Goal: Task Accomplishment & Management: Use online tool/utility

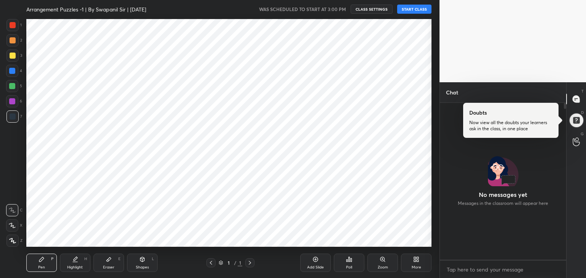
scroll to position [37903, 37724]
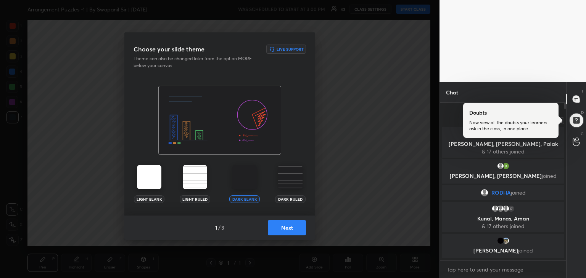
click at [574, 121] on div at bounding box center [575, 120] width 15 height 15
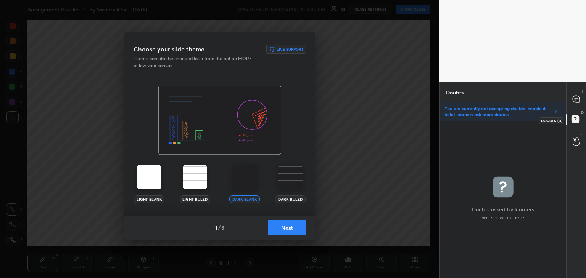
scroll to position [156, 124]
click at [275, 229] on button "Next" at bounding box center [287, 227] width 38 height 15
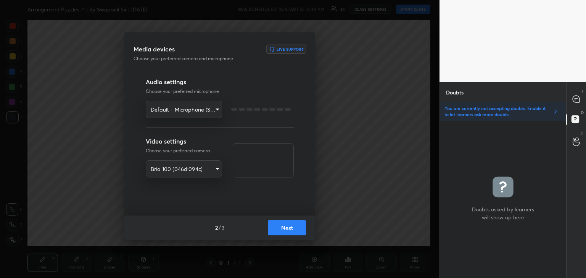
click at [275, 224] on button "Next" at bounding box center [287, 227] width 38 height 15
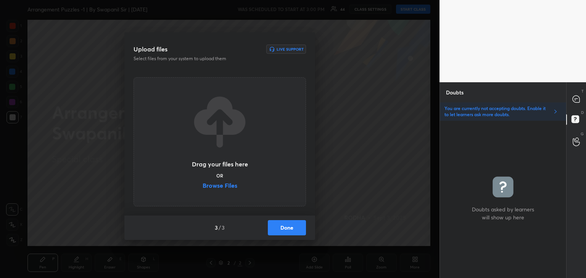
click at [223, 183] on label "Browse Files" at bounding box center [219, 187] width 35 height 8
click at [202, 183] on input "Browse Files" at bounding box center [202, 187] width 0 height 8
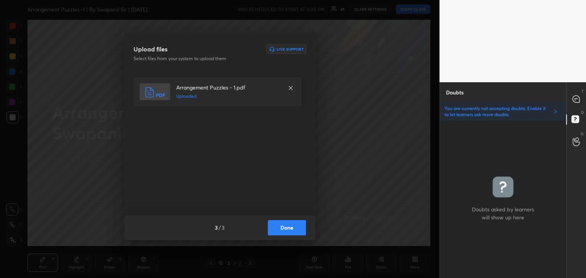
click at [288, 228] on button "Done" at bounding box center [287, 227] width 38 height 15
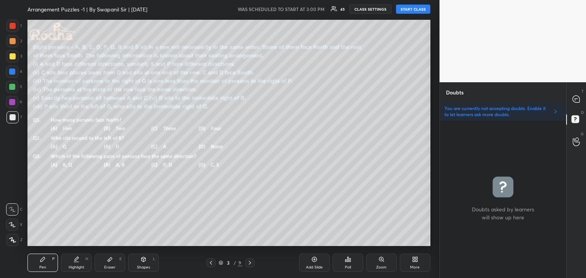
click at [209, 265] on icon at bounding box center [211, 263] width 6 height 6
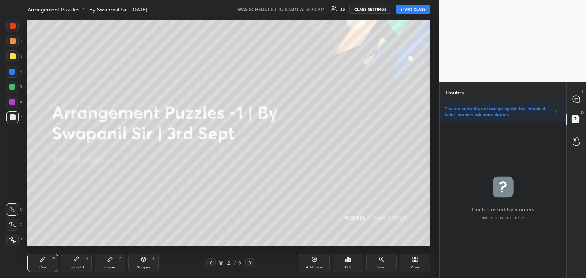
click at [410, 10] on button "START CLASS" at bounding box center [413, 9] width 34 height 9
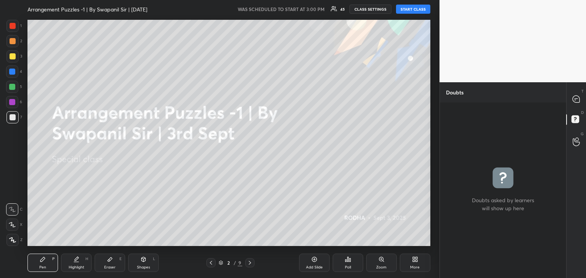
scroll to position [174, 124]
click at [574, 100] on icon at bounding box center [576, 99] width 8 height 8
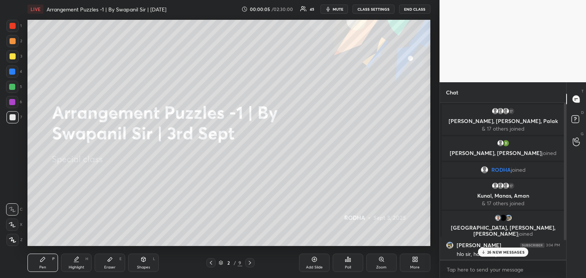
scroll to position [155, 124]
click at [496, 253] on p "26 NEW MESSAGES" at bounding box center [505, 252] width 37 height 5
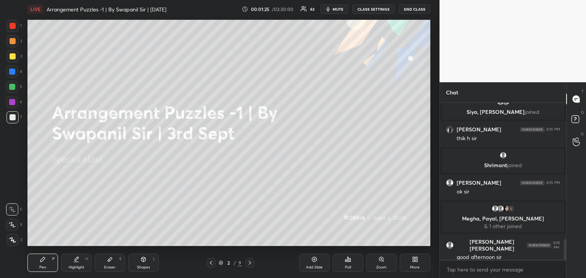
scroll to position [1075, 0]
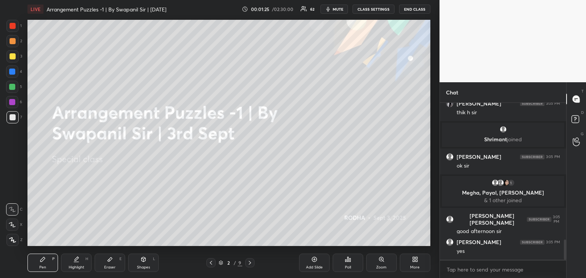
click at [249, 264] on icon at bounding box center [250, 263] width 6 height 6
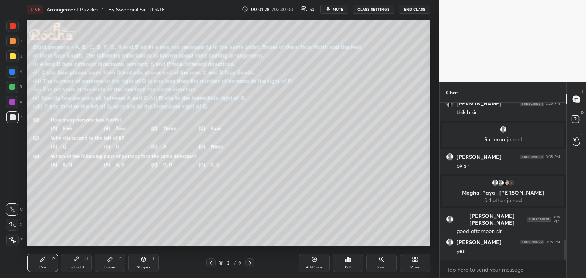
click at [210, 264] on icon at bounding box center [211, 263] width 6 height 6
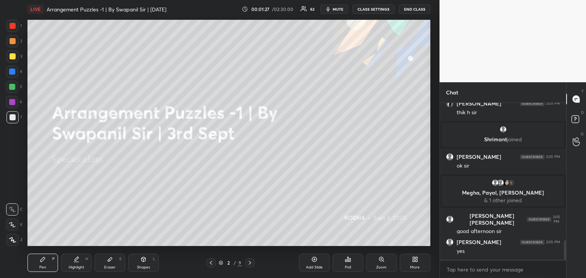
scroll to position [1101, 0]
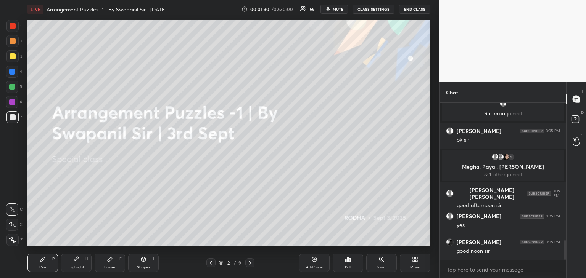
click at [318, 264] on div "Add Slide" at bounding box center [314, 263] width 31 height 18
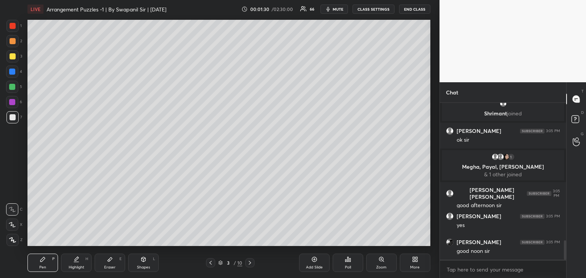
scroll to position [1127, 0]
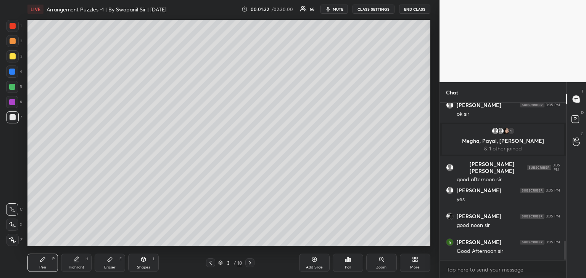
click at [317, 267] on div "Add Slide" at bounding box center [314, 268] width 17 height 4
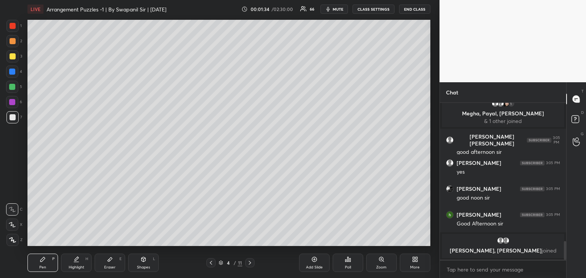
click at [209, 264] on icon at bounding box center [211, 263] width 6 height 6
click at [209, 265] on icon at bounding box center [211, 263] width 6 height 6
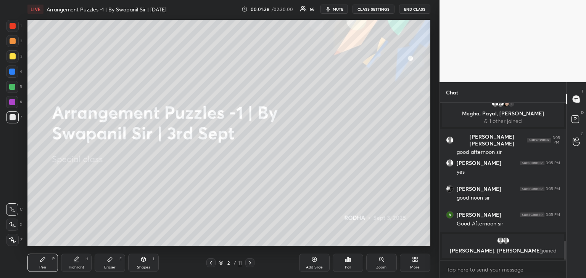
click at [249, 266] on icon at bounding box center [250, 263] width 6 height 6
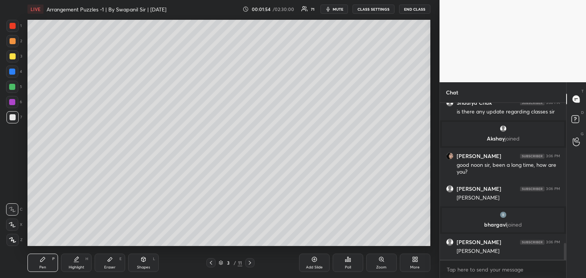
scroll to position [1338, 0]
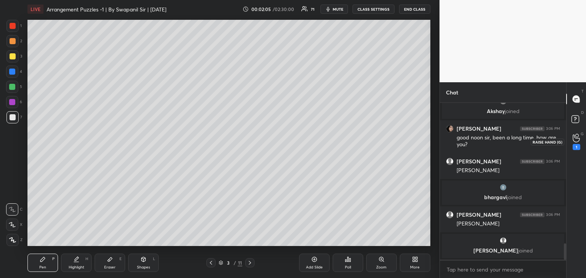
click at [572, 141] on icon at bounding box center [575, 138] width 7 height 9
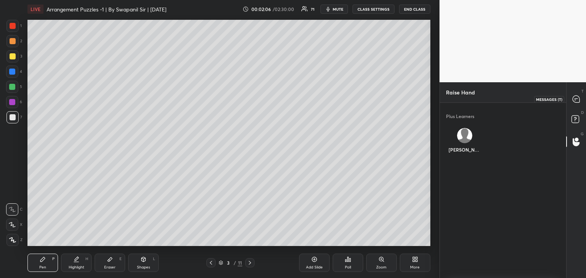
drag, startPoint x: 574, startPoint y: 101, endPoint x: 578, endPoint y: 101, distance: 4.2
click at [574, 100] on icon at bounding box center [575, 99] width 7 height 7
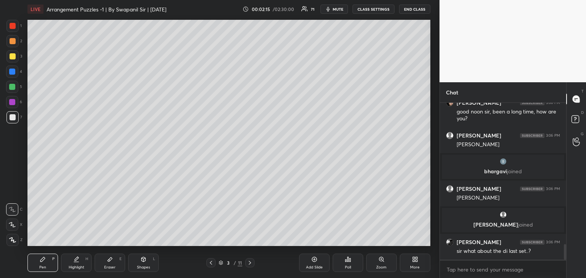
scroll to position [1438, 0]
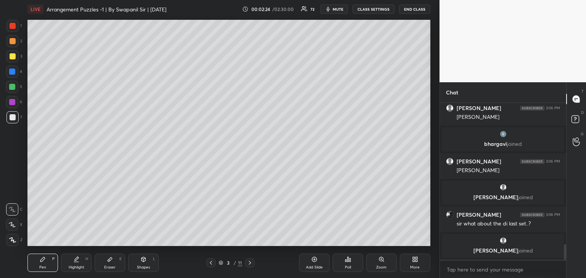
click at [108, 263] on div "Eraser E" at bounding box center [110, 263] width 31 height 18
click at [44, 270] on div "Pen P" at bounding box center [42, 263] width 31 height 18
click at [12, 227] on icon at bounding box center [12, 224] width 7 height 5
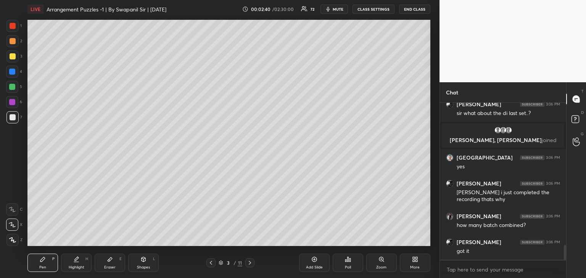
scroll to position [1493, 0]
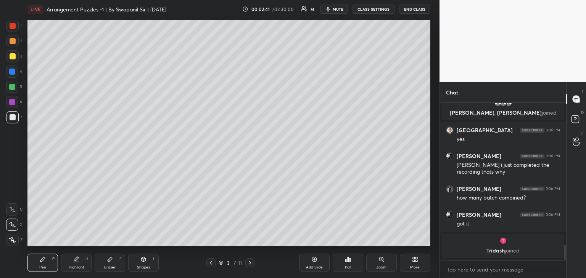
click at [107, 263] on div "Eraser E" at bounding box center [110, 263] width 31 height 18
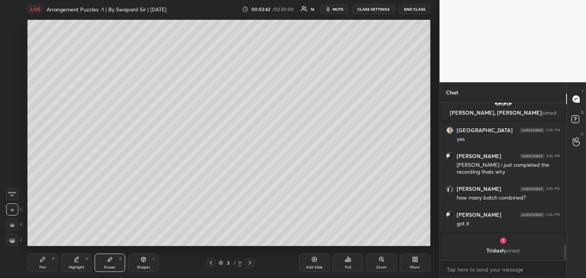
click at [12, 243] on rect at bounding box center [12, 243] width 1 height 1
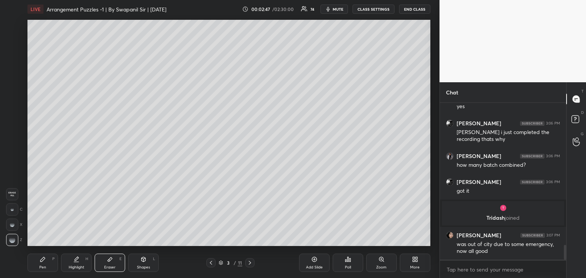
scroll to position [1518, 0]
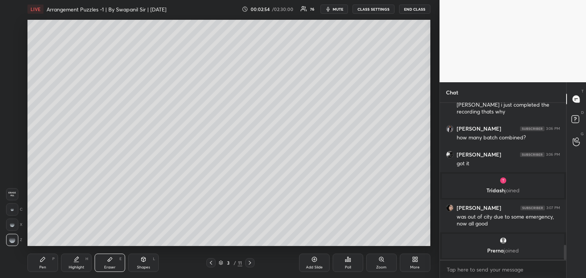
click at [41, 269] on div "Pen" at bounding box center [42, 268] width 7 height 4
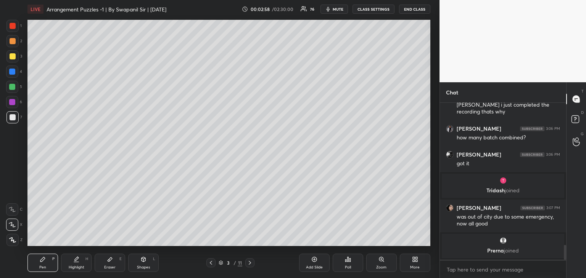
click at [210, 263] on icon at bounding box center [211, 263] width 2 height 4
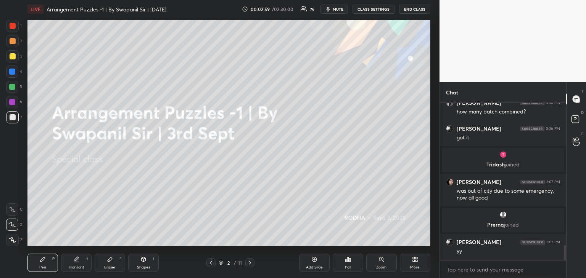
click at [251, 263] on icon at bounding box center [250, 263] width 6 height 6
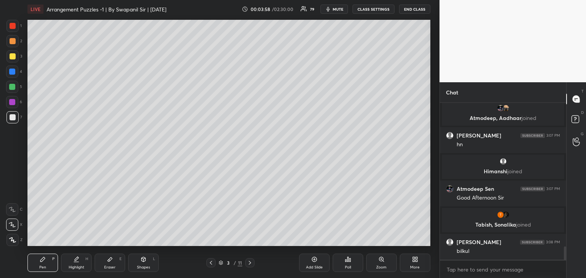
scroll to position [1691, 0]
click at [147, 266] on div "Shapes" at bounding box center [143, 268] width 13 height 4
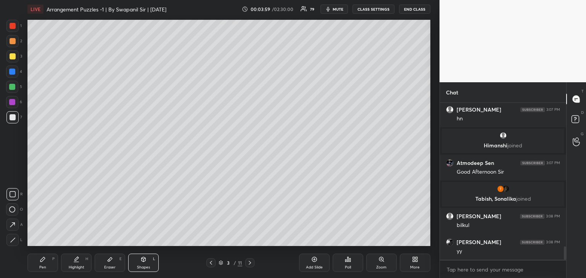
click at [11, 243] on div at bounding box center [12, 240] width 12 height 12
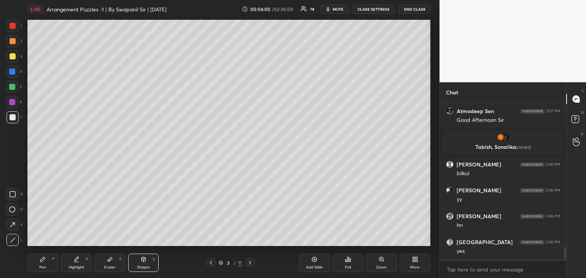
click at [40, 266] on div "Pen" at bounding box center [42, 268] width 7 height 4
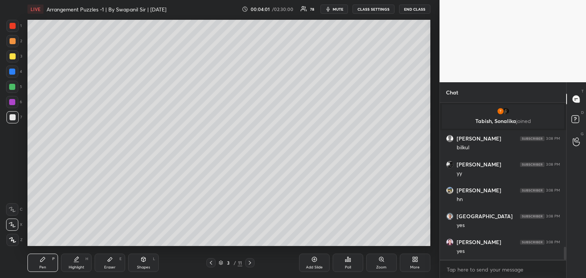
scroll to position [1796, 0]
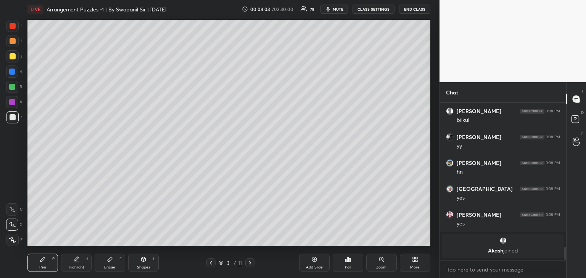
click at [143, 260] on icon at bounding box center [143, 259] width 4 height 5
click at [19, 244] on div "L" at bounding box center [14, 240] width 16 height 12
click at [15, 242] on icon at bounding box center [13, 241] width 6 height 6
click at [51, 262] on div "Pen P" at bounding box center [42, 263] width 31 height 18
click at [145, 266] on div "Shapes" at bounding box center [143, 268] width 13 height 4
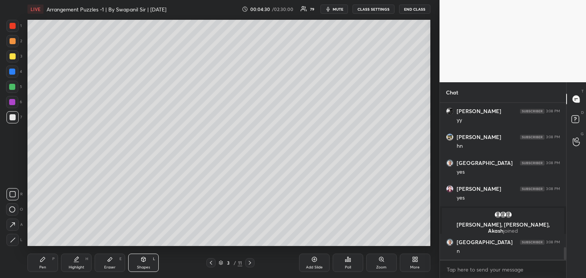
scroll to position [1776, 0]
click at [9, 225] on icon at bounding box center [12, 225] width 8 height 8
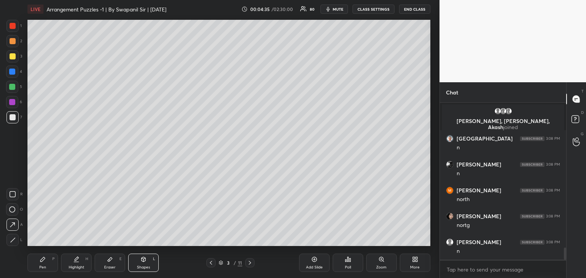
scroll to position [1906, 0]
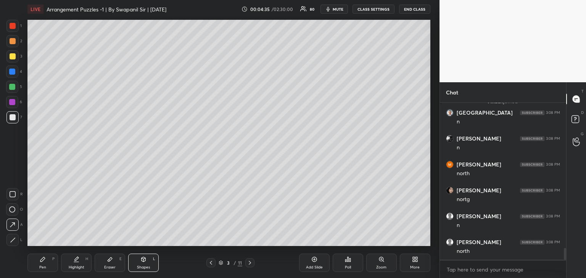
click at [47, 263] on div "Pen P" at bounding box center [42, 263] width 31 height 18
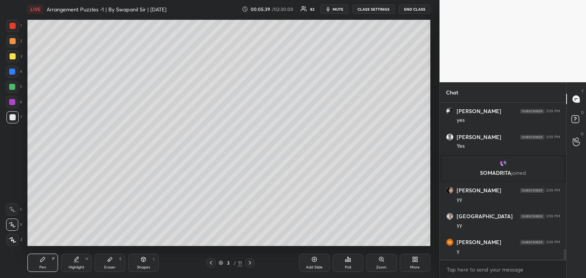
scroll to position [2135, 0]
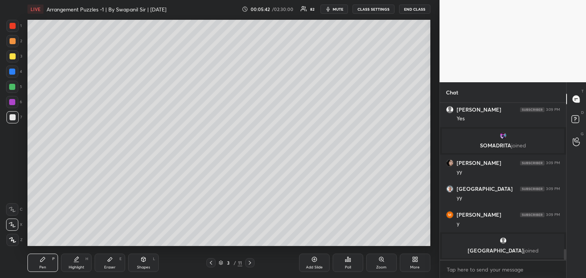
click at [109, 266] on div "Eraser" at bounding box center [109, 268] width 11 height 4
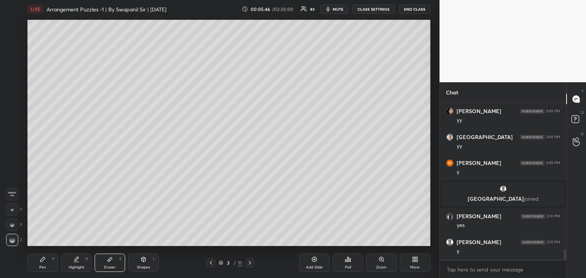
scroll to position [2184, 0]
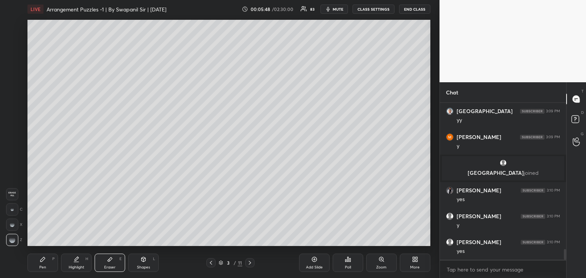
click at [37, 267] on div "Pen P" at bounding box center [42, 263] width 31 height 18
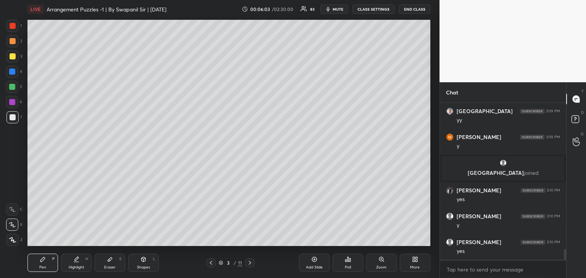
scroll to position [2212, 0]
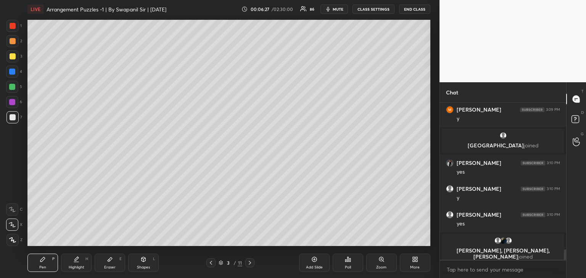
click at [12, 105] on div at bounding box center [12, 102] width 12 height 12
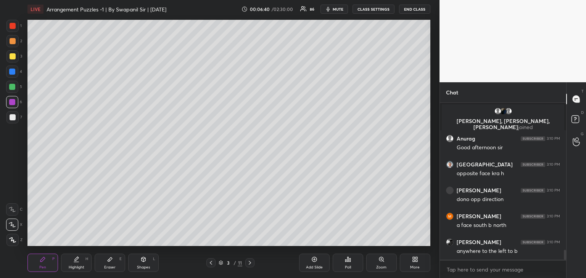
scroll to position [2340, 0]
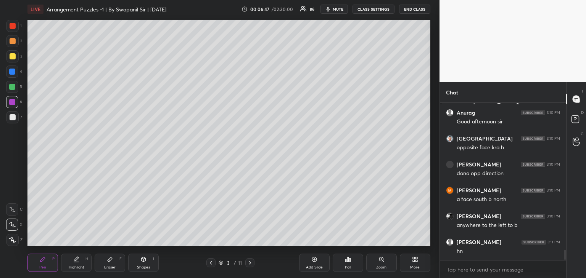
drag, startPoint x: 13, startPoint y: 114, endPoint x: 27, endPoint y: 121, distance: 15.4
click at [13, 114] on div at bounding box center [12, 117] width 12 height 12
click at [11, 103] on div at bounding box center [12, 102] width 6 height 6
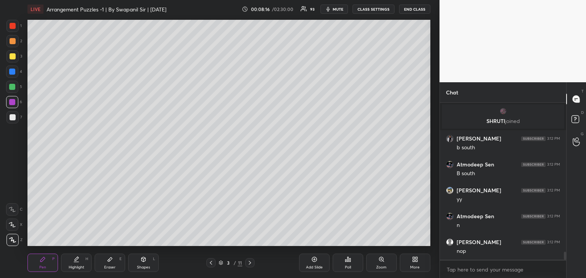
scroll to position [3026, 0]
click at [11, 225] on icon at bounding box center [12, 224] width 7 height 5
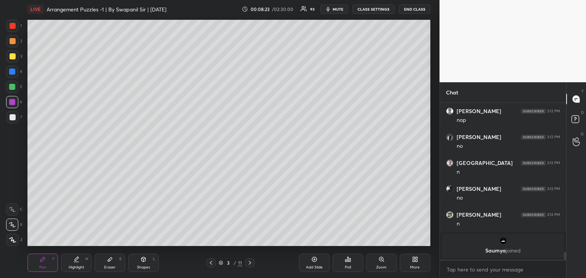
click at [11, 117] on div at bounding box center [13, 117] width 6 height 6
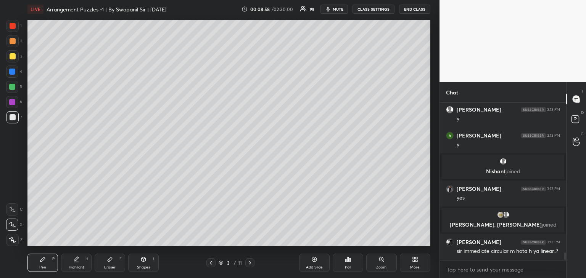
scroll to position [3172, 0]
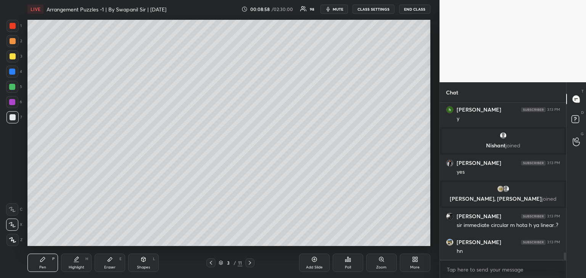
click at [250, 264] on icon at bounding box center [250, 263] width 6 height 6
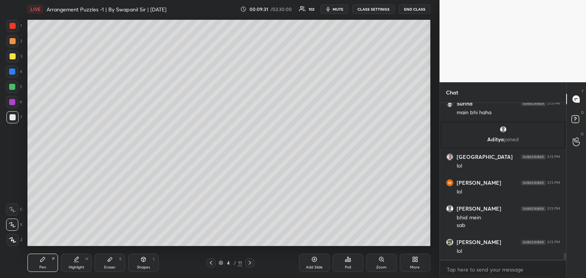
scroll to position [3458, 0]
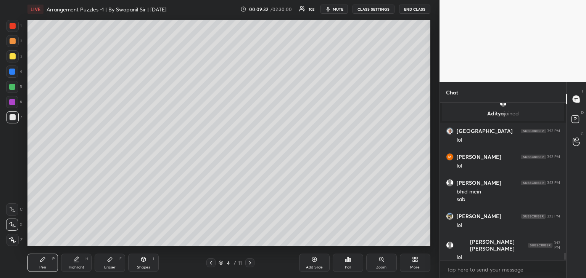
click at [13, 55] on div at bounding box center [13, 56] width 6 height 6
click at [9, 117] on div at bounding box center [12, 117] width 12 height 12
click at [12, 117] on div at bounding box center [13, 117] width 6 height 6
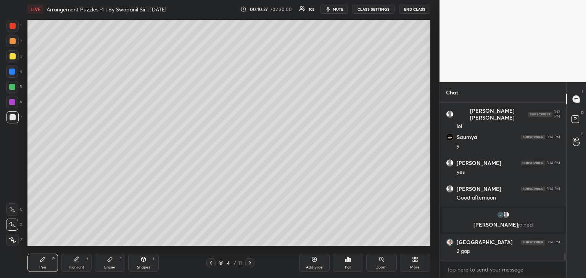
scroll to position [3547, 0]
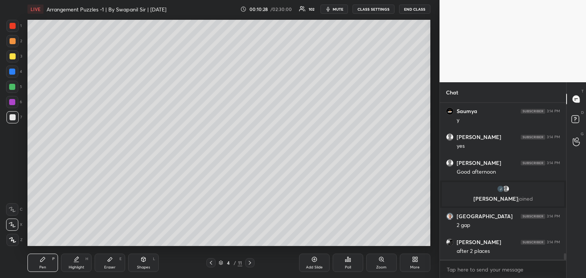
click at [12, 26] on div at bounding box center [13, 26] width 6 height 6
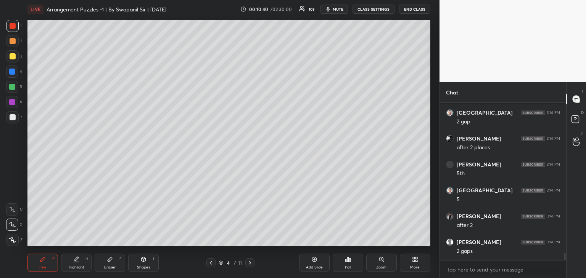
scroll to position [3678, 0]
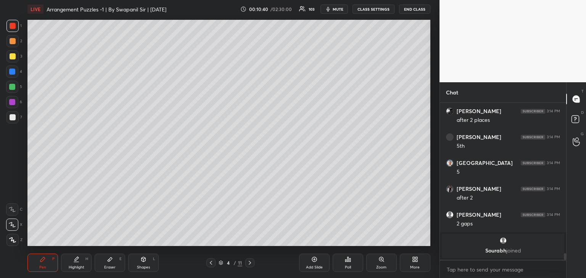
drag, startPoint x: 13, startPoint y: 72, endPoint x: 21, endPoint y: 71, distance: 8.6
click at [13, 73] on div at bounding box center [12, 72] width 6 height 6
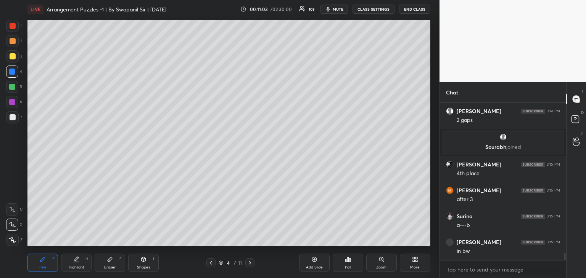
scroll to position [3752, 0]
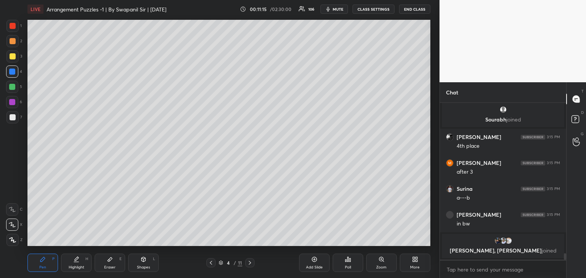
drag, startPoint x: 11, startPoint y: 55, endPoint x: 24, endPoint y: 51, distance: 14.4
click at [12, 54] on div at bounding box center [13, 56] width 6 height 6
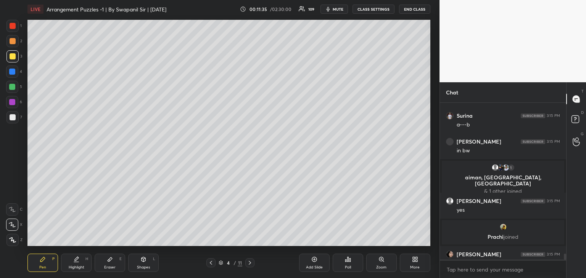
scroll to position [3780, 0]
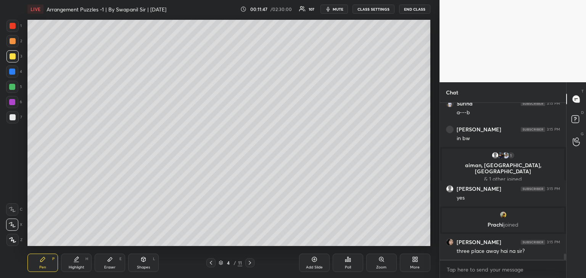
click at [113, 268] on div "Eraser" at bounding box center [109, 268] width 11 height 4
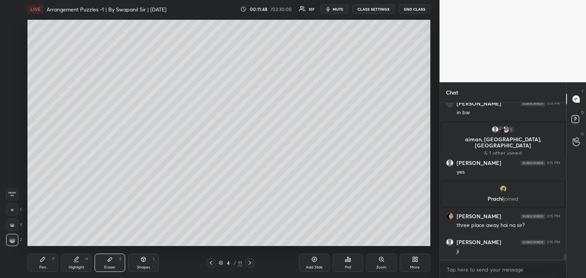
click at [16, 209] on div at bounding box center [12, 210] width 12 height 12
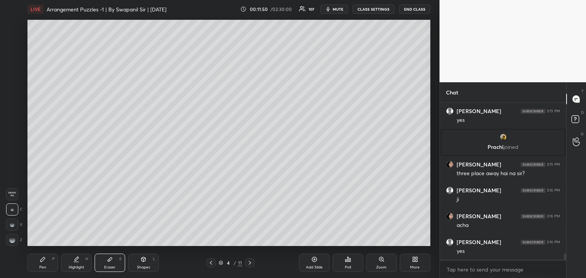
click at [35, 263] on div "Pen P" at bounding box center [42, 263] width 31 height 18
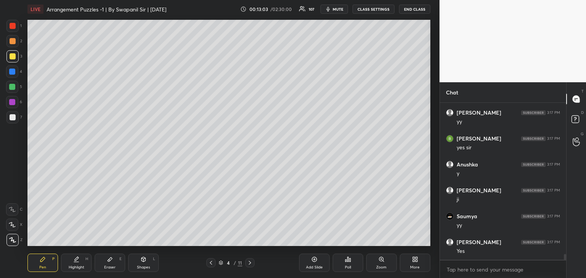
scroll to position [4205, 0]
drag, startPoint x: 12, startPoint y: 229, endPoint x: 26, endPoint y: 223, distance: 15.2
click at [14, 228] on div at bounding box center [12, 225] width 12 height 12
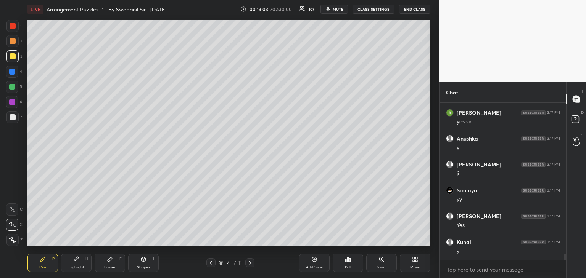
click at [114, 266] on div "Eraser" at bounding box center [109, 268] width 11 height 4
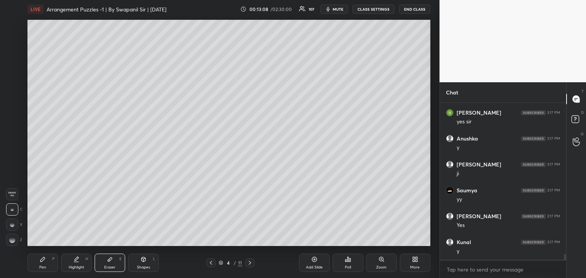
drag, startPoint x: 48, startPoint y: 266, endPoint x: 86, endPoint y: 251, distance: 41.1
click at [48, 267] on div "Pen P" at bounding box center [42, 263] width 31 height 18
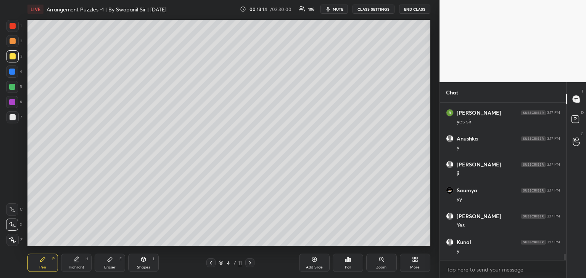
click at [252, 266] on icon at bounding box center [250, 263] width 6 height 6
drag, startPoint x: 212, startPoint y: 263, endPoint x: 241, endPoint y: 260, distance: 29.1
click at [212, 263] on icon at bounding box center [211, 263] width 6 height 6
click at [310, 264] on div "Add Slide" at bounding box center [314, 263] width 31 height 18
drag, startPoint x: 13, startPoint y: 117, endPoint x: 26, endPoint y: 100, distance: 21.3
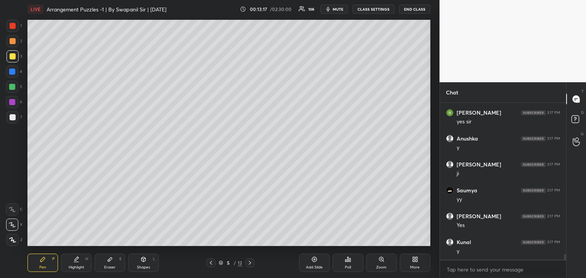
click at [14, 117] on div at bounding box center [13, 117] width 6 height 6
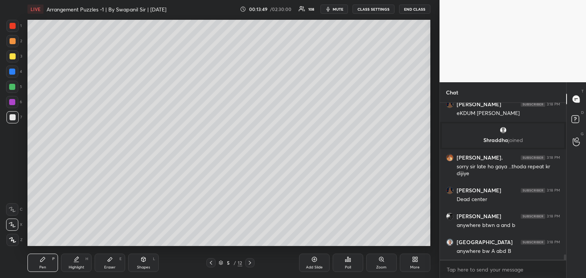
scroll to position [4369, 0]
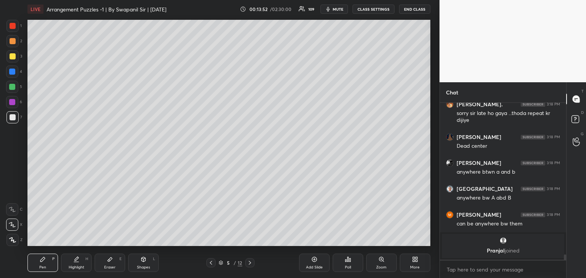
click at [112, 266] on div "Eraser" at bounding box center [109, 268] width 11 height 4
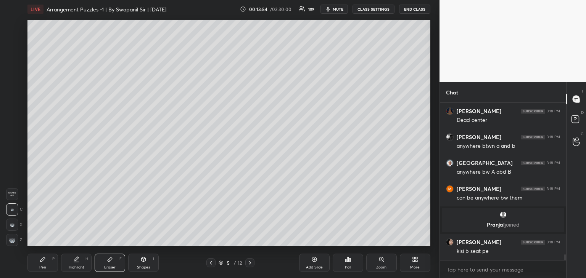
scroll to position [4377, 0]
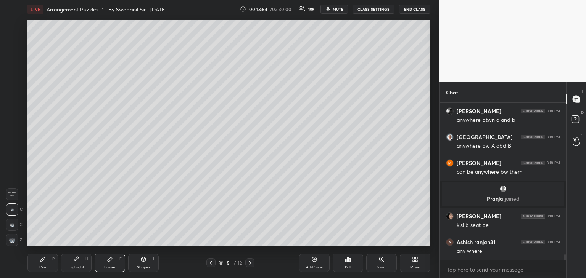
drag, startPoint x: 52, startPoint y: 266, endPoint x: 61, endPoint y: 251, distance: 17.1
click at [53, 265] on div "Pen P" at bounding box center [42, 263] width 31 height 18
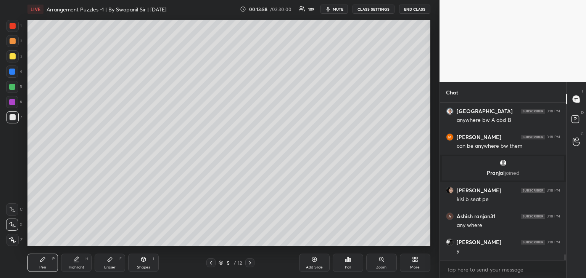
scroll to position [4429, 0]
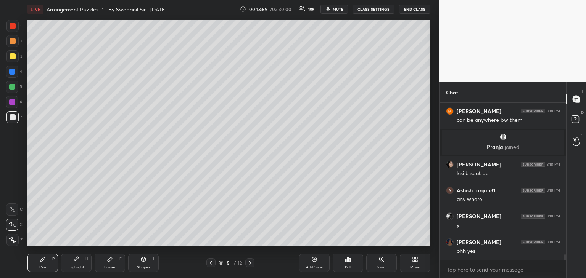
click at [13, 41] on div at bounding box center [13, 41] width 6 height 6
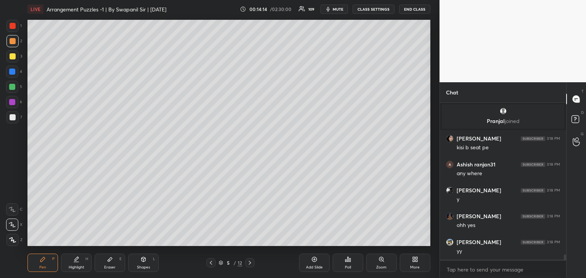
click at [14, 118] on div at bounding box center [13, 117] width 6 height 6
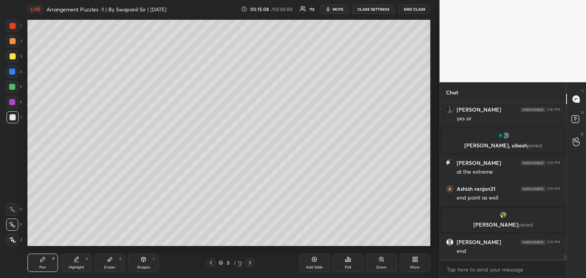
scroll to position [4754, 0]
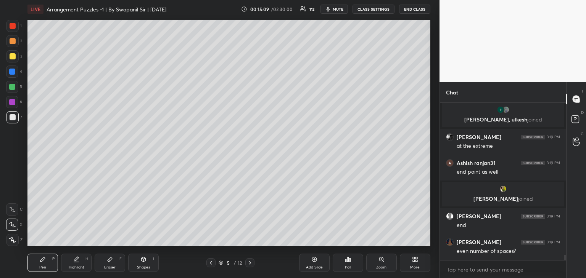
click at [10, 25] on div at bounding box center [13, 26] width 6 height 6
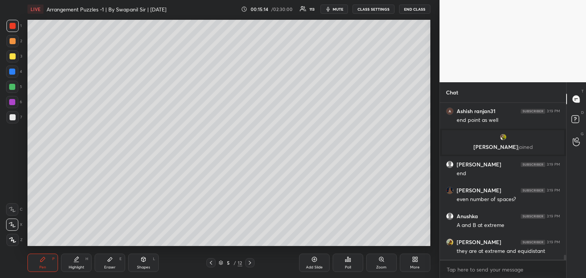
click at [10, 72] on div at bounding box center [12, 72] width 6 height 6
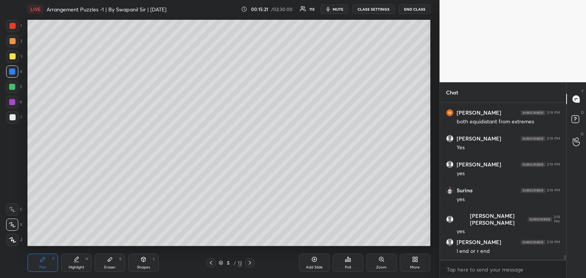
scroll to position [5040, 0]
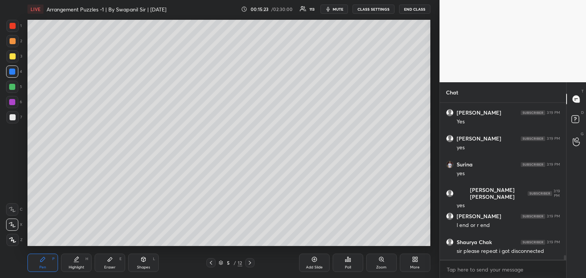
drag, startPoint x: 12, startPoint y: 53, endPoint x: 25, endPoint y: 59, distance: 14.5
click at [12, 54] on div at bounding box center [13, 56] width 6 height 6
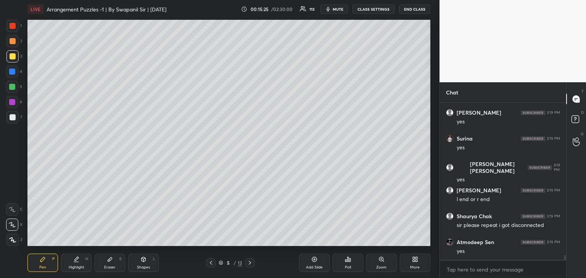
scroll to position [5092, 0]
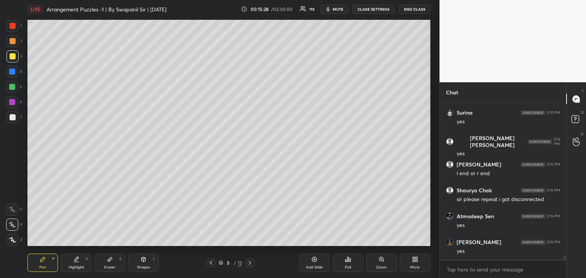
click at [11, 87] on div at bounding box center [12, 87] width 6 height 6
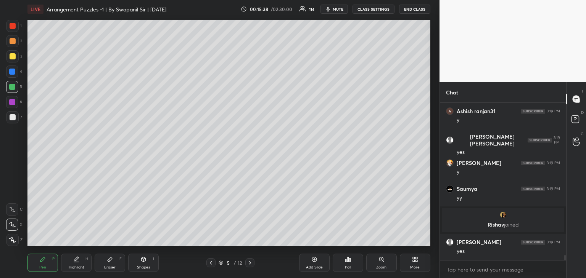
scroll to position [5180, 0]
click at [10, 26] on div at bounding box center [13, 26] width 6 height 6
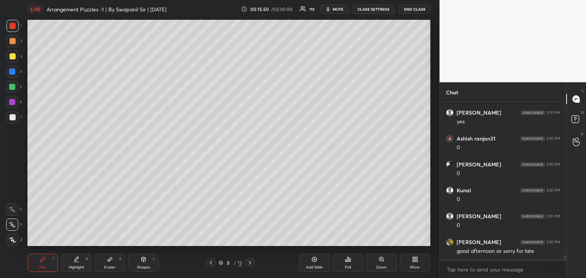
scroll to position [5336, 0]
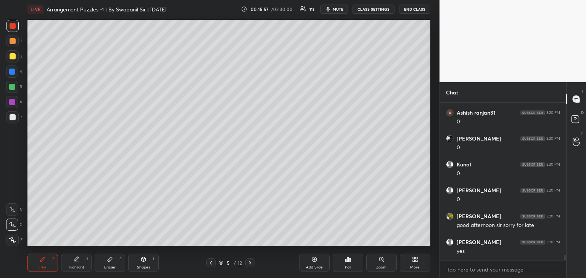
click at [113, 265] on div "Eraser E" at bounding box center [110, 263] width 31 height 18
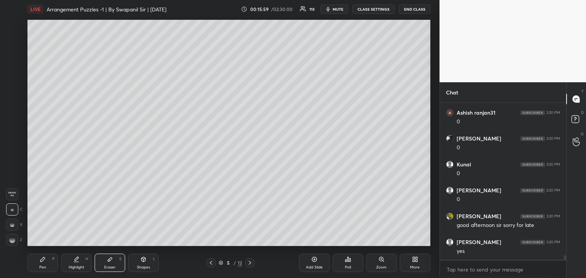
drag, startPoint x: 49, startPoint y: 266, endPoint x: 52, endPoint y: 261, distance: 5.5
click at [49, 265] on div "Pen P" at bounding box center [42, 263] width 31 height 18
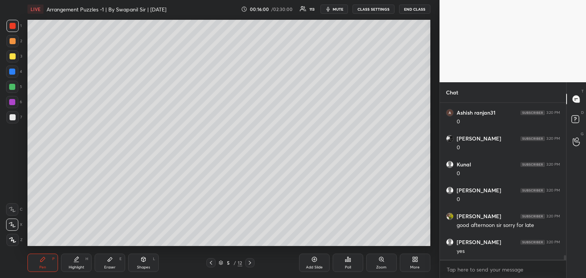
drag, startPoint x: 12, startPoint y: 57, endPoint x: 23, endPoint y: 66, distance: 14.1
click at [12, 58] on div at bounding box center [13, 56] width 6 height 6
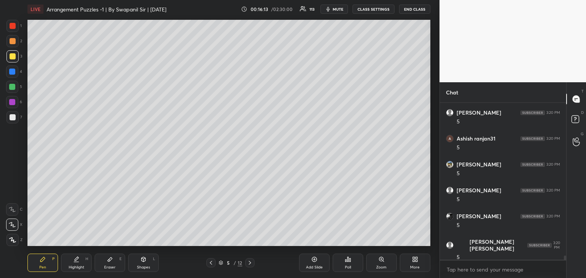
scroll to position [5543, 0]
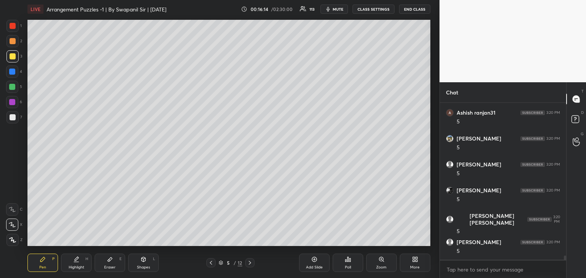
click at [11, 71] on div at bounding box center [12, 72] width 6 height 6
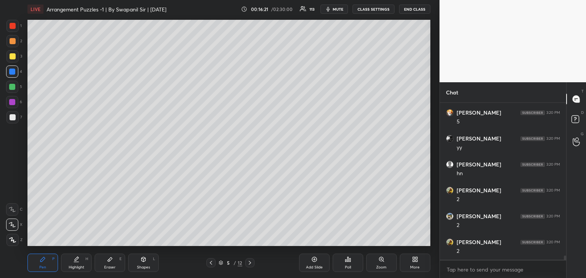
scroll to position [5776, 0]
click at [9, 87] on div at bounding box center [12, 87] width 6 height 6
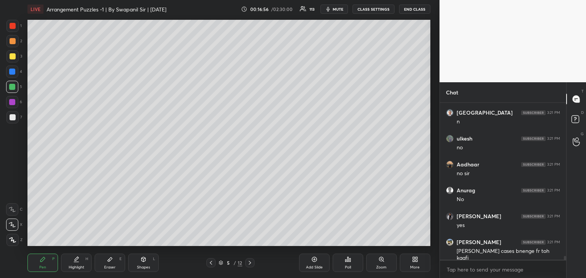
click at [117, 267] on div "Eraser E" at bounding box center [110, 263] width 31 height 18
drag, startPoint x: 15, startPoint y: 243, endPoint x: 24, endPoint y: 242, distance: 9.3
click at [15, 243] on div at bounding box center [12, 240] width 12 height 12
drag, startPoint x: 43, startPoint y: 269, endPoint x: 55, endPoint y: 263, distance: 13.6
click at [43, 269] on div "Pen" at bounding box center [42, 268] width 7 height 4
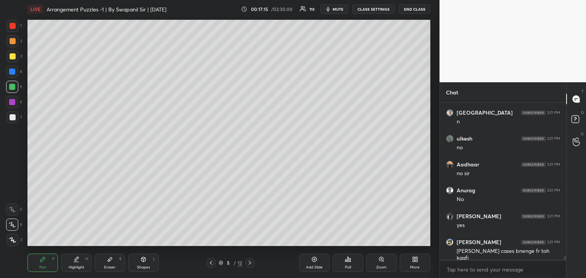
scroll to position [6433, 0]
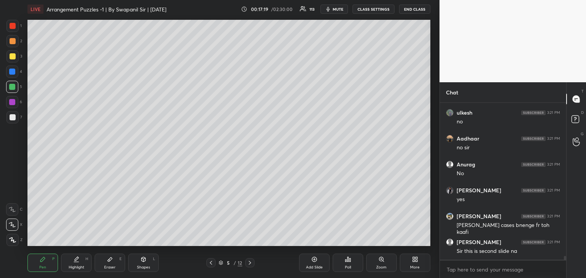
click at [212, 265] on icon at bounding box center [211, 263] width 6 height 6
click at [210, 264] on icon at bounding box center [211, 263] width 6 height 6
click at [252, 264] on icon at bounding box center [250, 263] width 6 height 6
click at [252, 265] on icon at bounding box center [250, 263] width 6 height 6
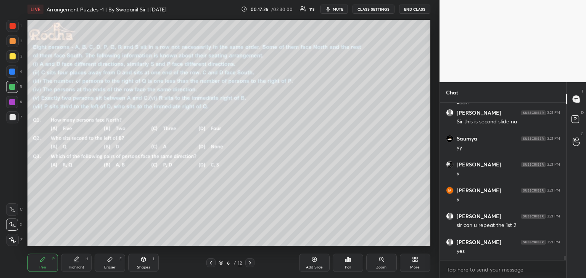
scroll to position [6589, 0]
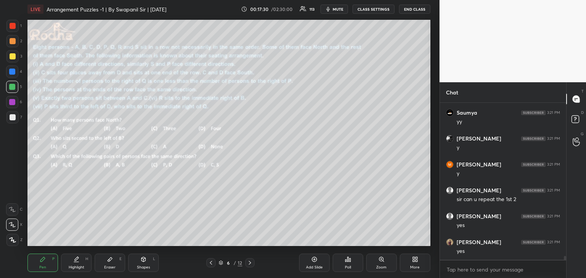
click at [214, 264] on icon at bounding box center [211, 263] width 6 height 6
click at [212, 265] on icon at bounding box center [211, 263] width 6 height 6
click at [11, 75] on div at bounding box center [12, 72] width 12 height 12
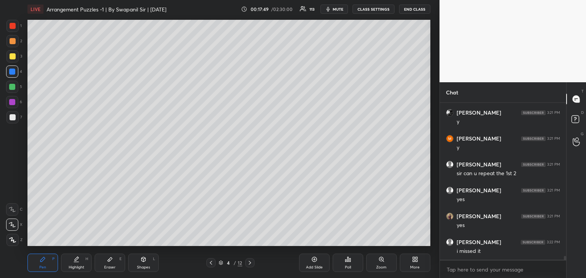
click at [248, 266] on icon at bounding box center [250, 263] width 6 height 6
click at [249, 266] on div at bounding box center [249, 263] width 9 height 9
click at [250, 265] on icon at bounding box center [250, 263] width 6 height 6
click at [211, 265] on icon at bounding box center [211, 263] width 6 height 6
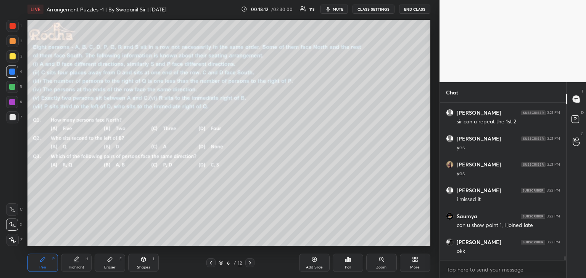
scroll to position [6699, 0]
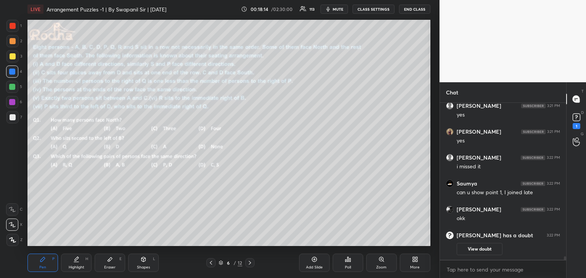
click at [210, 265] on icon at bounding box center [211, 263] width 6 height 6
click at [211, 265] on icon at bounding box center [211, 263] width 6 height 6
click at [210, 266] on icon at bounding box center [211, 263] width 6 height 6
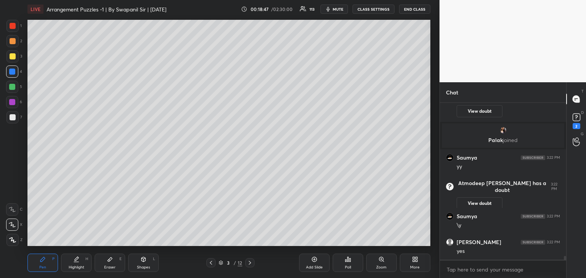
scroll to position [6605, 0]
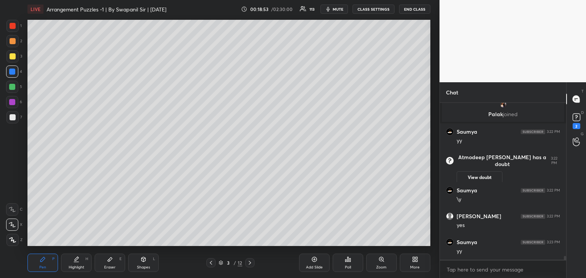
click at [13, 42] on div at bounding box center [13, 41] width 6 height 6
click at [12, 103] on div at bounding box center [12, 102] width 6 height 6
click at [118, 260] on div "Eraser E" at bounding box center [110, 263] width 31 height 18
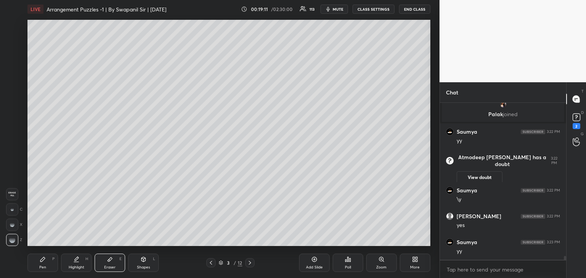
drag, startPoint x: 50, startPoint y: 267, endPoint x: 61, endPoint y: 247, distance: 22.4
click at [51, 266] on div "Pen P" at bounding box center [42, 263] width 31 height 18
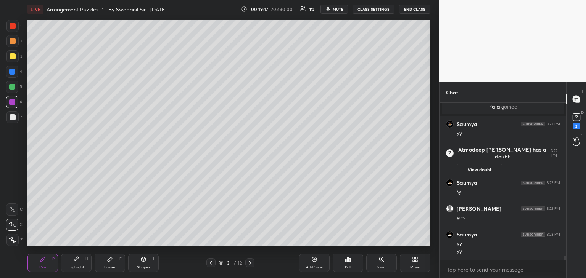
click at [12, 73] on div at bounding box center [12, 72] width 6 height 6
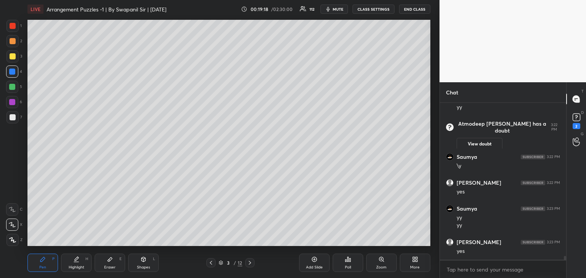
click at [12, 54] on div at bounding box center [13, 56] width 6 height 6
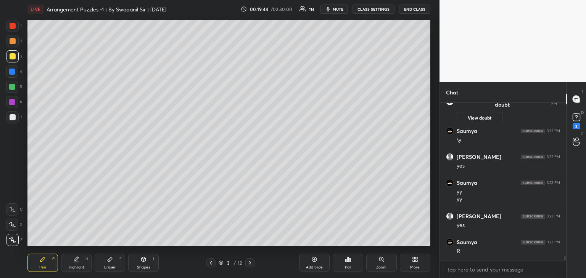
click at [107, 260] on icon at bounding box center [110, 260] width 6 height 6
click at [47, 266] on div "Pen P" at bounding box center [42, 263] width 31 height 18
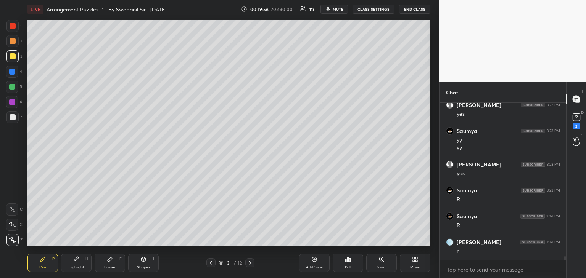
scroll to position [6728, 0]
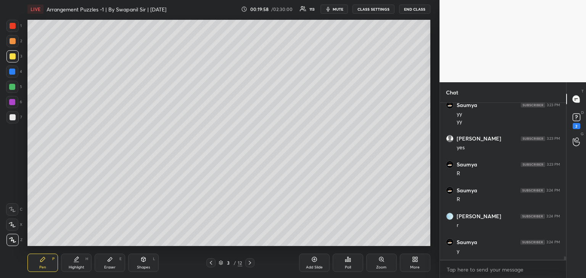
click at [11, 226] on icon at bounding box center [12, 224] width 7 height 5
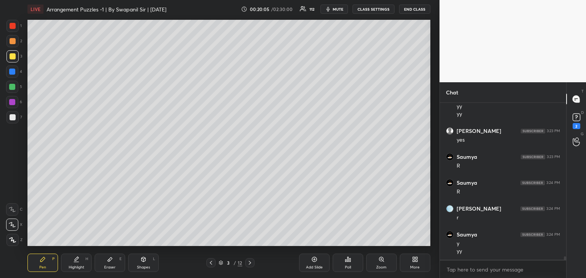
click at [108, 264] on div "Eraser E" at bounding box center [110, 263] width 31 height 18
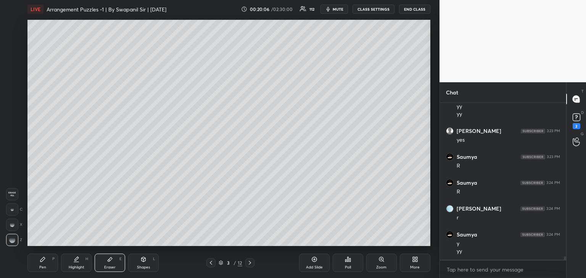
scroll to position [6762, 0]
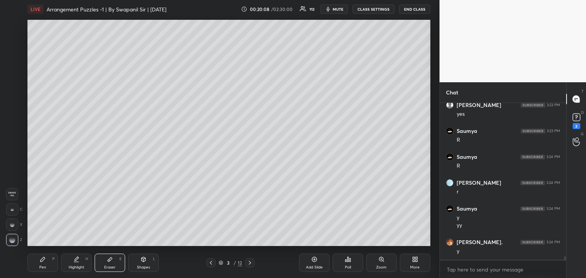
click at [41, 267] on div "Pen" at bounding box center [42, 268] width 7 height 4
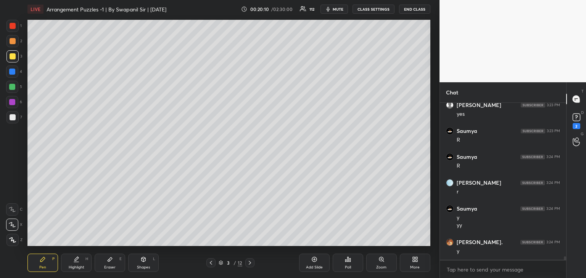
drag, startPoint x: 12, startPoint y: 103, endPoint x: 25, endPoint y: 107, distance: 13.7
click at [14, 103] on div at bounding box center [12, 102] width 6 height 6
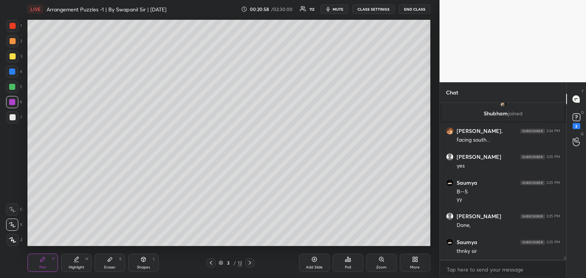
scroll to position [6957, 0]
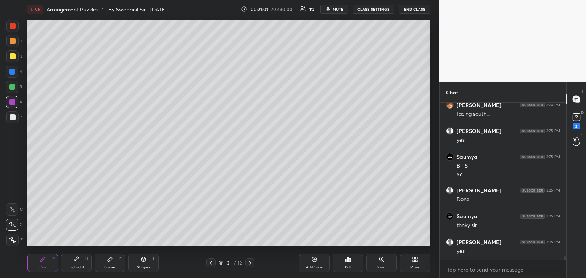
click at [249, 264] on icon at bounding box center [250, 263] width 6 height 6
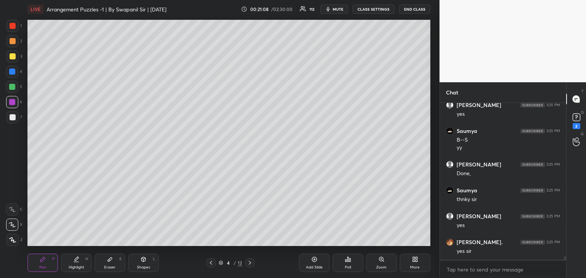
click at [14, 118] on div at bounding box center [13, 117] width 6 height 6
drag, startPoint x: 107, startPoint y: 261, endPoint x: 114, endPoint y: 255, distance: 9.8
click at [108, 261] on icon at bounding box center [110, 260] width 6 height 6
drag, startPoint x: 41, startPoint y: 266, endPoint x: 66, endPoint y: 249, distance: 30.2
click at [42, 266] on div "Pen" at bounding box center [42, 268] width 7 height 4
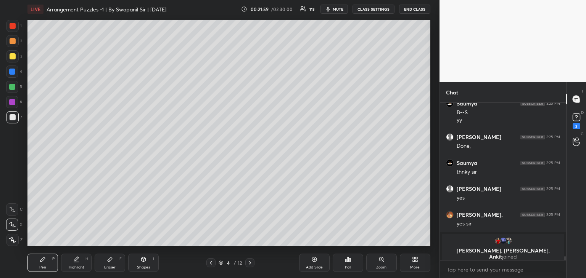
scroll to position [6980, 0]
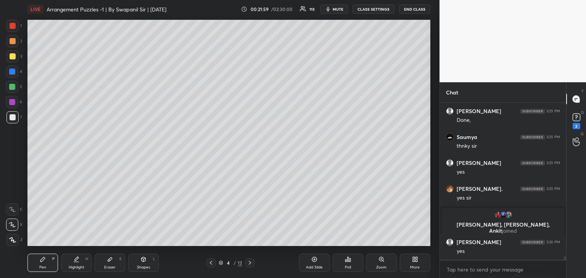
click at [110, 266] on div "Eraser" at bounding box center [109, 268] width 11 height 4
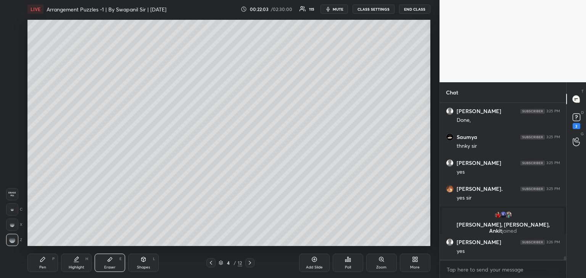
click at [45, 263] on div "Pen P" at bounding box center [42, 263] width 31 height 18
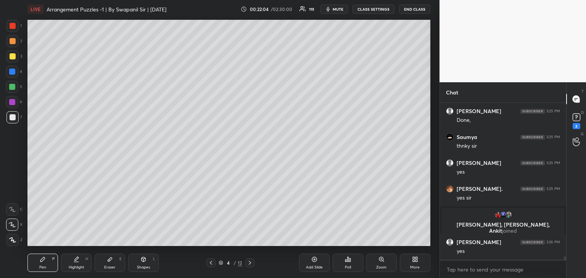
click at [12, 72] on div at bounding box center [12, 72] width 6 height 6
click at [10, 118] on div at bounding box center [13, 117] width 6 height 6
click at [576, 121] on rect at bounding box center [575, 117] width 7 height 7
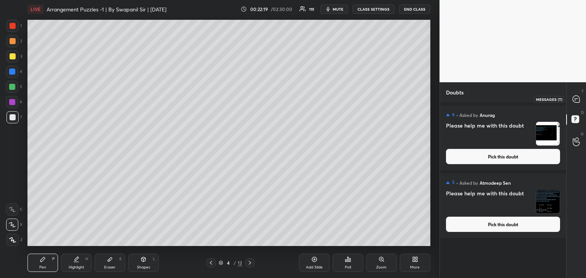
drag, startPoint x: 574, startPoint y: 100, endPoint x: 578, endPoint y: 101, distance: 4.1
click at [575, 100] on icon at bounding box center [574, 100] width 1 height 0
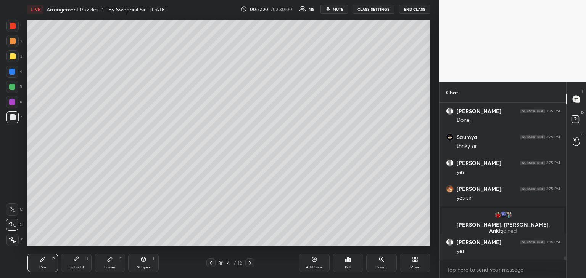
scroll to position [7147, 0]
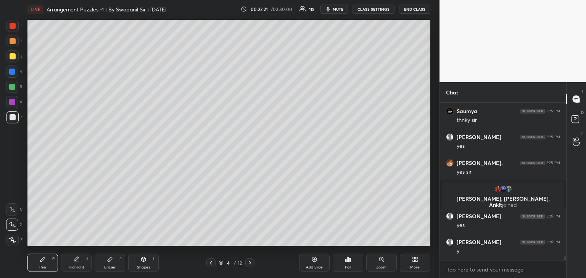
click at [250, 265] on icon at bounding box center [250, 263] width 6 height 6
click at [10, 117] on div at bounding box center [13, 117] width 6 height 6
drag, startPoint x: 106, startPoint y: 271, endPoint x: 116, endPoint y: 252, distance: 21.3
click at [107, 270] on div "Eraser E" at bounding box center [110, 263] width 31 height 18
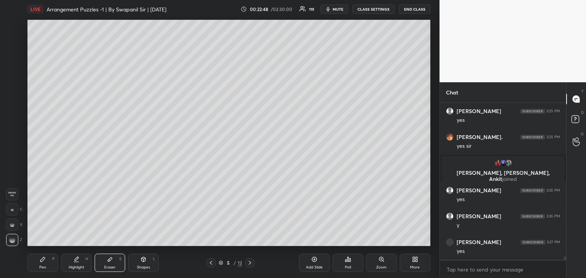
scroll to position [7018, 0]
click at [44, 262] on icon at bounding box center [43, 260] width 6 height 6
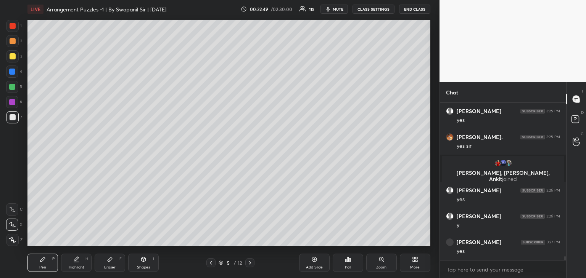
scroll to position [7044, 0]
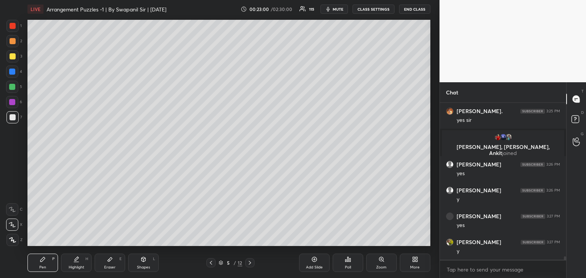
click at [102, 270] on div "Eraser E" at bounding box center [110, 263] width 31 height 18
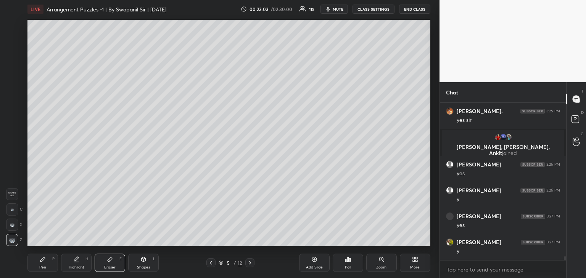
click at [47, 263] on div "Pen P" at bounding box center [42, 263] width 31 height 18
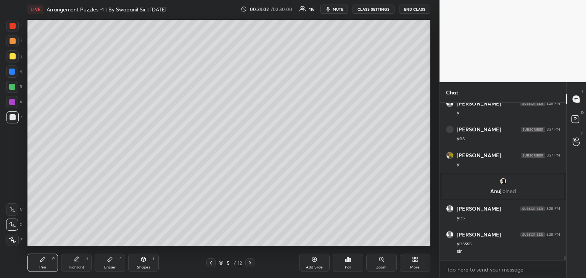
scroll to position [7110, 0]
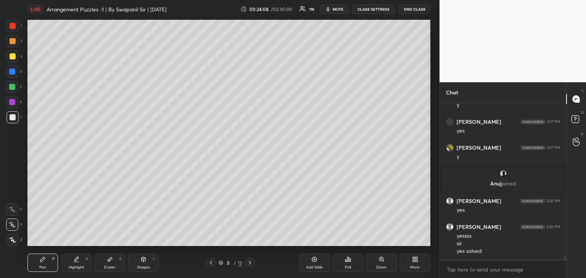
click at [251, 264] on icon at bounding box center [250, 263] width 6 height 6
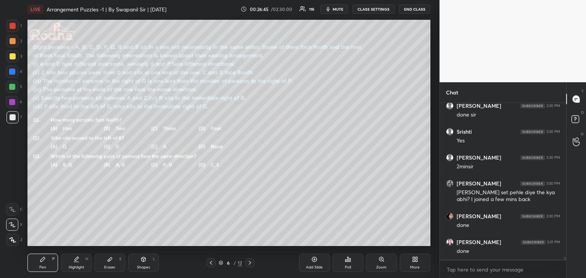
scroll to position [7539, 0]
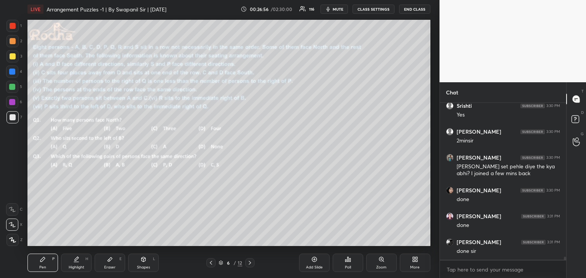
click at [349, 262] on icon at bounding box center [348, 260] width 6 height 6
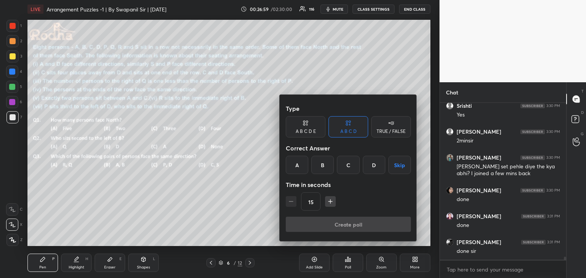
click at [348, 172] on div "C" at bounding box center [348, 165] width 22 height 18
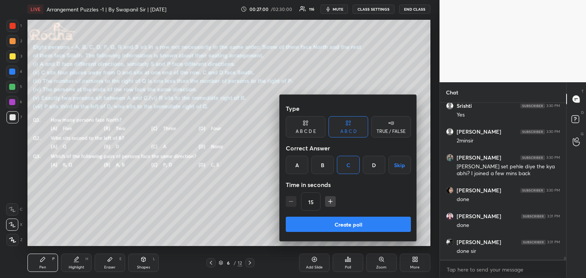
click at [345, 226] on button "Create poll" at bounding box center [348, 224] width 125 height 15
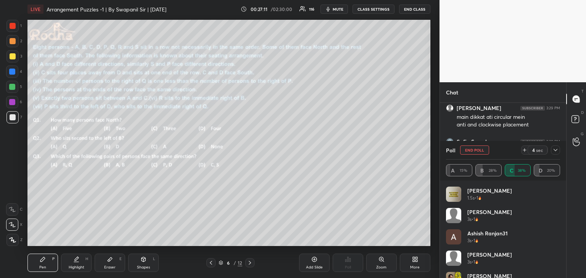
scroll to position [7518, 0]
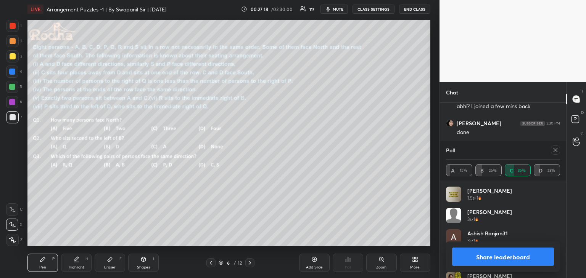
click at [463, 258] on button "Share leaderboard" at bounding box center [503, 257] width 102 height 18
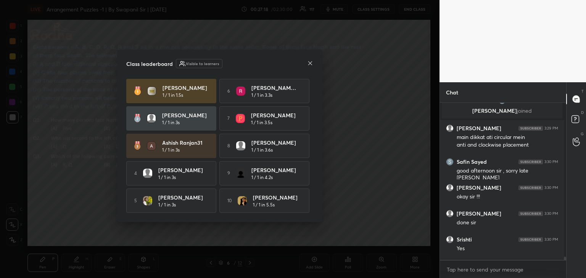
scroll to position [155, 124]
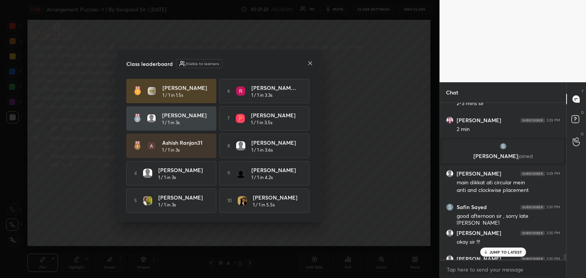
click at [488, 252] on icon at bounding box center [485, 252] width 5 height 5
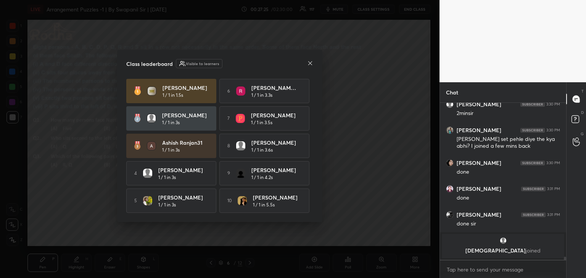
click at [307, 62] on icon at bounding box center [310, 63] width 6 height 6
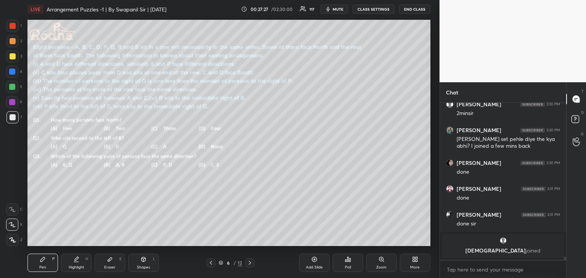
click at [352, 267] on div "Poll" at bounding box center [348, 263] width 31 height 18
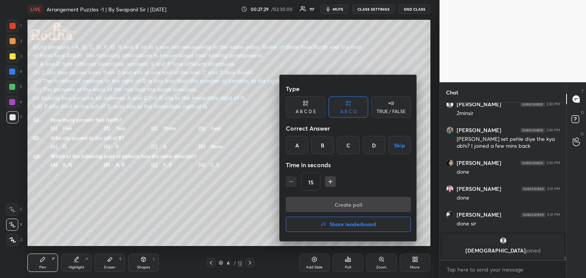
drag, startPoint x: 323, startPoint y: 148, endPoint x: 330, endPoint y: 152, distance: 8.0
click at [323, 148] on div "B" at bounding box center [322, 145] width 22 height 18
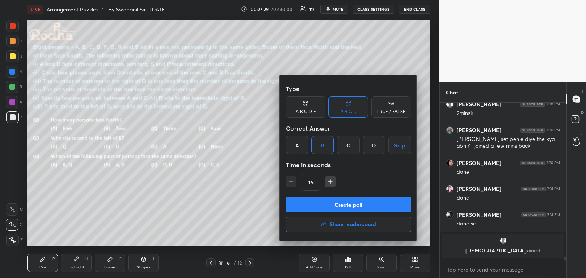
click at [349, 208] on button "Create poll" at bounding box center [348, 204] width 125 height 15
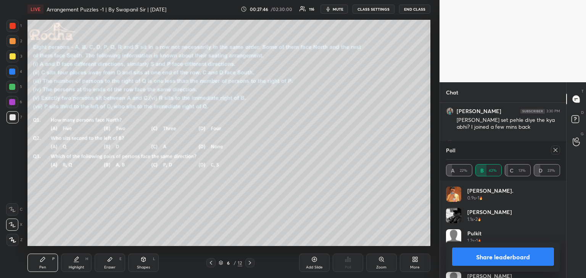
click at [477, 260] on button "Share leaderboard" at bounding box center [503, 257] width 102 height 18
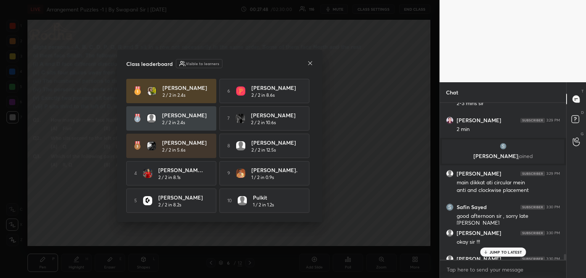
click at [308, 61] on icon at bounding box center [310, 63] width 6 height 6
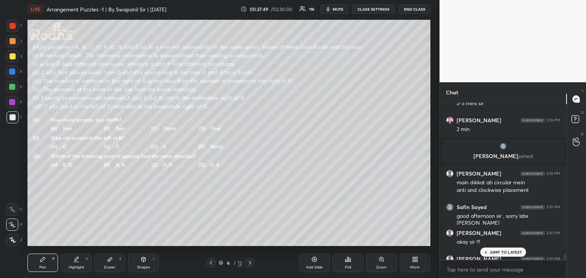
click at [496, 252] on p "JUMP TO LATEST" at bounding box center [505, 252] width 33 height 5
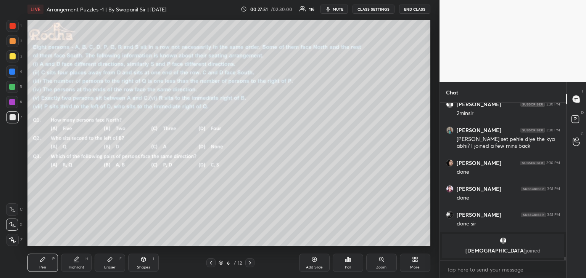
click at [350, 263] on div "Poll" at bounding box center [348, 263] width 31 height 18
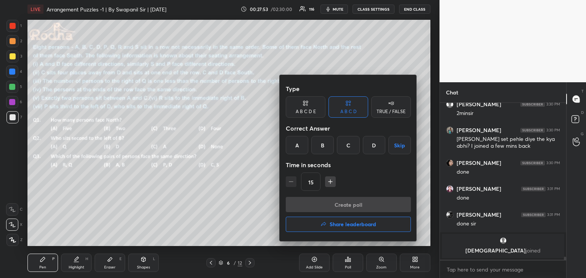
click at [347, 144] on div "C" at bounding box center [348, 145] width 22 height 18
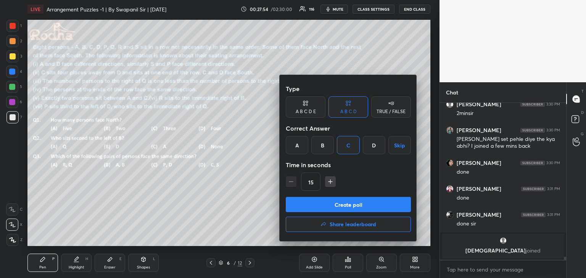
click at [348, 205] on button "Create poll" at bounding box center [348, 204] width 125 height 15
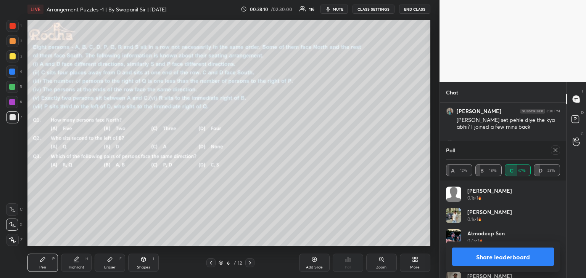
click at [495, 260] on button "Share leaderboard" at bounding box center [503, 257] width 102 height 18
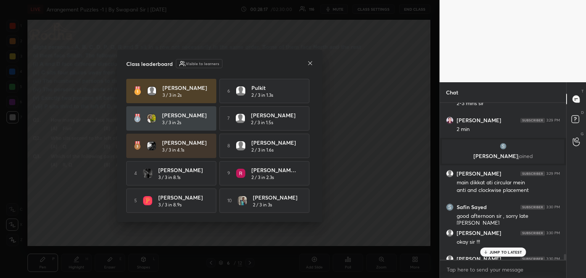
click at [490, 254] on p "JUMP TO LATEST" at bounding box center [505, 252] width 33 height 5
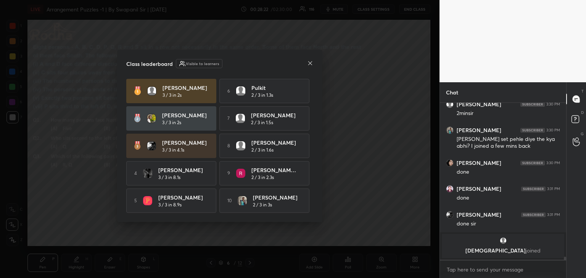
click at [307, 65] on div at bounding box center [310, 64] width 6 height 8
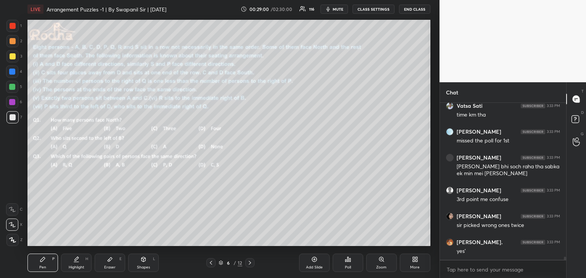
drag, startPoint x: 107, startPoint y: 264, endPoint x: 153, endPoint y: 249, distance: 48.6
click at [108, 263] on div "Eraser E" at bounding box center [110, 263] width 31 height 18
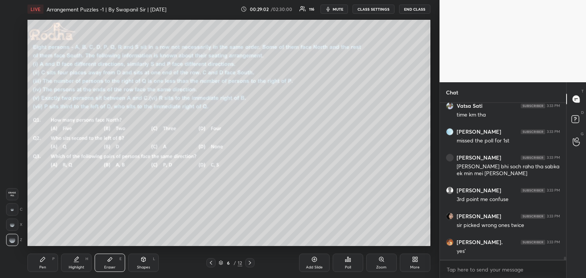
drag, startPoint x: 46, startPoint y: 265, endPoint x: 63, endPoint y: 255, distance: 20.0
click at [47, 265] on div "Pen P" at bounding box center [42, 263] width 31 height 18
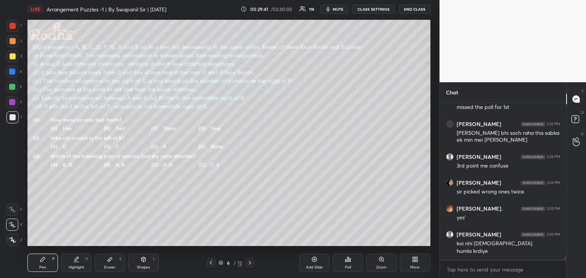
scroll to position [7875, 0]
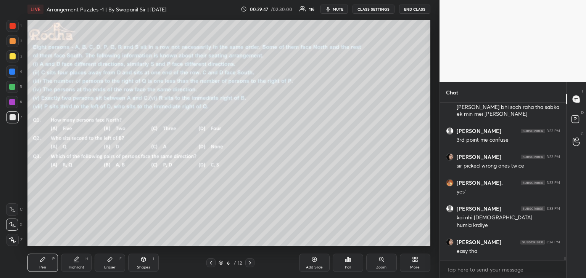
click at [251, 264] on icon at bounding box center [250, 263] width 6 height 6
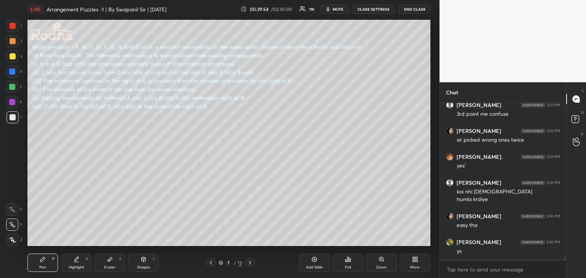
click at [151, 264] on div "Shapes L" at bounding box center [143, 263] width 31 height 18
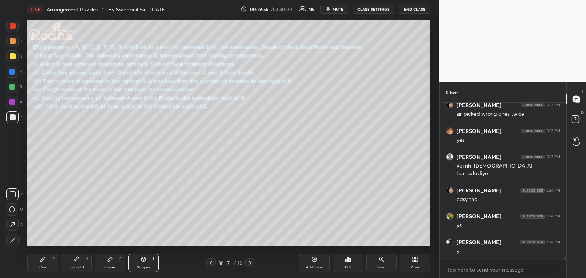
drag, startPoint x: 13, startPoint y: 242, endPoint x: 21, endPoint y: 238, distance: 8.9
click at [14, 242] on icon at bounding box center [13, 241] width 6 height 6
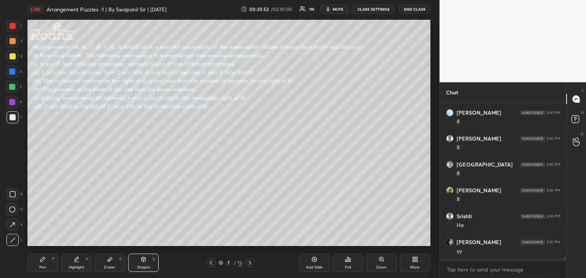
scroll to position [8705, 0]
click at [39, 263] on div "Pen P" at bounding box center [42, 263] width 31 height 18
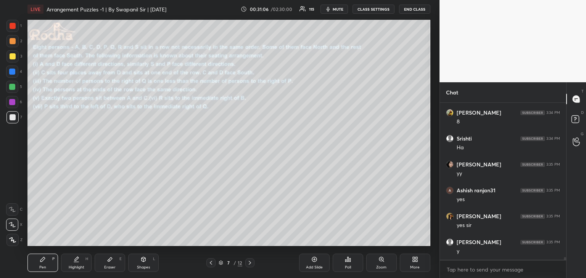
scroll to position [8783, 0]
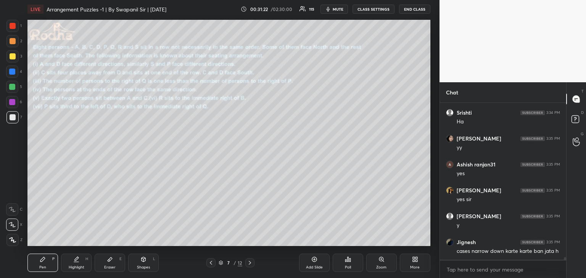
click at [143, 261] on icon at bounding box center [143, 259] width 4 height 5
click at [12, 223] on icon at bounding box center [12, 224] width 5 height 5
click at [11, 42] on div at bounding box center [13, 41] width 6 height 6
click at [41, 261] on icon at bounding box center [42, 259] width 5 height 5
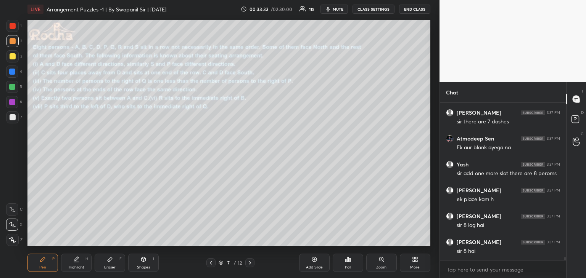
scroll to position [9492, 0]
click at [14, 118] on div at bounding box center [13, 117] width 6 height 6
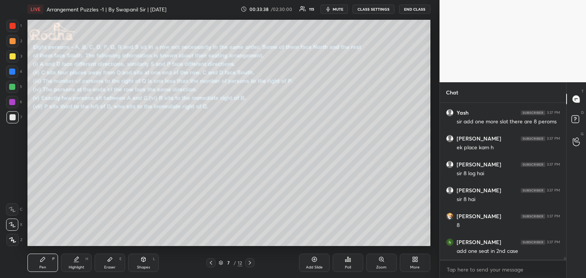
scroll to position [9544, 0]
click at [104, 267] on div "Eraser" at bounding box center [109, 268] width 11 height 4
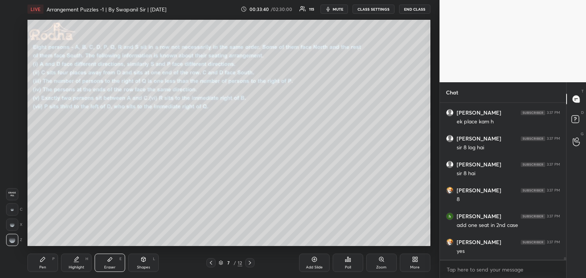
scroll to position [9570, 0]
click at [46, 271] on div "Pen P" at bounding box center [42, 263] width 31 height 18
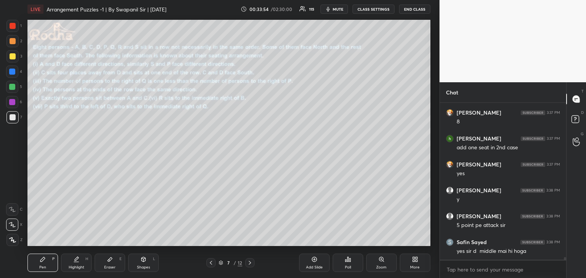
scroll to position [9648, 0]
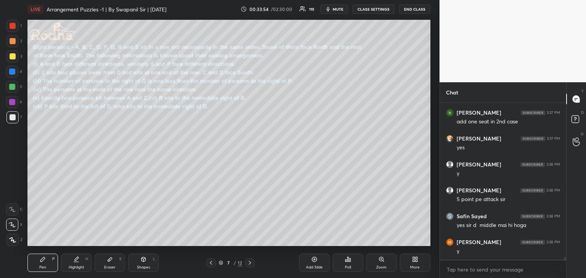
drag, startPoint x: 13, startPoint y: 42, endPoint x: 17, endPoint y: 47, distance: 6.7
click at [14, 42] on div at bounding box center [13, 41] width 6 height 6
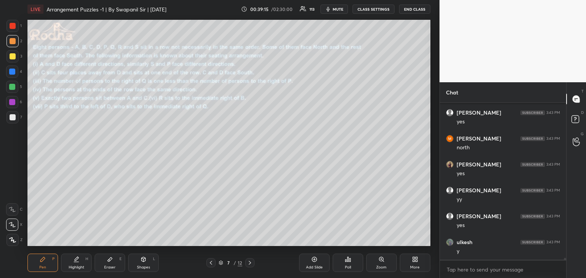
scroll to position [12688, 0]
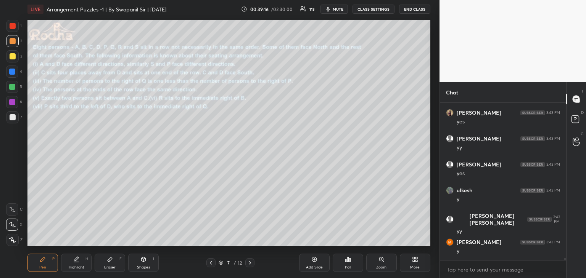
click at [107, 266] on div "Eraser" at bounding box center [109, 268] width 11 height 4
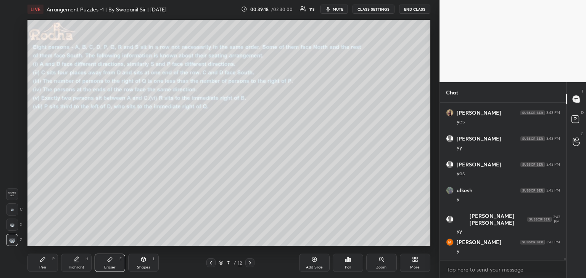
click at [43, 254] on div "Pen P" at bounding box center [42, 263] width 31 height 18
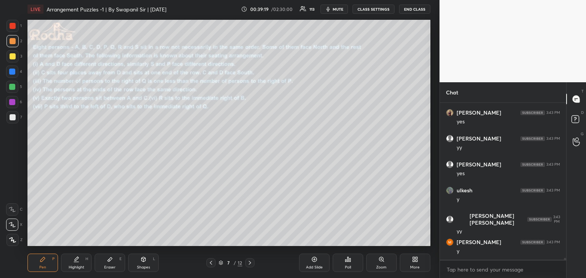
drag, startPoint x: 13, startPoint y: 57, endPoint x: 23, endPoint y: 67, distance: 14.0
click at [13, 58] on div at bounding box center [13, 56] width 6 height 6
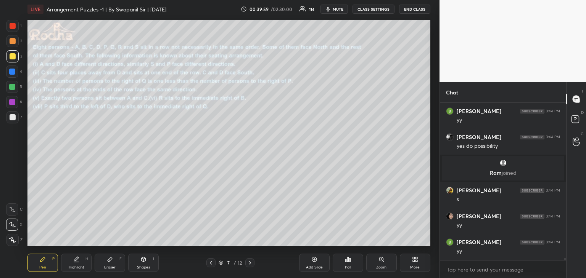
scroll to position [12524, 0]
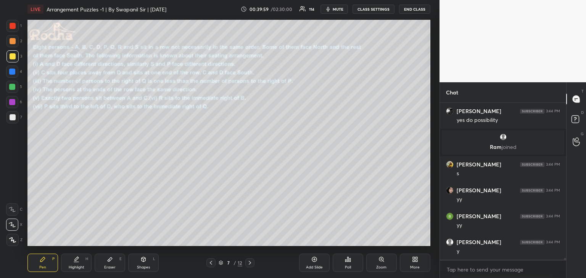
click at [11, 42] on div at bounding box center [13, 41] width 6 height 6
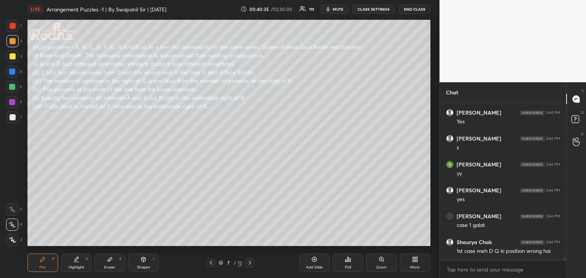
scroll to position [12791, 0]
click at [13, 71] on div at bounding box center [12, 72] width 6 height 6
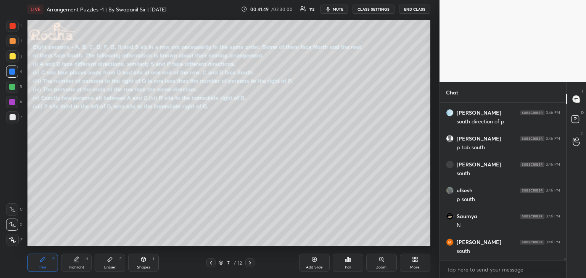
scroll to position [14969, 0]
click at [11, 42] on div at bounding box center [13, 41] width 6 height 6
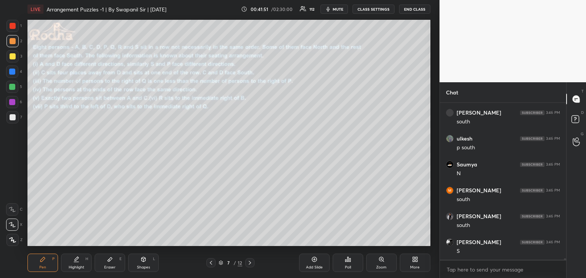
drag, startPoint x: 13, startPoint y: 70, endPoint x: 23, endPoint y: 76, distance: 11.8
click at [13, 71] on div at bounding box center [12, 72] width 6 height 6
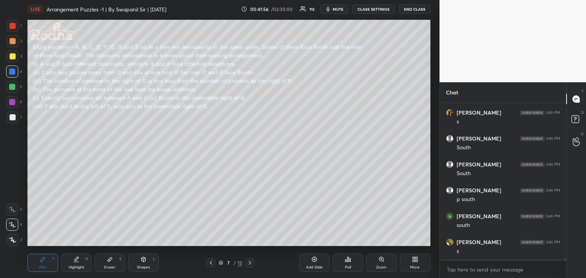
scroll to position [15306, 0]
drag, startPoint x: 12, startPoint y: 40, endPoint x: 17, endPoint y: 39, distance: 5.2
click at [13, 40] on div at bounding box center [13, 41] width 6 height 6
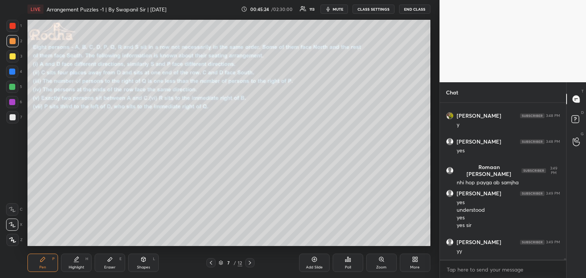
scroll to position [15593, 0]
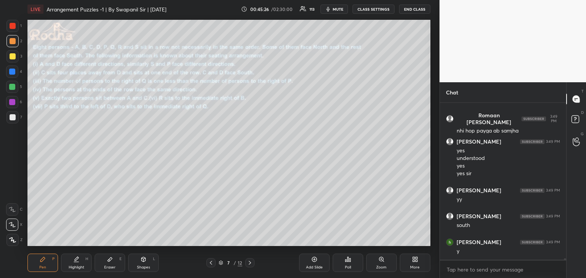
click at [11, 72] on div at bounding box center [12, 72] width 6 height 6
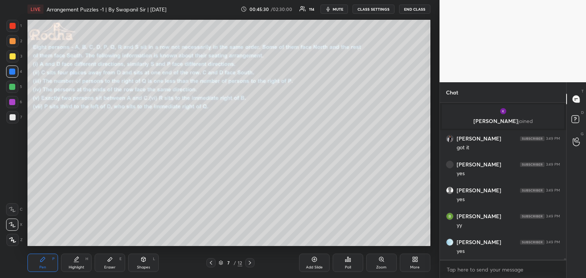
scroll to position [15720, 0]
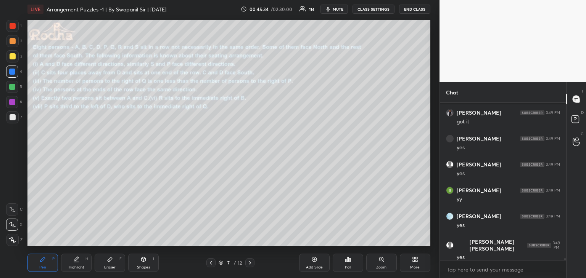
click at [250, 265] on icon at bounding box center [250, 263] width 6 height 6
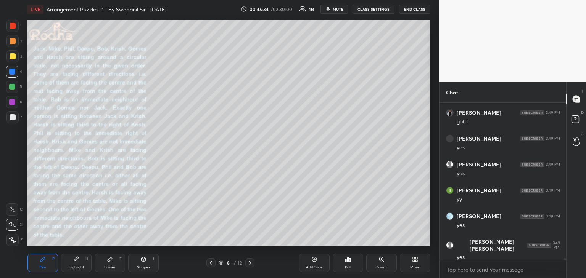
scroll to position [15746, 0]
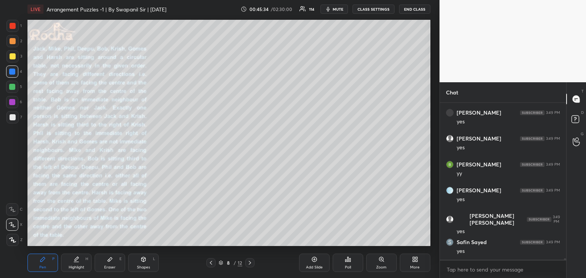
click at [211, 265] on icon at bounding box center [211, 263] width 6 height 6
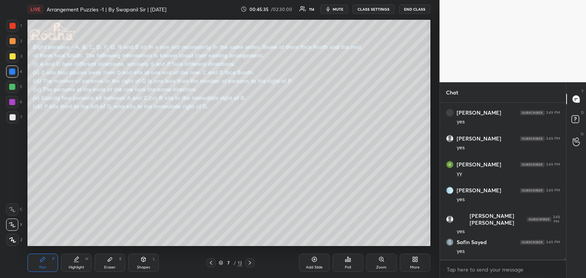
click at [209, 265] on icon at bounding box center [211, 263] width 6 height 6
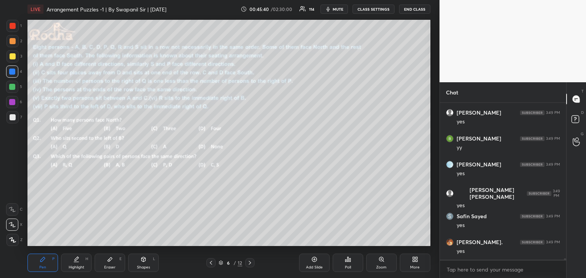
click at [250, 264] on icon at bounding box center [250, 263] width 6 height 6
click at [211, 263] on icon at bounding box center [211, 263] width 6 height 6
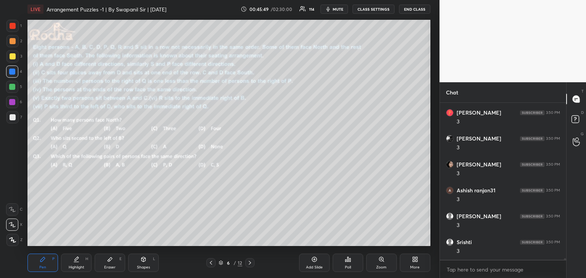
click at [250, 264] on icon at bounding box center [250, 263] width 6 height 6
click at [211, 262] on icon at bounding box center [211, 263] width 2 height 4
click at [210, 266] on icon at bounding box center [211, 263] width 6 height 6
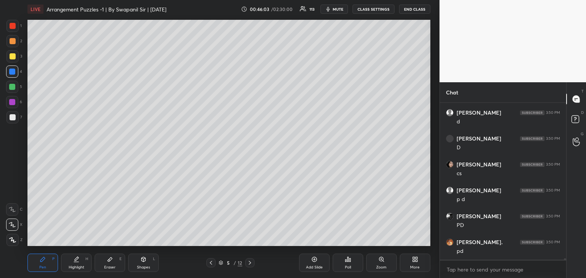
click at [251, 263] on icon at bounding box center [250, 263] width 2 height 4
click at [250, 263] on icon at bounding box center [250, 263] width 6 height 6
drag, startPoint x: 211, startPoint y: 264, endPoint x: 200, endPoint y: 251, distance: 17.0
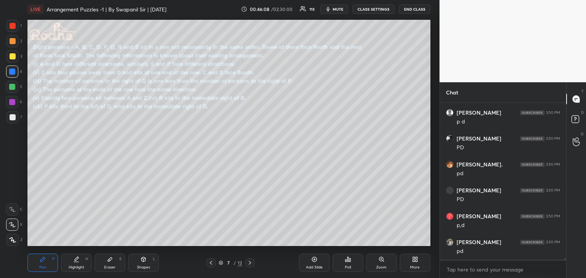
click at [210, 264] on icon at bounding box center [211, 263] width 6 height 6
click at [212, 263] on icon at bounding box center [211, 263] width 6 height 6
click at [253, 262] on div at bounding box center [249, 263] width 9 height 9
click at [252, 264] on icon at bounding box center [250, 263] width 6 height 6
click at [207, 265] on div at bounding box center [210, 263] width 9 height 9
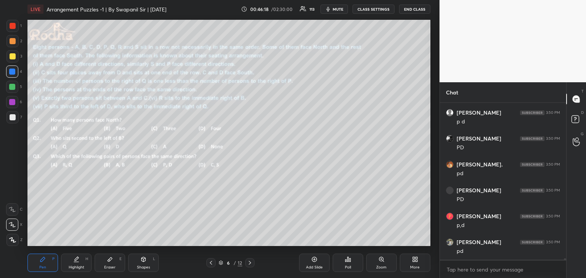
scroll to position [16550, 0]
click at [249, 265] on icon at bounding box center [250, 263] width 6 height 6
drag, startPoint x: 209, startPoint y: 261, endPoint x: 202, endPoint y: 249, distance: 14.0
click at [209, 262] on icon at bounding box center [211, 263] width 6 height 6
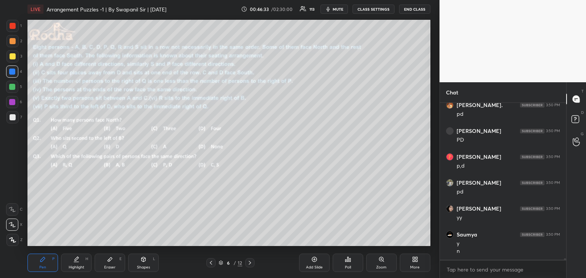
click at [212, 263] on icon at bounding box center [211, 263] width 6 height 6
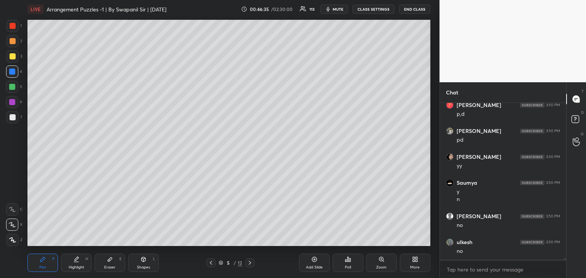
click at [249, 263] on icon at bounding box center [250, 263] width 6 height 6
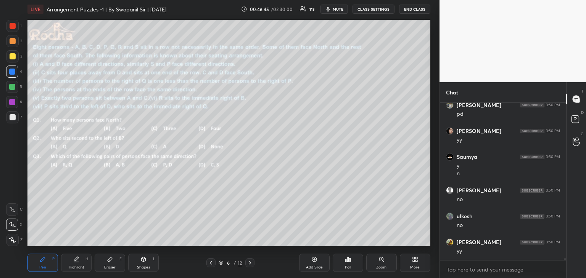
click at [211, 266] on div at bounding box center [210, 263] width 9 height 9
click at [251, 265] on icon at bounding box center [250, 263] width 6 height 6
click at [252, 264] on icon at bounding box center [250, 263] width 6 height 6
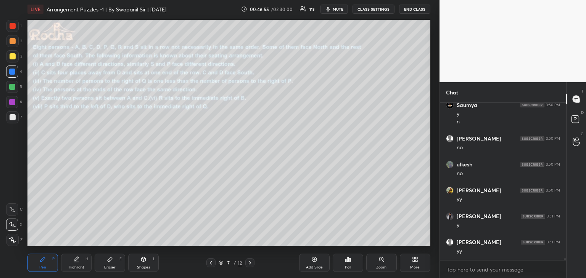
scroll to position [16739, 0]
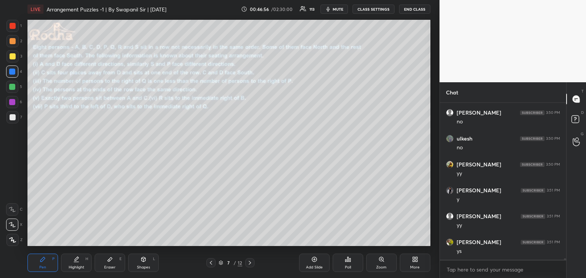
click at [209, 266] on icon at bounding box center [211, 263] width 6 height 6
click at [252, 264] on icon at bounding box center [250, 263] width 6 height 6
click at [251, 264] on icon at bounding box center [250, 263] width 6 height 6
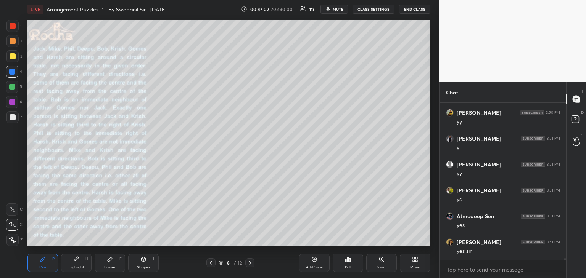
scroll to position [16817, 0]
click at [249, 266] on div at bounding box center [249, 263] width 9 height 9
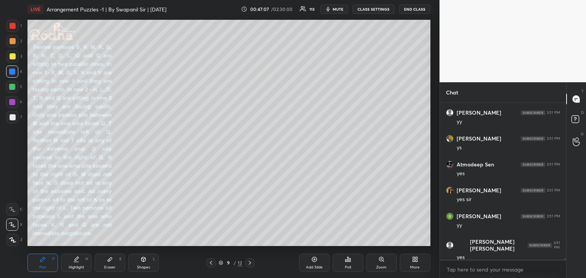
click at [252, 263] on icon at bounding box center [250, 263] width 6 height 6
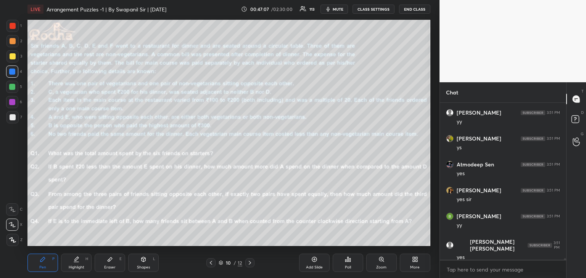
scroll to position [16894, 0]
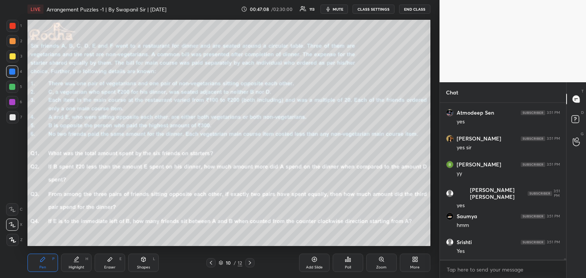
click at [214, 265] on div at bounding box center [210, 263] width 9 height 9
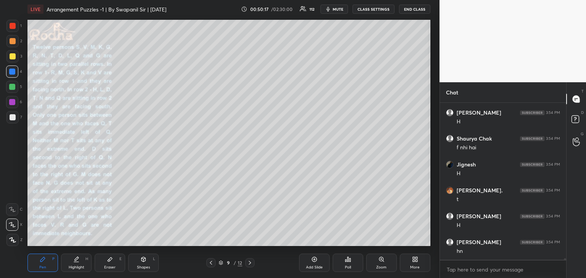
scroll to position [17395, 0]
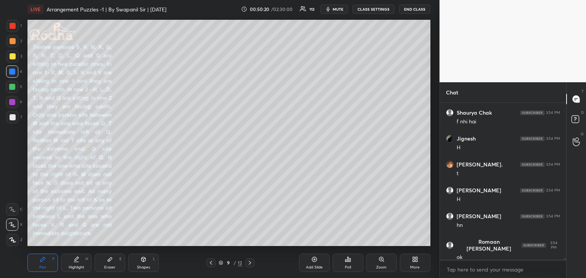
drag, startPoint x: 12, startPoint y: 119, endPoint x: 17, endPoint y: 112, distance: 8.5
click at [12, 119] on div at bounding box center [13, 117] width 6 height 6
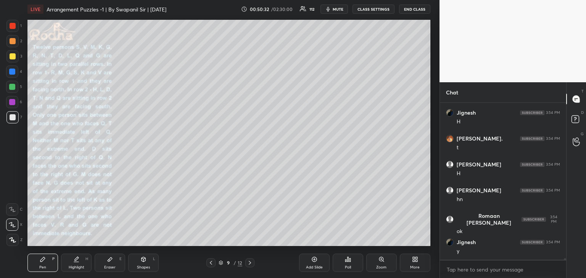
drag, startPoint x: 112, startPoint y: 267, endPoint x: 122, endPoint y: 246, distance: 22.9
click at [112, 267] on div "Eraser" at bounding box center [109, 268] width 11 height 4
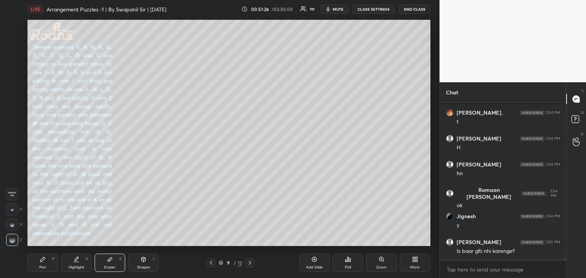
scroll to position [17474, 0]
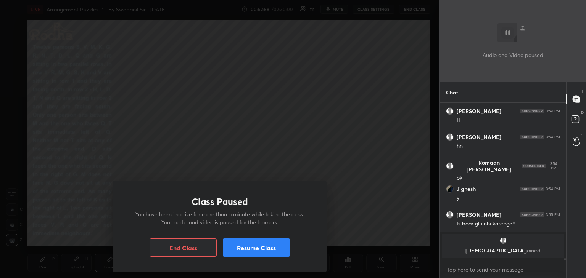
click at [267, 255] on button "Resume Class" at bounding box center [256, 248] width 67 height 18
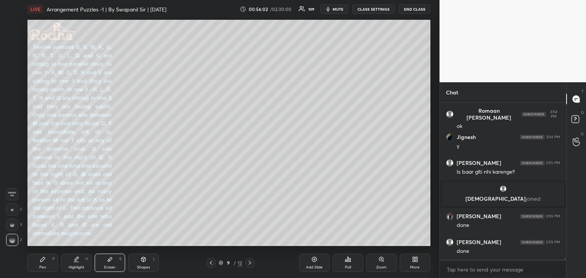
scroll to position [17023, 0]
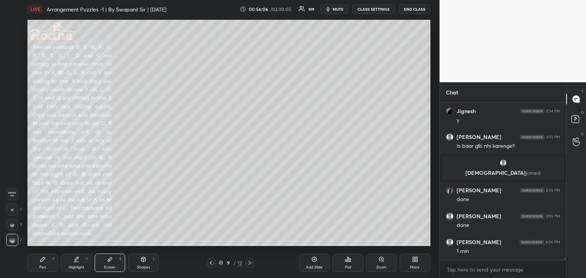
click at [251, 263] on icon at bounding box center [250, 263] width 2 height 4
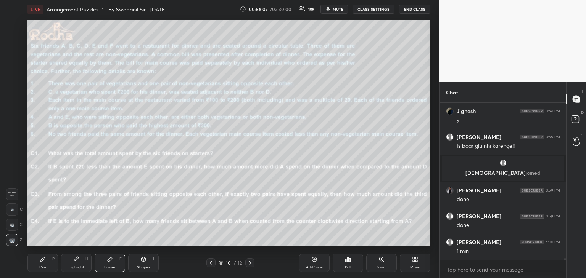
click at [210, 262] on icon at bounding box center [211, 263] width 6 height 6
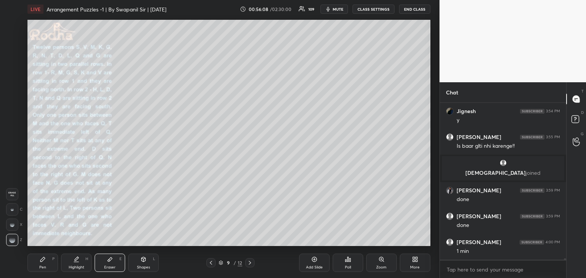
click at [145, 263] on div "Shapes L" at bounding box center [143, 263] width 31 height 18
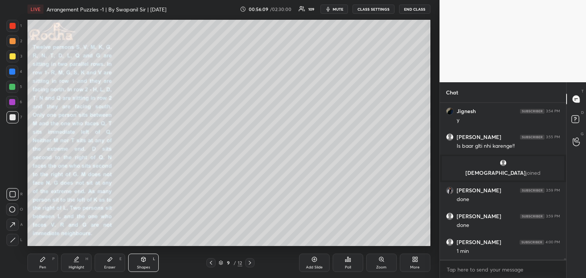
click at [11, 194] on icon at bounding box center [13, 194] width 6 height 6
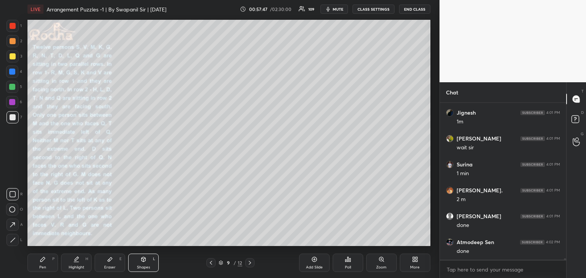
scroll to position [17230, 0]
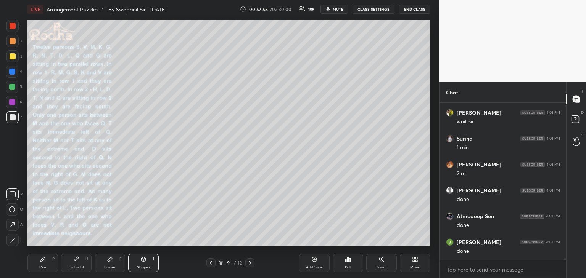
drag, startPoint x: 45, startPoint y: 264, endPoint x: 66, endPoint y: 248, distance: 26.2
click at [46, 264] on div "Pen P" at bounding box center [42, 263] width 31 height 18
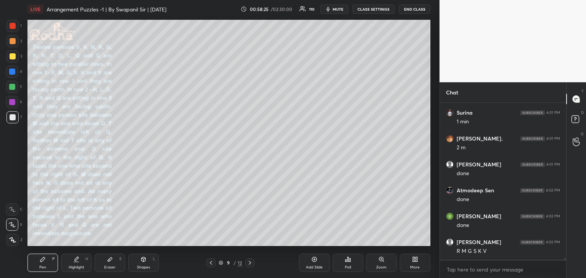
click at [111, 262] on icon at bounding box center [110, 260] width 6 height 6
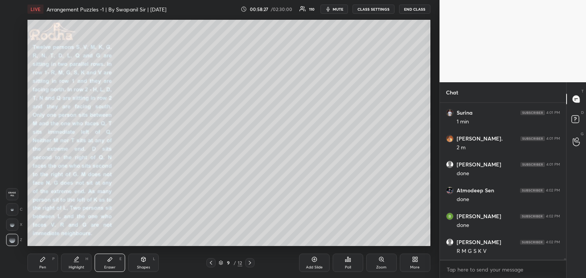
click at [47, 263] on div "Pen P" at bounding box center [42, 263] width 31 height 18
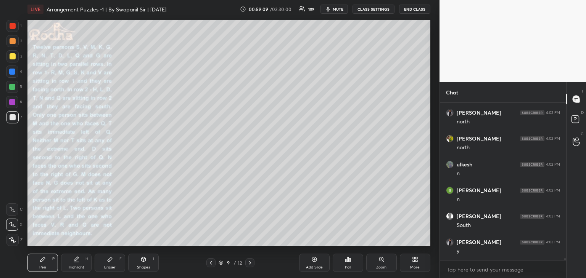
scroll to position [17438, 0]
click at [114, 270] on div "Eraser" at bounding box center [109, 268] width 11 height 4
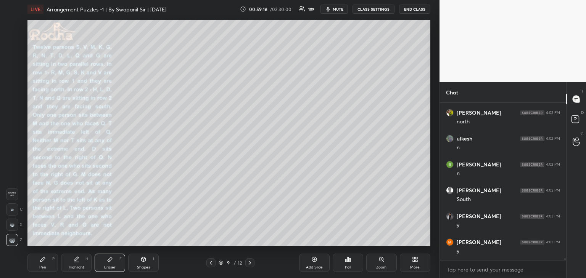
click at [41, 266] on div "Pen" at bounding box center [42, 268] width 7 height 4
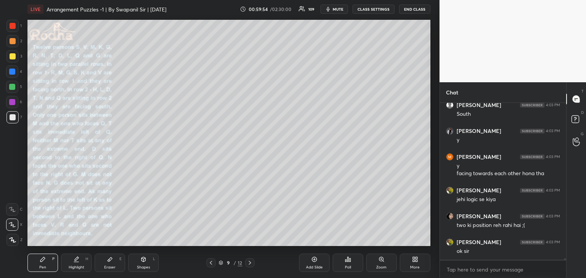
scroll to position [17549, 0]
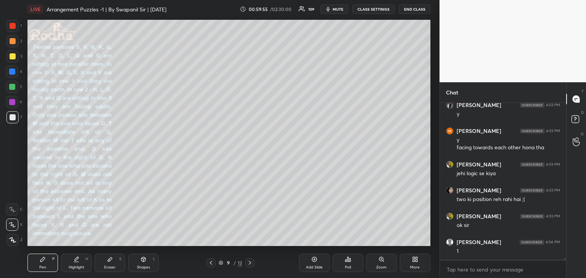
click at [13, 42] on div at bounding box center [13, 41] width 6 height 6
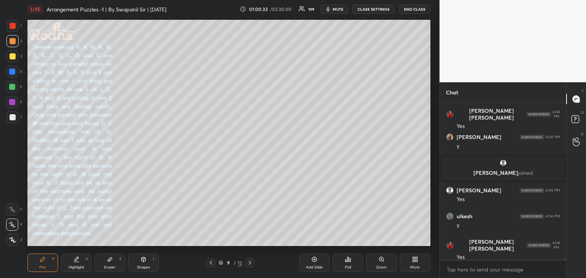
scroll to position [17640, 0]
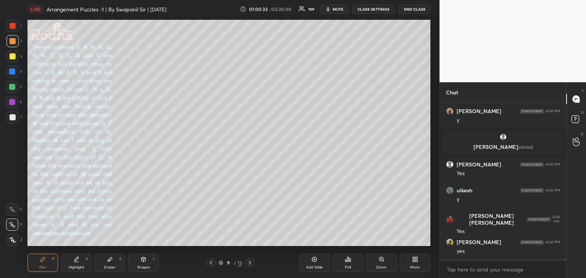
click at [106, 267] on div "Eraser" at bounding box center [109, 268] width 11 height 4
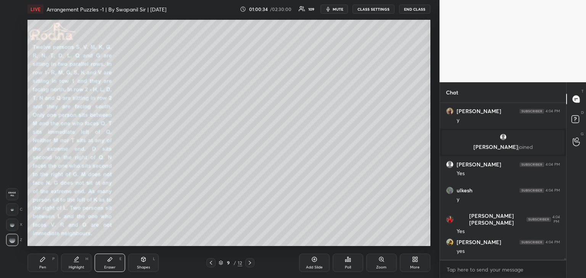
scroll to position [17666, 0]
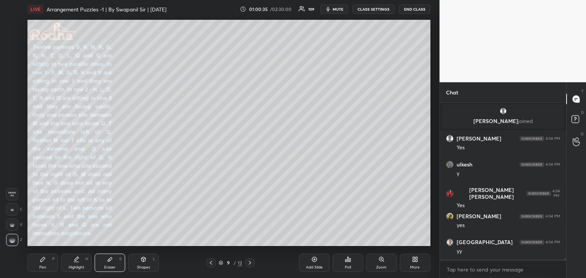
click at [39, 263] on div "Pen P" at bounding box center [42, 263] width 31 height 18
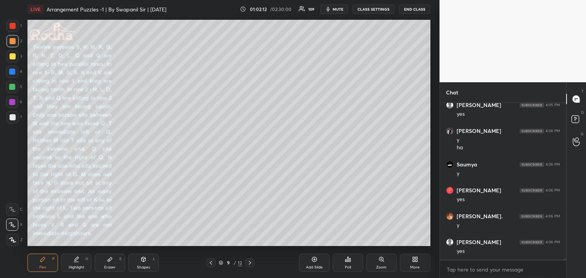
scroll to position [18166, 0]
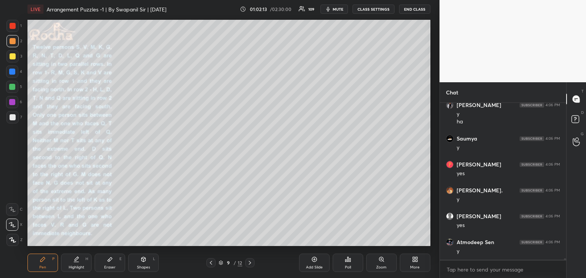
drag, startPoint x: 111, startPoint y: 263, endPoint x: 119, endPoint y: 257, distance: 9.8
click at [113, 263] on div "Eraser E" at bounding box center [110, 263] width 31 height 18
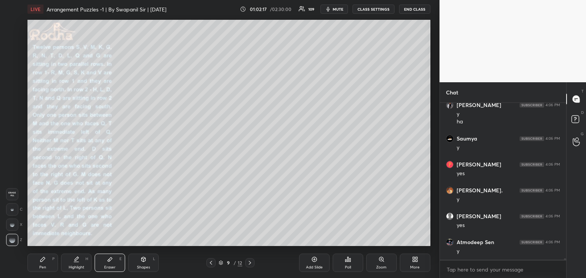
drag, startPoint x: 44, startPoint y: 262, endPoint x: 63, endPoint y: 251, distance: 21.4
click at [45, 261] on icon at bounding box center [43, 260] width 6 height 6
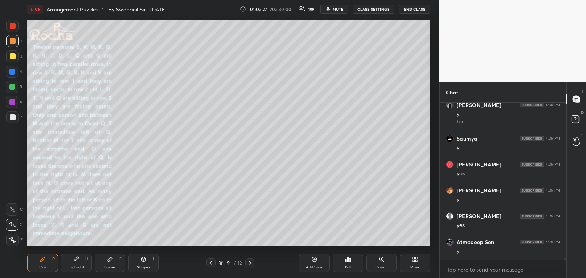
click at [109, 267] on div "Eraser" at bounding box center [109, 268] width 11 height 4
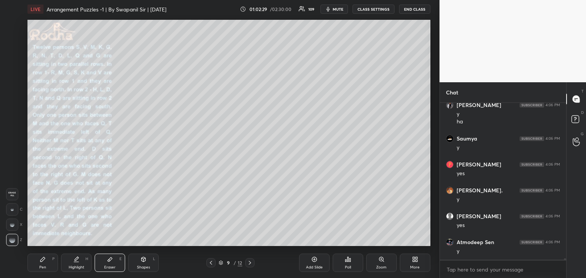
click at [46, 266] on div "Pen" at bounding box center [42, 268] width 7 height 4
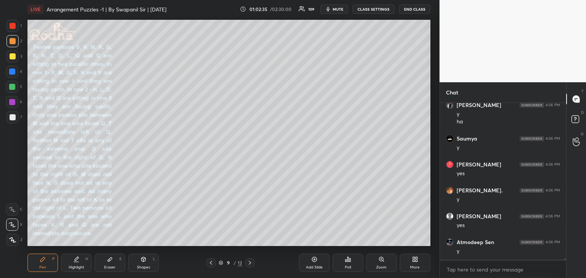
click at [108, 264] on div "Eraser E" at bounding box center [110, 263] width 31 height 18
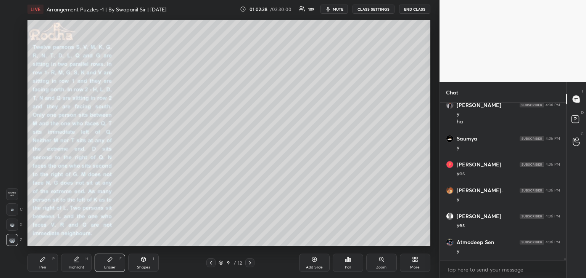
drag, startPoint x: 41, startPoint y: 265, endPoint x: 69, endPoint y: 252, distance: 31.2
click at [40, 264] on div "Pen P" at bounding box center [42, 263] width 31 height 18
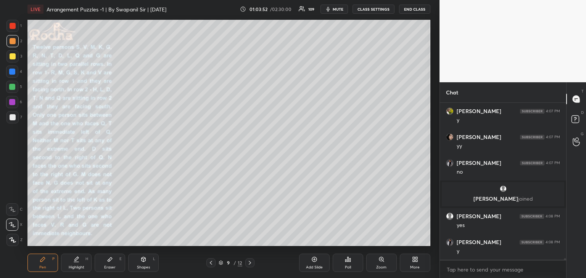
scroll to position [18262, 0]
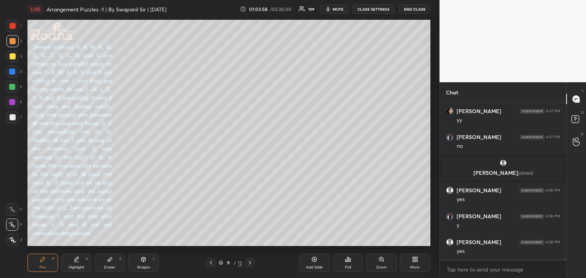
click at [111, 264] on div "Eraser E" at bounding box center [110, 263] width 31 height 18
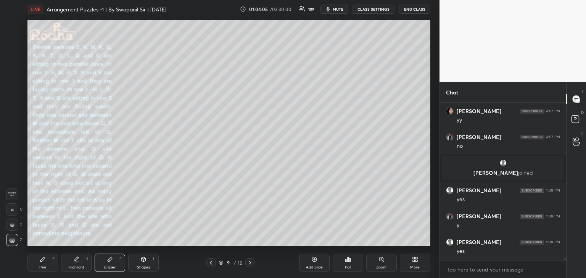
scroll to position [18288, 0]
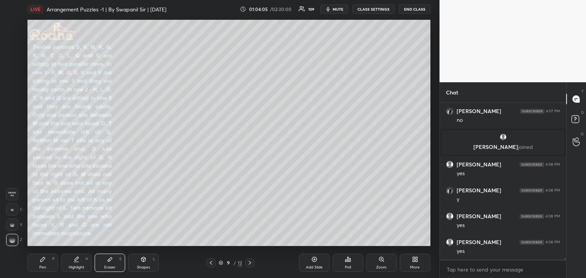
click at [37, 266] on div "Pen P" at bounding box center [42, 263] width 31 height 18
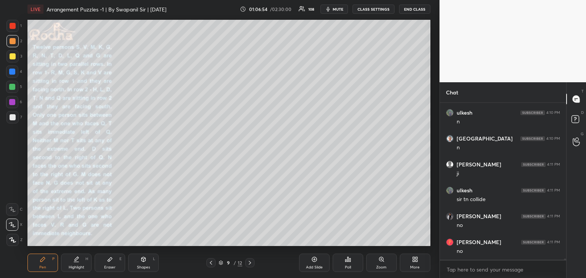
scroll to position [20214, 0]
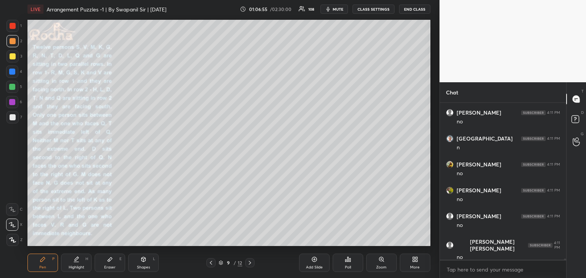
drag, startPoint x: 106, startPoint y: 266, endPoint x: 113, endPoint y: 260, distance: 9.5
click at [107, 266] on div "Eraser" at bounding box center [109, 268] width 11 height 4
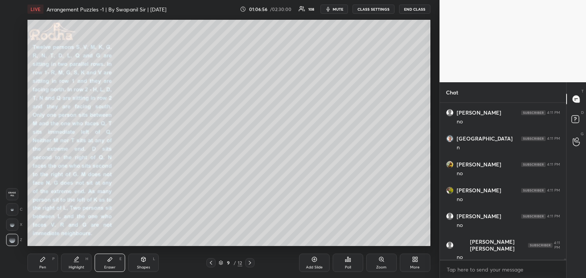
scroll to position [20240, 0]
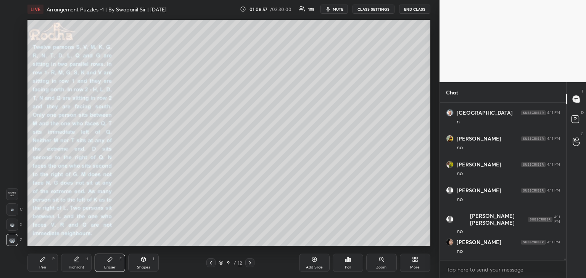
drag, startPoint x: 48, startPoint y: 265, endPoint x: 90, endPoint y: 254, distance: 44.0
click at [48, 265] on div "Pen P" at bounding box center [42, 263] width 31 height 18
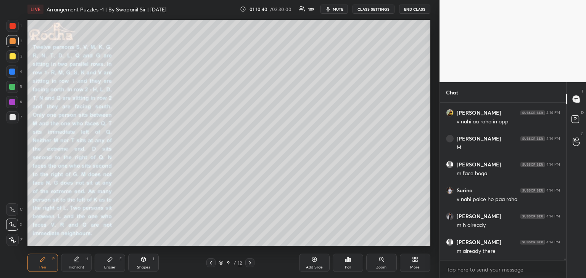
scroll to position [23219, 0]
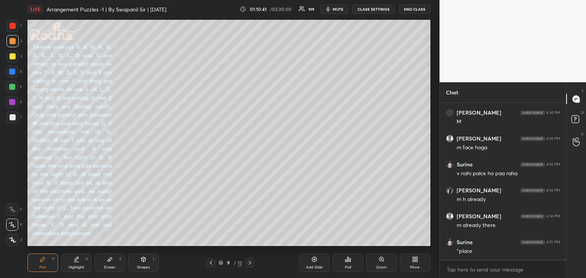
click at [108, 265] on div "Eraser E" at bounding box center [110, 263] width 31 height 18
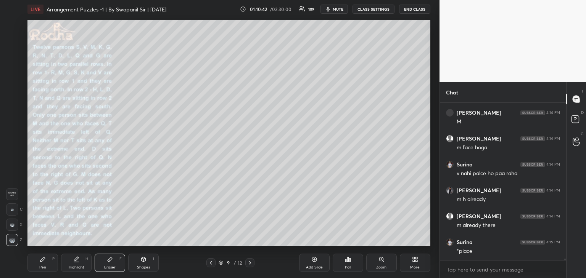
scroll to position [23245, 0]
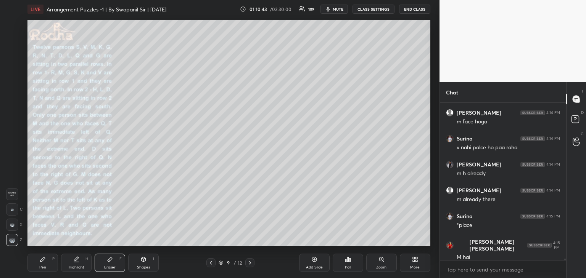
drag, startPoint x: 50, startPoint y: 264, endPoint x: 66, endPoint y: 255, distance: 17.4
click at [51, 264] on div "Pen P" at bounding box center [42, 263] width 31 height 18
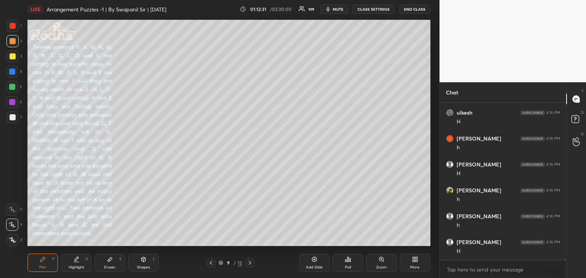
scroll to position [24445, 0]
click at [110, 262] on div "Eraser E" at bounding box center [110, 263] width 31 height 18
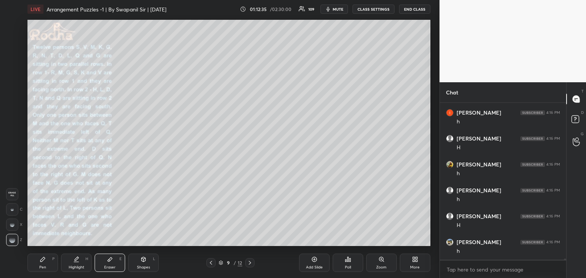
click at [43, 266] on div "Pen" at bounding box center [42, 268] width 7 height 4
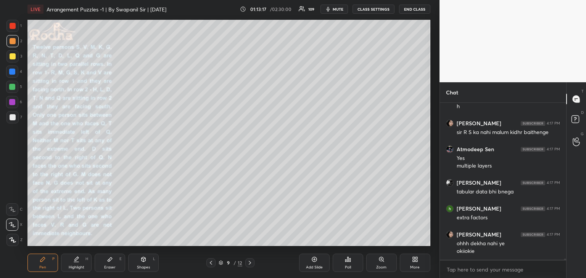
scroll to position [24616, 0]
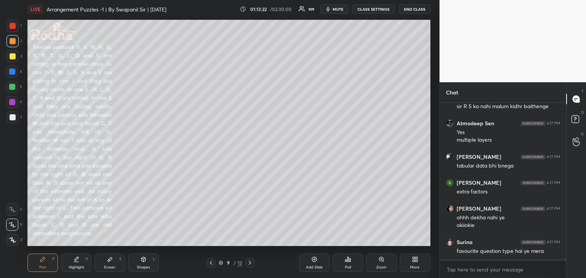
click at [111, 266] on div "Eraser" at bounding box center [109, 268] width 11 height 4
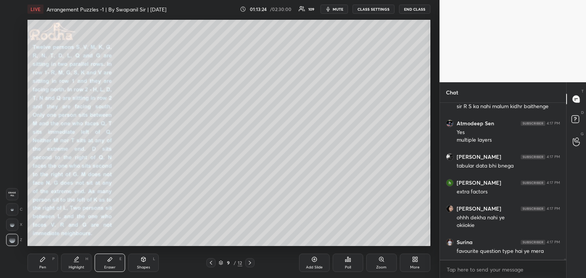
click at [36, 264] on div "Pen P" at bounding box center [42, 263] width 31 height 18
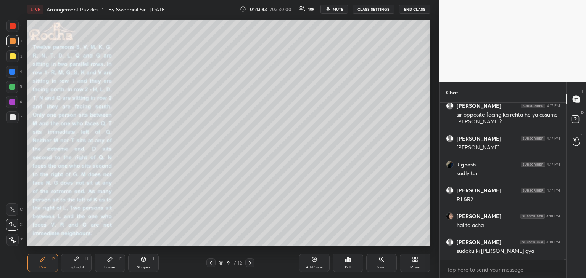
scroll to position [24804, 0]
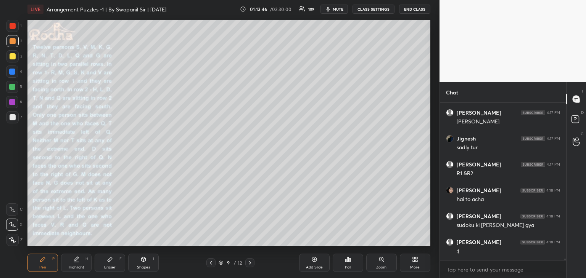
click at [13, 24] on div at bounding box center [13, 26] width 6 height 6
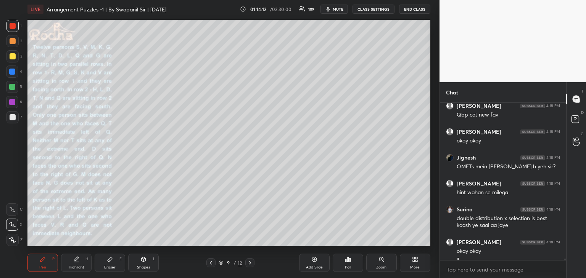
scroll to position [25000, 0]
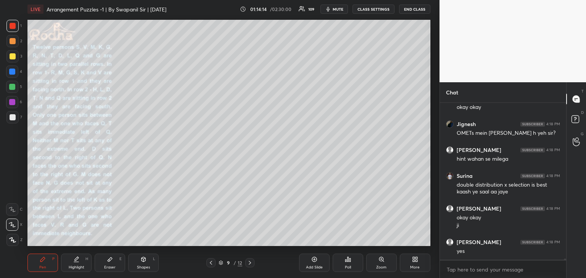
click at [248, 265] on icon at bounding box center [250, 263] width 6 height 6
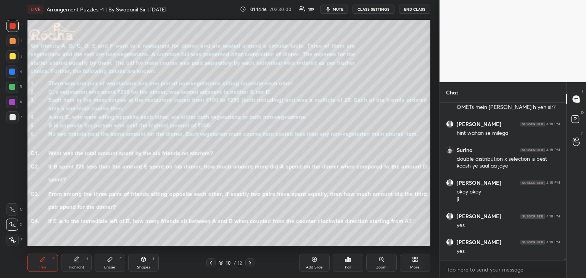
scroll to position [25078, 0]
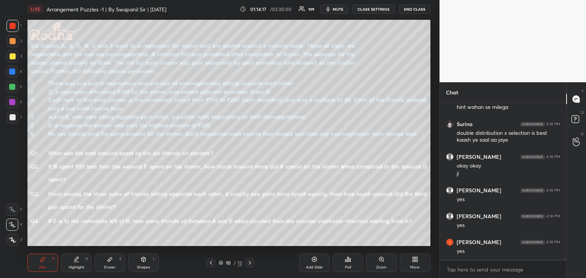
click at [249, 263] on icon at bounding box center [250, 263] width 6 height 6
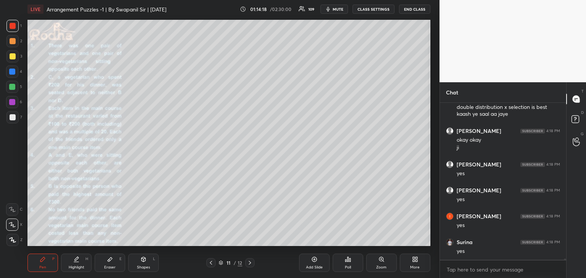
click at [213, 264] on icon at bounding box center [211, 263] width 6 height 6
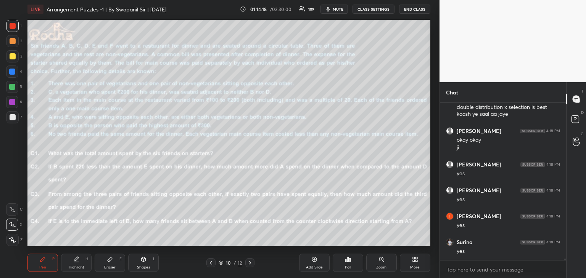
scroll to position [25130, 0]
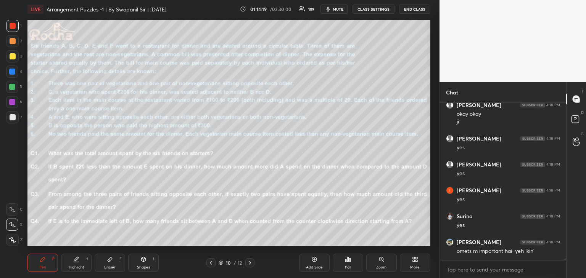
click at [247, 264] on icon at bounding box center [250, 263] width 6 height 6
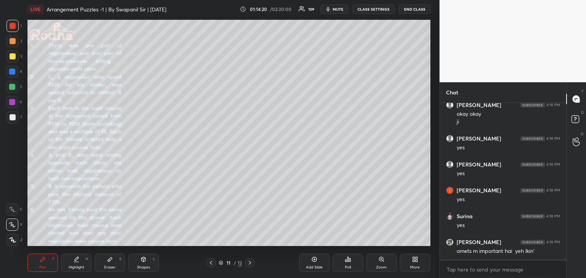
click at [210, 262] on icon at bounding box center [211, 263] width 6 height 6
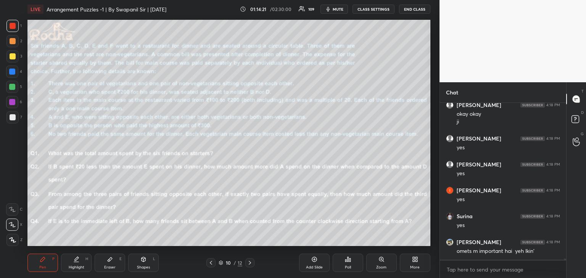
click at [211, 262] on icon at bounding box center [211, 263] width 2 height 4
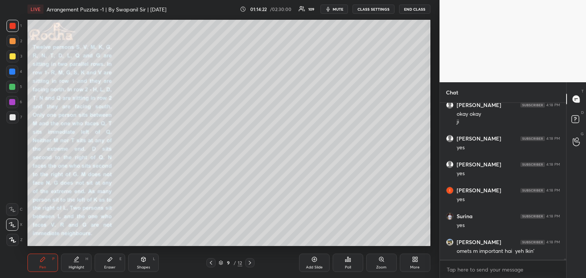
click at [210, 261] on icon at bounding box center [211, 263] width 6 height 6
click at [106, 266] on div "Eraser" at bounding box center [109, 268] width 11 height 4
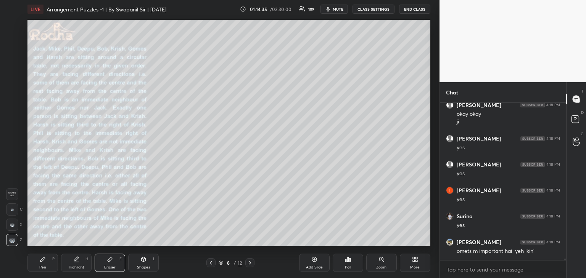
click at [42, 260] on icon at bounding box center [43, 260] width 6 height 6
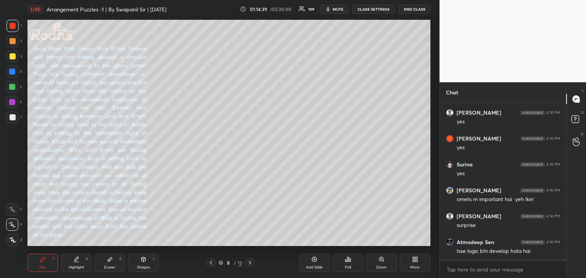
scroll to position [25208, 0]
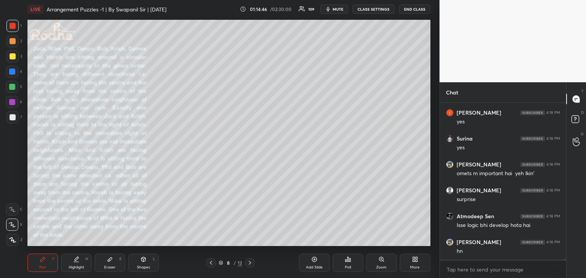
click at [111, 267] on div "Eraser" at bounding box center [109, 268] width 11 height 4
click at [113, 266] on div "Eraser" at bounding box center [109, 268] width 11 height 4
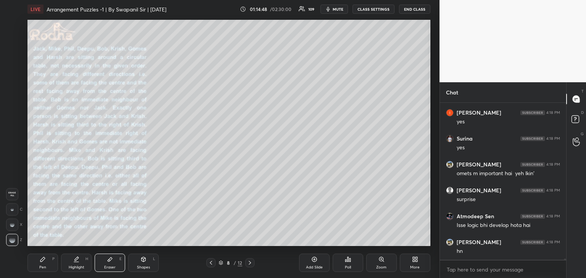
drag, startPoint x: 51, startPoint y: 262, endPoint x: 56, endPoint y: 258, distance: 6.0
click at [53, 261] on div "Pen P" at bounding box center [42, 263] width 31 height 18
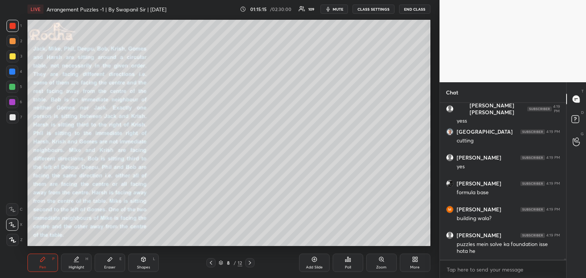
scroll to position [25526, 0]
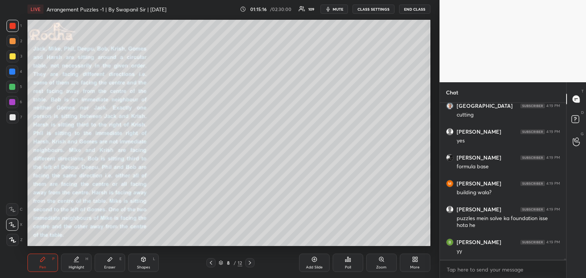
click at [110, 266] on div "Eraser" at bounding box center [109, 268] width 11 height 4
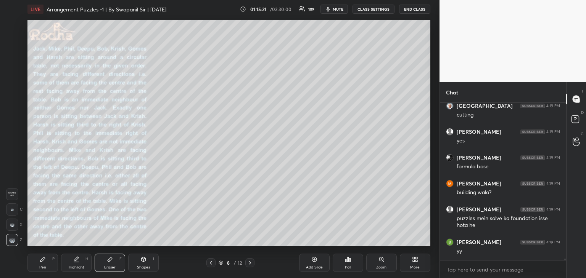
scroll to position [25551, 0]
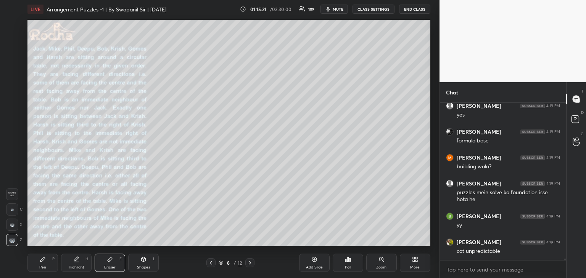
click at [48, 268] on div "Pen P" at bounding box center [42, 263] width 31 height 18
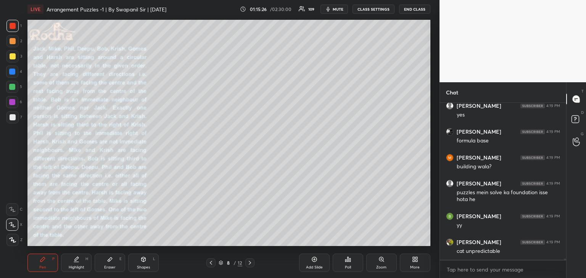
click at [209, 263] on icon at bounding box center [211, 263] width 6 height 6
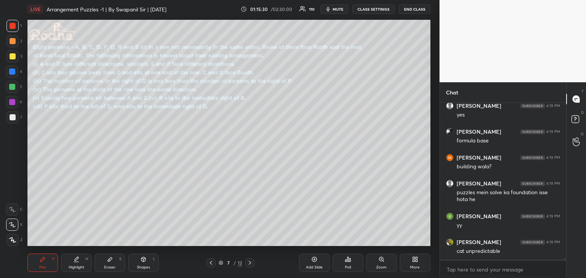
scroll to position [25577, 0]
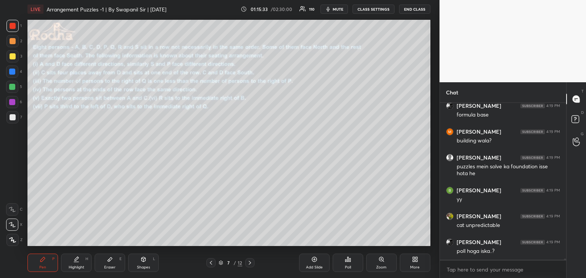
click at [254, 264] on div at bounding box center [249, 263] width 9 height 9
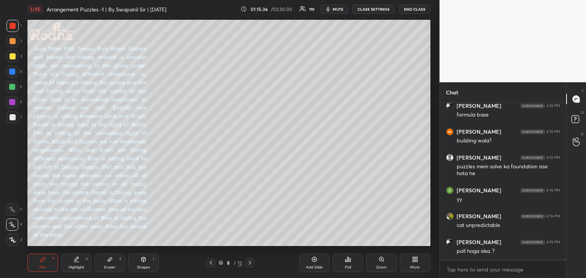
click at [251, 266] on div at bounding box center [249, 263] width 9 height 9
click at [210, 263] on icon at bounding box center [211, 263] width 6 height 6
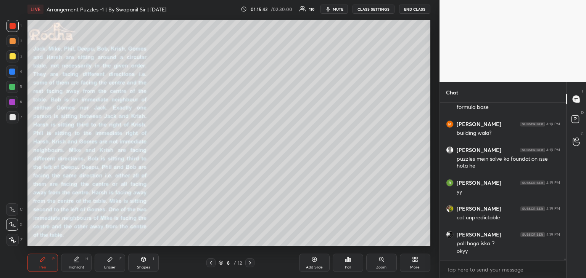
click at [209, 264] on icon at bounding box center [211, 263] width 6 height 6
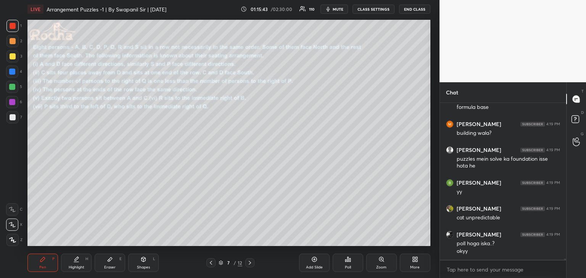
scroll to position [25611, 0]
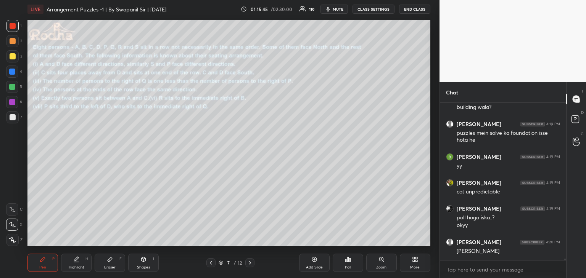
click at [313, 268] on div "Add Slide" at bounding box center [314, 268] width 17 height 4
click at [250, 263] on icon at bounding box center [250, 263] width 6 height 6
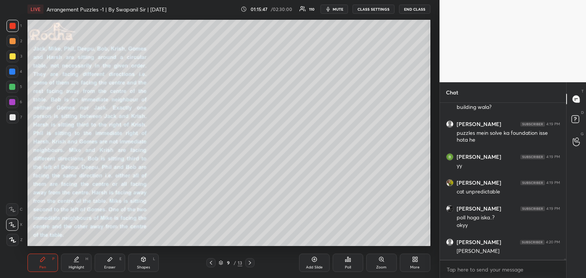
click at [249, 263] on icon at bounding box center [250, 263] width 6 height 6
click at [246, 262] on div at bounding box center [249, 263] width 9 height 9
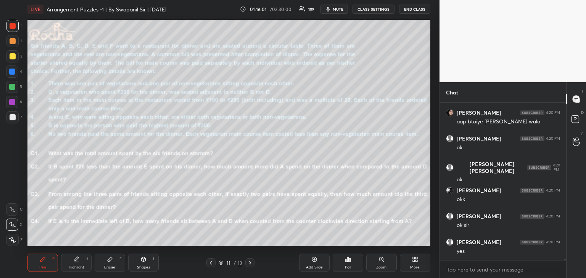
scroll to position [25792, 0]
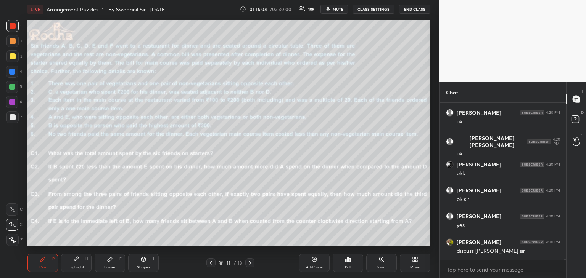
click at [252, 265] on icon at bounding box center [250, 263] width 6 height 6
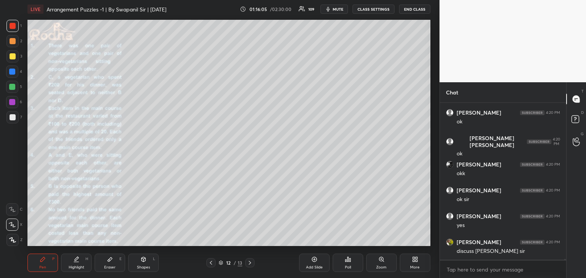
click at [250, 265] on icon at bounding box center [250, 263] width 6 height 6
click at [249, 267] on div at bounding box center [249, 263] width 9 height 9
click at [250, 264] on icon at bounding box center [250, 263] width 6 height 6
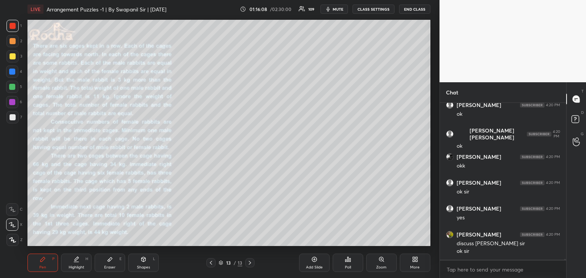
click at [215, 263] on div at bounding box center [210, 263] width 9 height 9
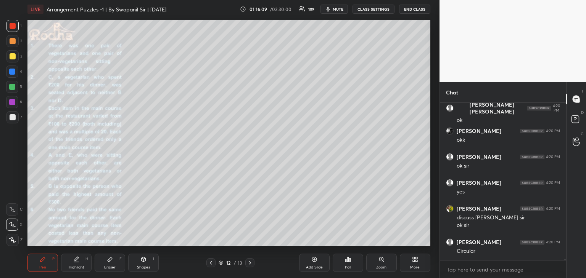
click at [252, 263] on icon at bounding box center [250, 263] width 6 height 6
click at [210, 264] on icon at bounding box center [211, 263] width 6 height 6
click at [211, 265] on icon at bounding box center [211, 263] width 6 height 6
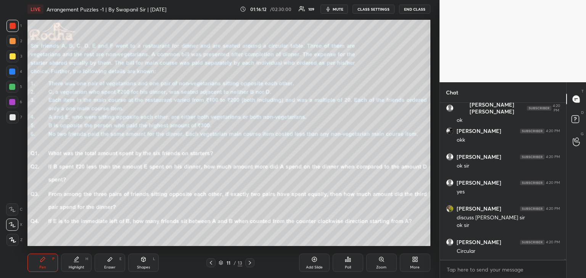
click at [211, 264] on icon at bounding box center [211, 263] width 2 height 4
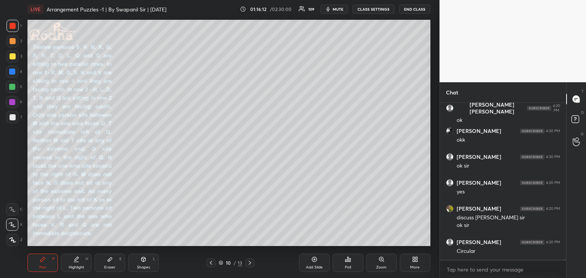
click at [209, 267] on div at bounding box center [210, 263] width 9 height 9
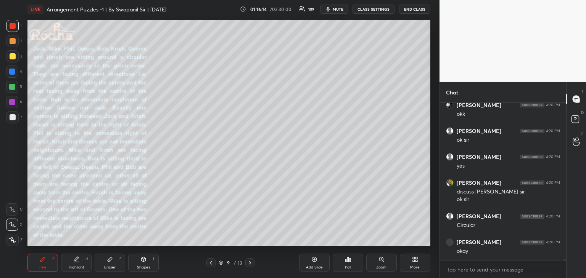
scroll to position [25878, 0]
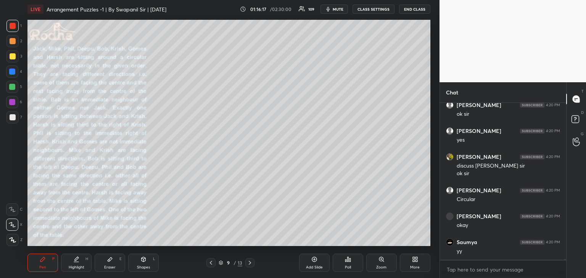
click at [210, 262] on icon at bounding box center [211, 263] width 6 height 6
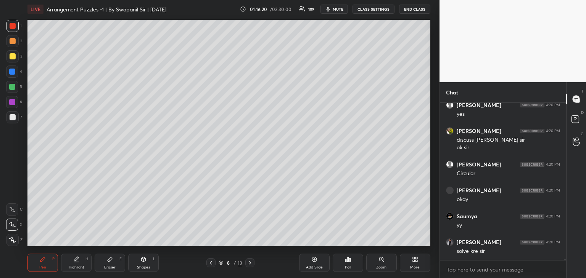
click at [135, 267] on div "Shapes L" at bounding box center [143, 263] width 31 height 18
click at [14, 209] on icon at bounding box center [12, 210] width 6 height 6
click at [14, 119] on div at bounding box center [13, 117] width 6 height 6
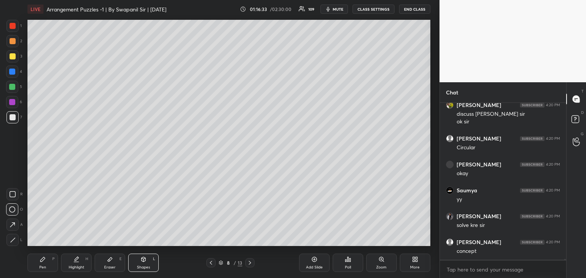
drag, startPoint x: 18, startPoint y: 241, endPoint x: 24, endPoint y: 235, distance: 9.2
click at [18, 241] on div at bounding box center [12, 240] width 12 height 12
click at [12, 27] on div at bounding box center [13, 26] width 6 height 6
click at [46, 258] on div "Pen P" at bounding box center [42, 263] width 31 height 18
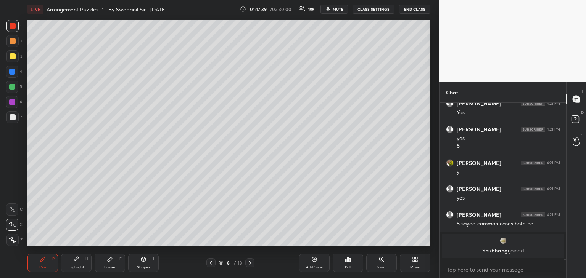
scroll to position [25406, 0]
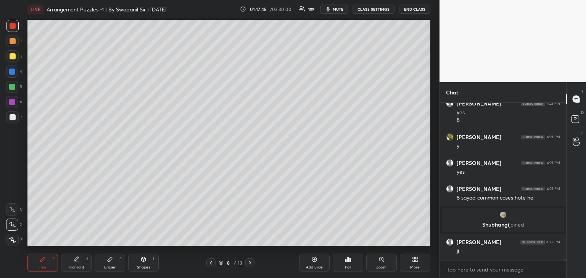
click at [115, 268] on div "Eraser" at bounding box center [109, 268] width 11 height 4
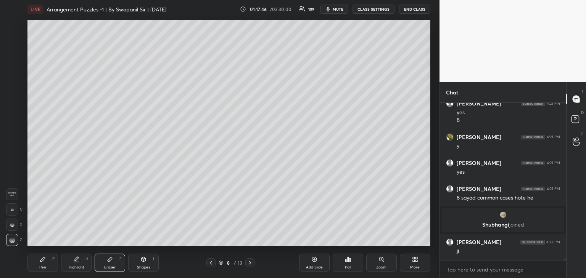
click at [43, 266] on div "Pen" at bounding box center [42, 268] width 7 height 4
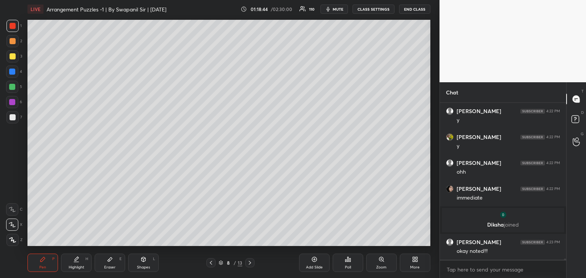
scroll to position [25571, 0]
drag, startPoint x: 11, startPoint y: 55, endPoint x: 15, endPoint y: 60, distance: 7.3
click at [11, 55] on div at bounding box center [13, 56] width 6 height 6
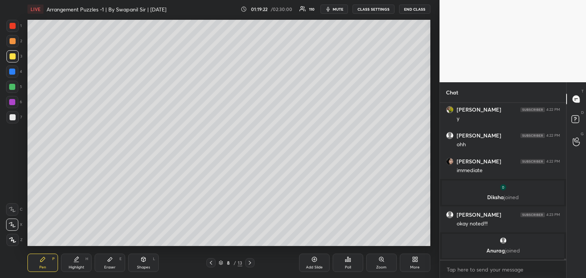
scroll to position [25618, 0]
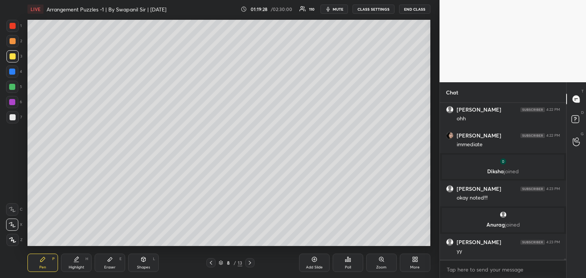
click at [11, 87] on div at bounding box center [12, 87] width 6 height 6
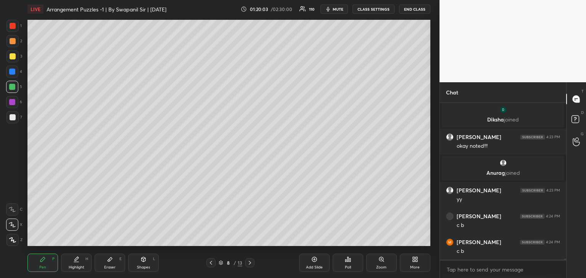
scroll to position [25696, 0]
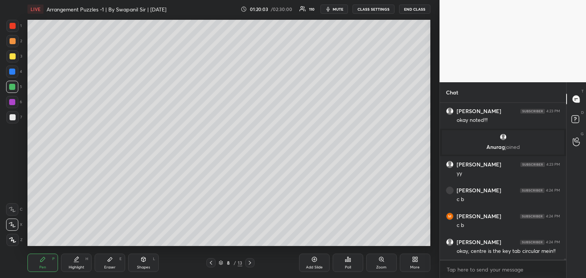
click at [120, 264] on div "Eraser E" at bounding box center [110, 263] width 31 height 18
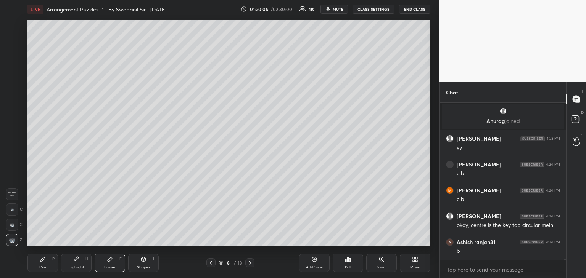
scroll to position [25747, 0]
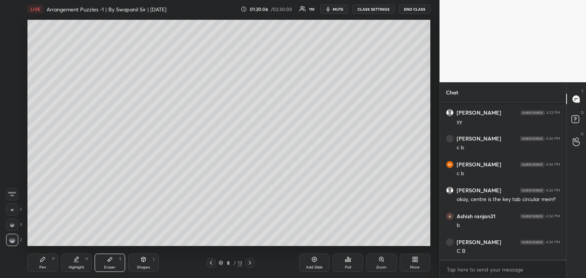
drag, startPoint x: 37, startPoint y: 267, endPoint x: 44, endPoint y: 261, distance: 9.5
click at [38, 267] on div "Pen P" at bounding box center [42, 263] width 31 height 18
click at [11, 228] on icon at bounding box center [12, 224] width 7 height 5
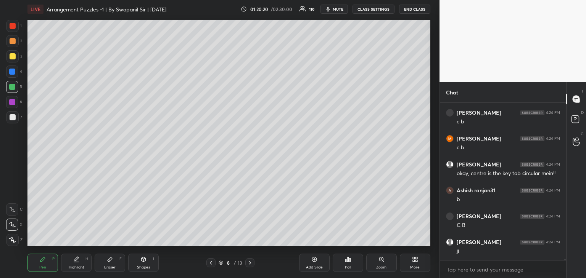
click at [105, 270] on div "Eraser E" at bounding box center [110, 263] width 31 height 18
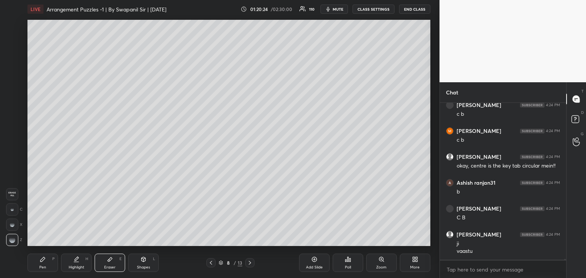
click at [37, 263] on div "Pen P" at bounding box center [42, 263] width 31 height 18
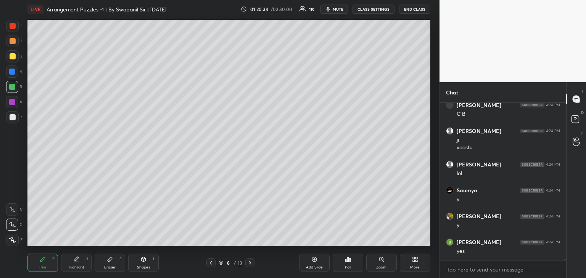
scroll to position [25911, 0]
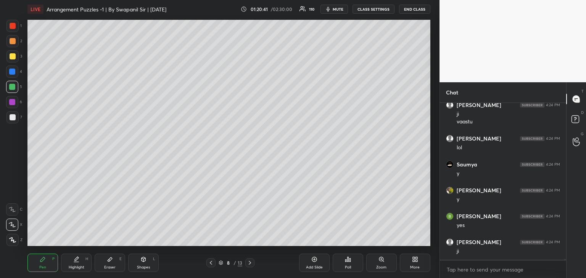
click at [14, 70] on div at bounding box center [12, 72] width 6 height 6
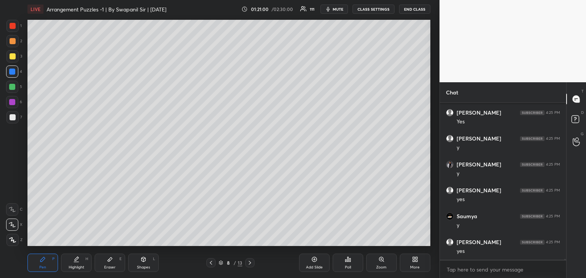
scroll to position [26014, 0]
drag, startPoint x: 10, startPoint y: 87, endPoint x: 21, endPoint y: 86, distance: 11.5
click at [10, 86] on div at bounding box center [12, 87] width 6 height 6
drag, startPoint x: 11, startPoint y: 56, endPoint x: 24, endPoint y: 61, distance: 14.5
click at [11, 57] on div at bounding box center [13, 56] width 6 height 6
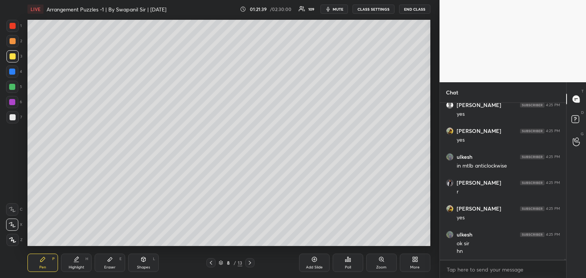
scroll to position [26152, 0]
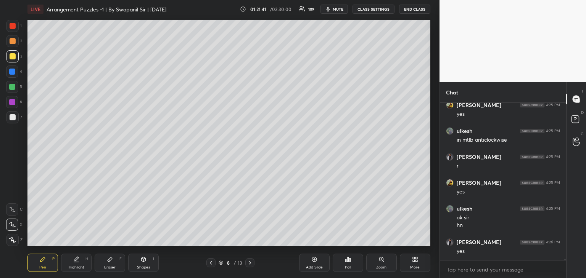
click at [11, 121] on div at bounding box center [12, 117] width 12 height 12
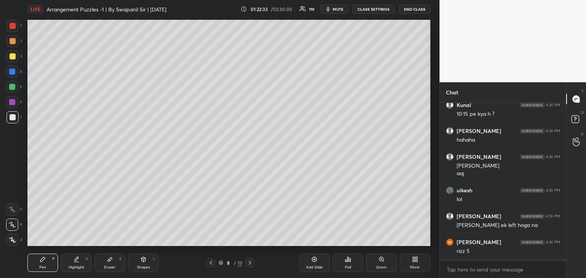
scroll to position [26989, 0]
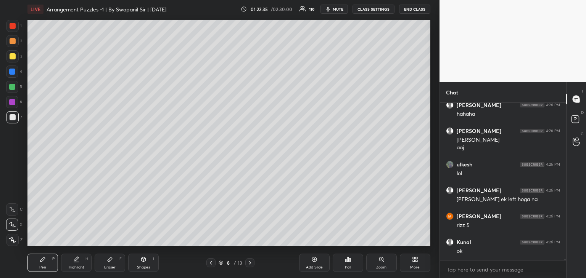
click at [111, 263] on div "Eraser E" at bounding box center [110, 263] width 31 height 18
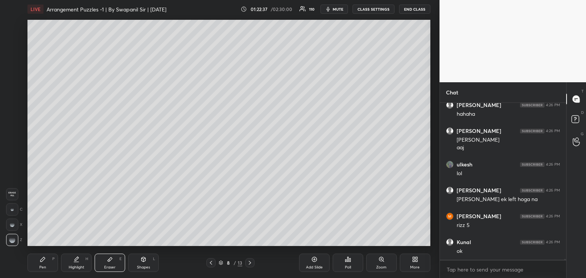
drag, startPoint x: 32, startPoint y: 267, endPoint x: 42, endPoint y: 257, distance: 14.6
click at [32, 266] on div "Pen P" at bounding box center [42, 263] width 31 height 18
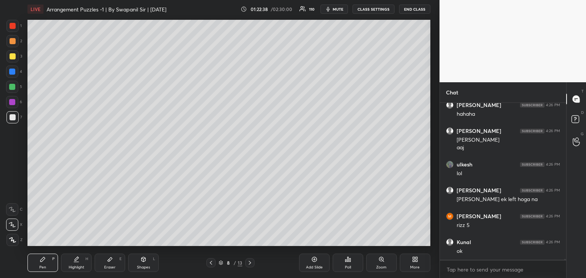
click at [11, 57] on div at bounding box center [13, 56] width 6 height 6
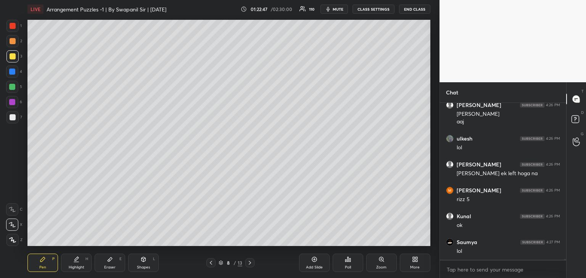
click at [111, 267] on div "Eraser" at bounding box center [109, 268] width 11 height 4
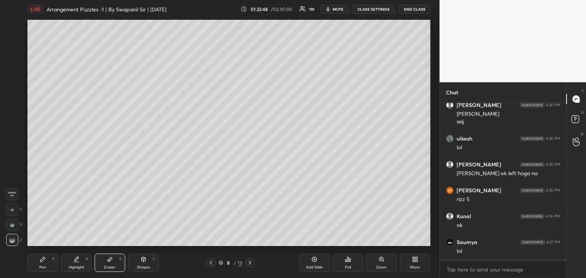
click at [146, 267] on div "Shapes" at bounding box center [143, 268] width 13 height 4
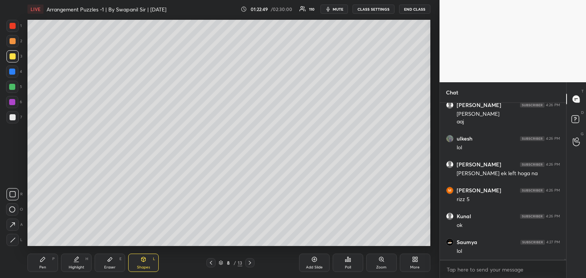
click at [11, 241] on icon at bounding box center [13, 240] width 4 height 4
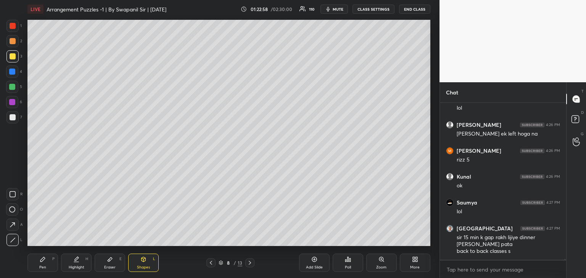
click at [38, 268] on div "Pen P" at bounding box center [42, 263] width 31 height 18
click at [138, 262] on div "Shapes L" at bounding box center [143, 263] width 31 height 18
drag, startPoint x: 14, startPoint y: 241, endPoint x: 24, endPoint y: 240, distance: 10.0
click at [14, 241] on icon at bounding box center [13, 241] width 6 height 6
drag, startPoint x: 37, startPoint y: 266, endPoint x: 41, endPoint y: 263, distance: 4.4
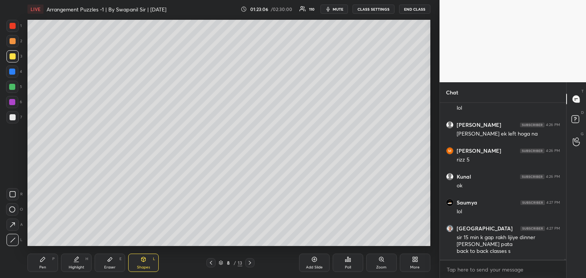
click at [39, 265] on div "Pen P" at bounding box center [42, 263] width 31 height 18
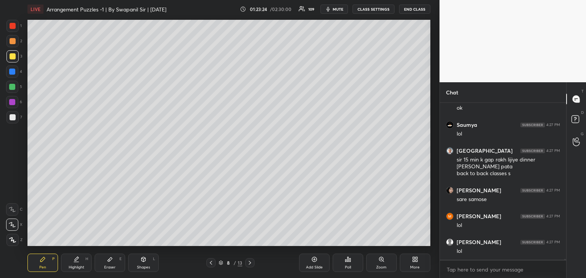
scroll to position [27158, 0]
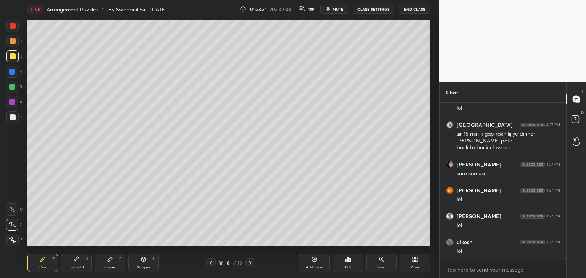
click at [112, 266] on div "Eraser" at bounding box center [109, 268] width 11 height 4
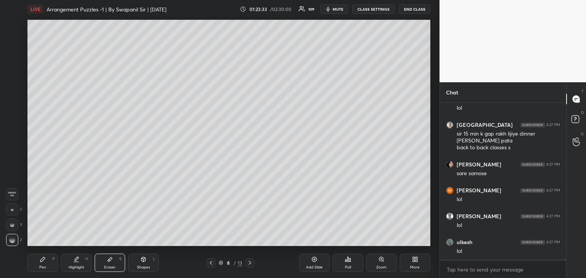
scroll to position [27184, 0]
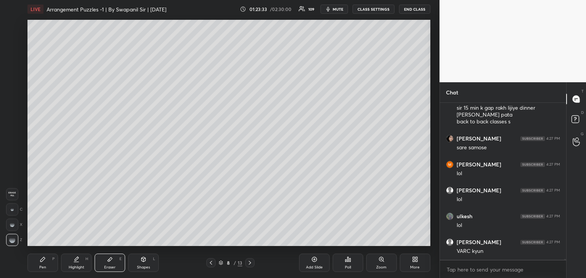
drag, startPoint x: 39, startPoint y: 265, endPoint x: 80, endPoint y: 251, distance: 43.7
click at [40, 264] on div "Pen P" at bounding box center [42, 263] width 31 height 18
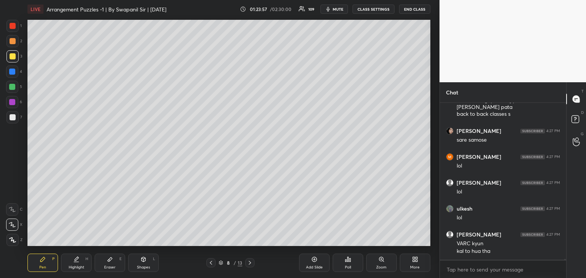
scroll to position [27218, 0]
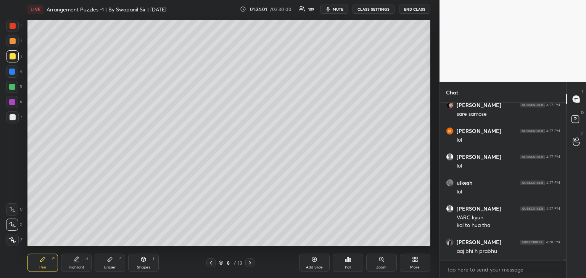
click at [430, 154] on div "Setting up your live class Poll for secs No correct answer Start poll" at bounding box center [228, 133] width 409 height 230
click at [108, 260] on icon at bounding box center [110, 260] width 5 height 4
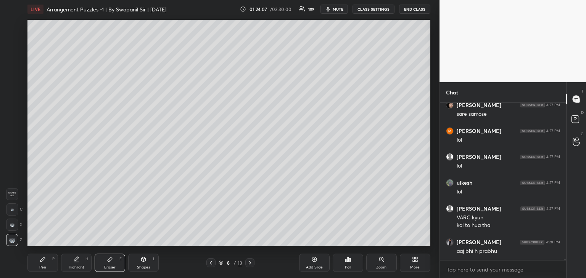
click at [37, 265] on div "Pen P" at bounding box center [42, 263] width 31 height 18
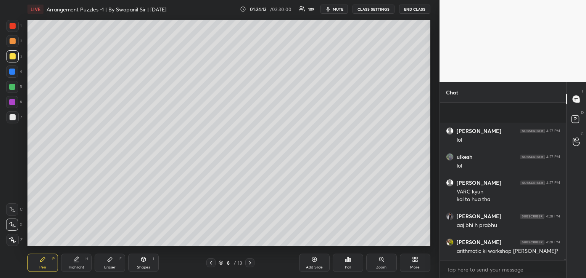
scroll to position [27296, 0]
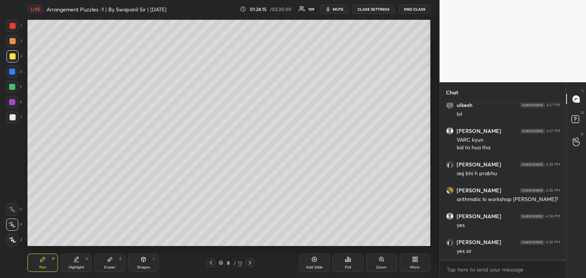
click at [11, 102] on div at bounding box center [12, 102] width 6 height 6
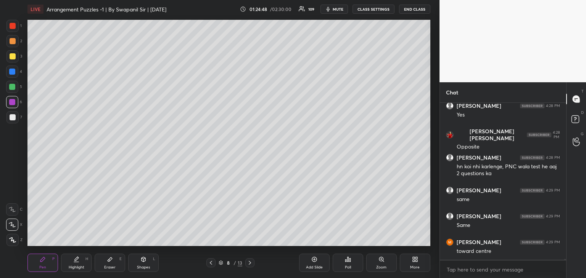
scroll to position [27588, 0]
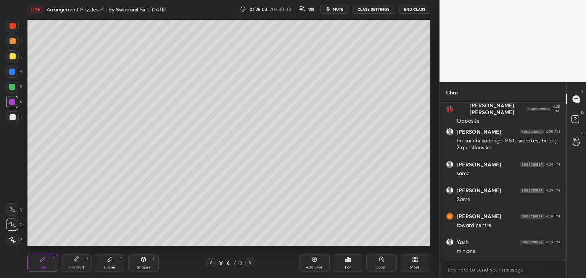
click at [12, 54] on div at bounding box center [13, 56] width 6 height 6
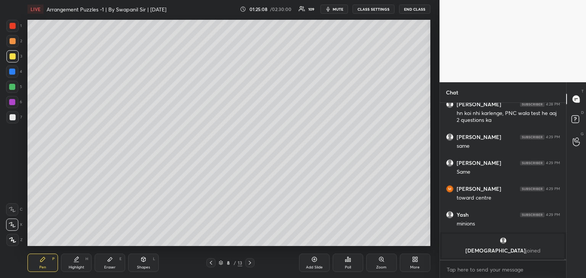
click at [12, 102] on div at bounding box center [12, 102] width 6 height 6
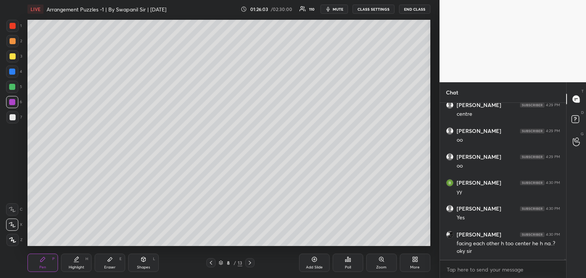
scroll to position [27459, 0]
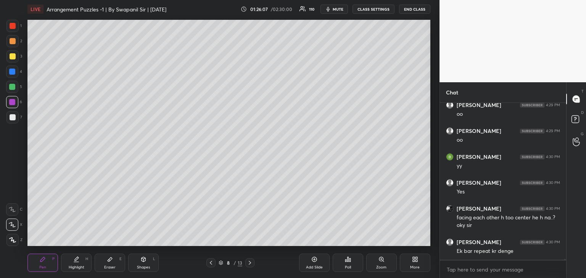
click at [249, 263] on icon at bounding box center [250, 263] width 6 height 6
click at [208, 265] on icon at bounding box center [211, 263] width 6 height 6
drag, startPoint x: 251, startPoint y: 261, endPoint x: 256, endPoint y: 256, distance: 7.8
click at [250, 262] on icon at bounding box center [250, 263] width 6 height 6
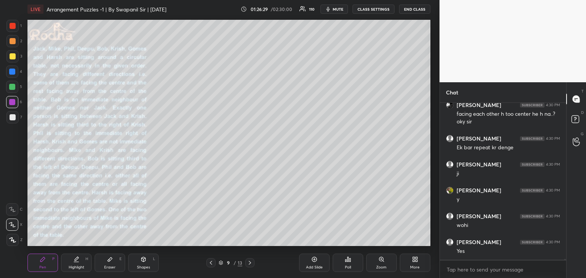
scroll to position [27589, 0]
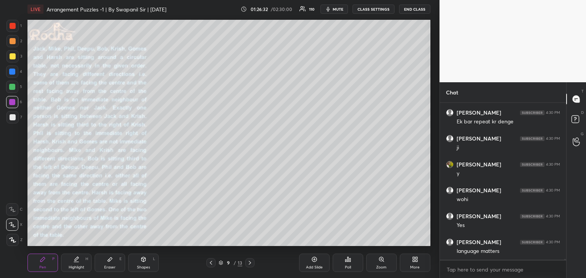
click at [9, 89] on div at bounding box center [12, 87] width 6 height 6
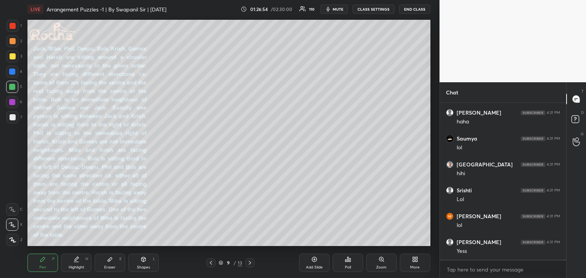
scroll to position [27874, 0]
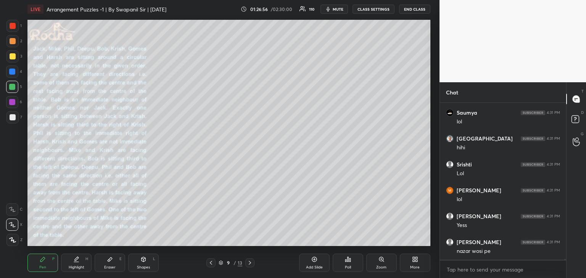
click at [110, 266] on div "Eraser" at bounding box center [109, 268] width 11 height 4
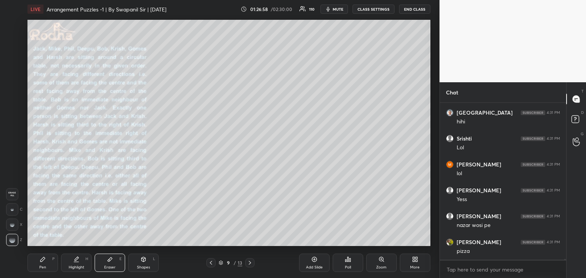
scroll to position [27926, 0]
click at [45, 266] on div "Pen" at bounding box center [42, 268] width 7 height 4
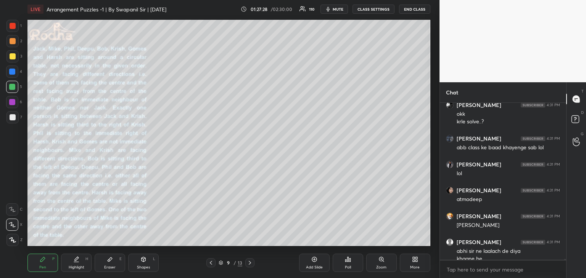
scroll to position [28071, 0]
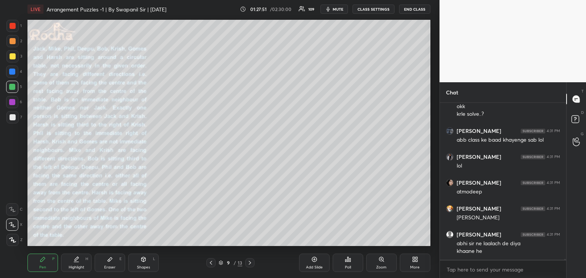
click at [337, 10] on span "mute" at bounding box center [338, 8] width 11 height 5
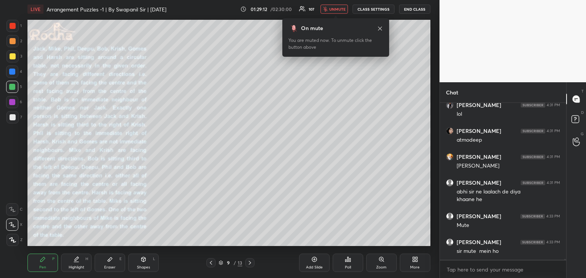
scroll to position [28148, 0]
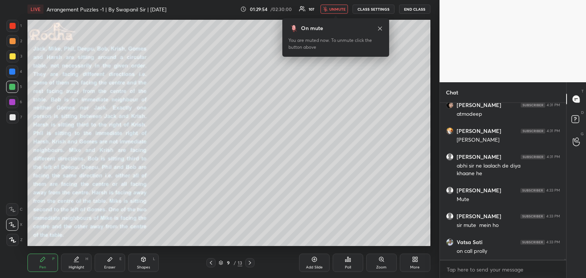
click at [335, 11] on button "unmute" at bounding box center [333, 9] width 27 height 9
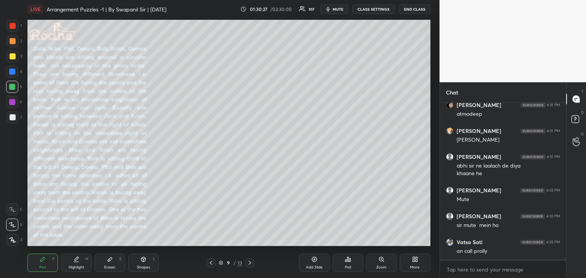
scroll to position [28176, 0]
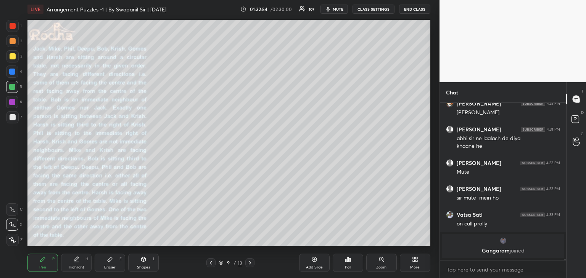
click at [340, 6] on button "mute" at bounding box center [333, 9] width 27 height 9
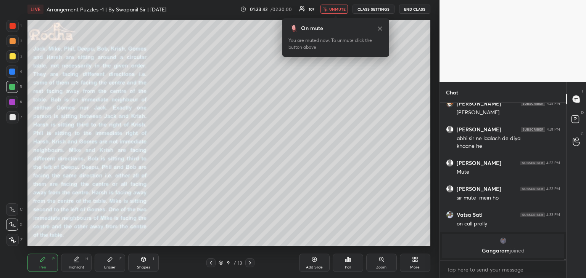
scroll to position [27904, 0]
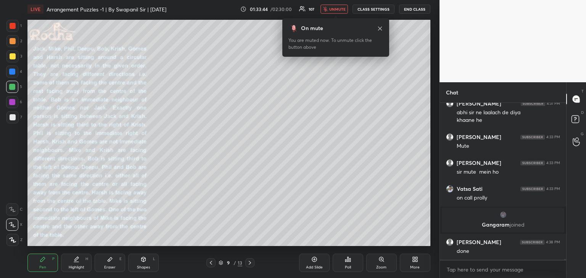
drag, startPoint x: 334, startPoint y: 9, endPoint x: 339, endPoint y: 8, distance: 4.8
click at [334, 9] on span "unmute" at bounding box center [337, 8] width 16 height 5
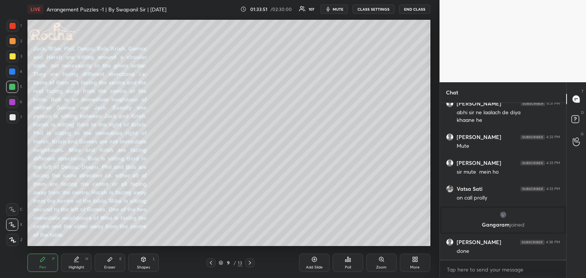
click at [142, 262] on icon at bounding box center [143, 260] width 6 height 6
click at [12, 213] on div at bounding box center [12, 210] width 12 height 12
click at [44, 264] on div "Pen P" at bounding box center [42, 263] width 31 height 18
click at [11, 209] on icon at bounding box center [12, 209] width 7 height 5
click at [11, 72] on div at bounding box center [12, 72] width 6 height 6
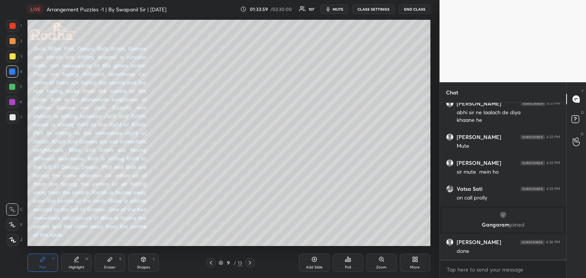
drag, startPoint x: 12, startPoint y: 117, endPoint x: 15, endPoint y: 114, distance: 4.3
click at [11, 117] on div at bounding box center [13, 117] width 6 height 6
click at [153, 262] on div "Shapes L" at bounding box center [143, 263] width 31 height 18
click at [11, 210] on icon at bounding box center [12, 210] width 6 height 6
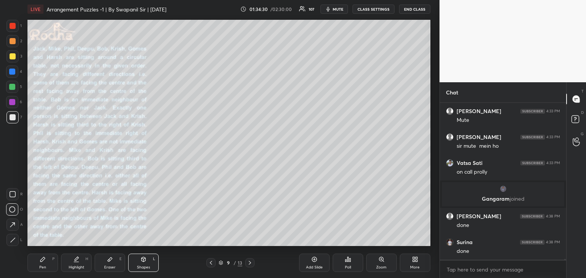
drag, startPoint x: 142, startPoint y: 266, endPoint x: 143, endPoint y: 262, distance: 4.2
click at [142, 266] on div "Shapes" at bounding box center [143, 268] width 13 height 4
drag, startPoint x: 13, startPoint y: 241, endPoint x: 20, endPoint y: 237, distance: 7.5
click at [14, 240] on icon at bounding box center [13, 241] width 6 height 6
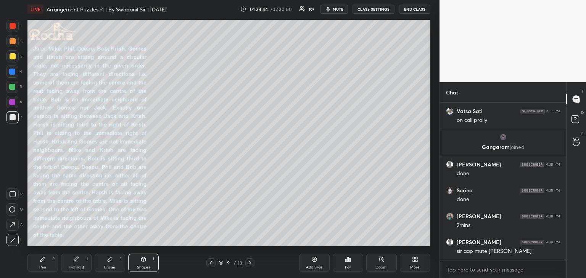
scroll to position [28007, 0]
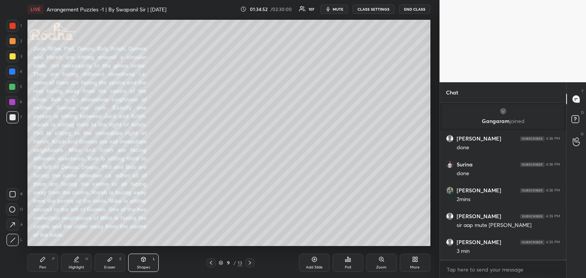
drag, startPoint x: 257, startPoint y: 18, endPoint x: 261, endPoint y: 16, distance: 4.8
click at [258, 19] on div "Setting up your live class Poll for secs No correct answer Start poll" at bounding box center [228, 133] width 409 height 230
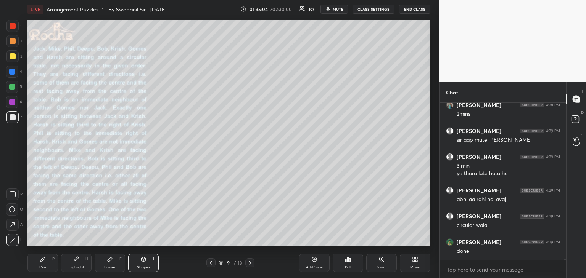
scroll to position [28120, 0]
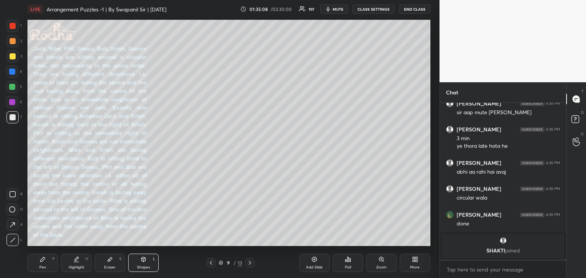
click at [430, 121] on div "Setting up your live class Poll for secs No correct answer Start poll" at bounding box center [228, 133] width 409 height 230
click at [112, 267] on div "Eraser" at bounding box center [109, 268] width 11 height 4
click at [141, 264] on div "Shapes L" at bounding box center [143, 263] width 31 height 18
drag, startPoint x: 14, startPoint y: 244, endPoint x: 24, endPoint y: 237, distance: 12.1
click at [14, 244] on div at bounding box center [12, 240] width 12 height 12
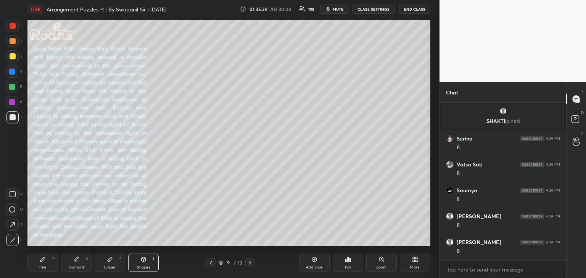
scroll to position [28206, 0]
drag, startPoint x: 104, startPoint y: 268, endPoint x: 112, endPoint y: 268, distance: 8.0
click at [104, 269] on div "Eraser E" at bounding box center [110, 263] width 31 height 18
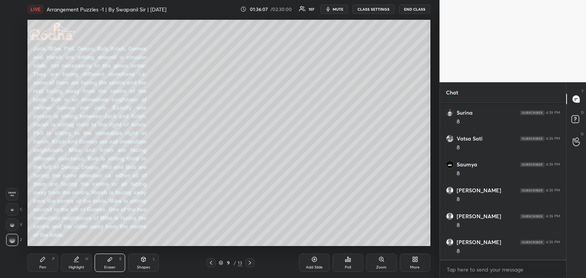
click at [43, 266] on div "Pen" at bounding box center [42, 268] width 7 height 4
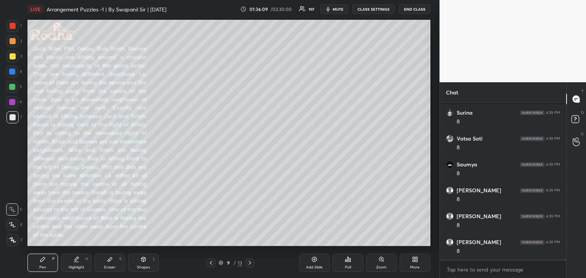
click at [11, 24] on div at bounding box center [13, 26] width 6 height 6
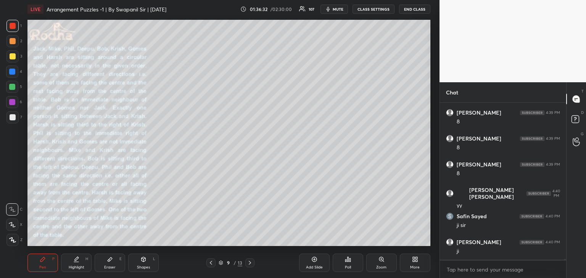
scroll to position [28312, 0]
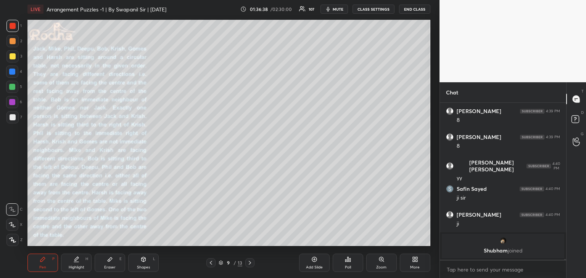
click at [12, 57] on div at bounding box center [13, 56] width 6 height 6
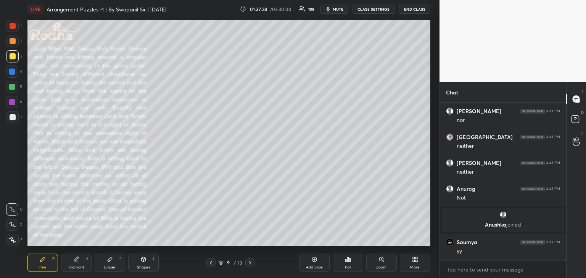
scroll to position [28583, 0]
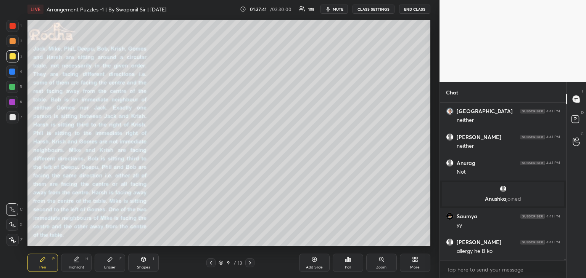
drag, startPoint x: 122, startPoint y: 262, endPoint x: 127, endPoint y: 257, distance: 7.0
click at [120, 263] on div "Eraser E" at bounding box center [110, 263] width 31 height 18
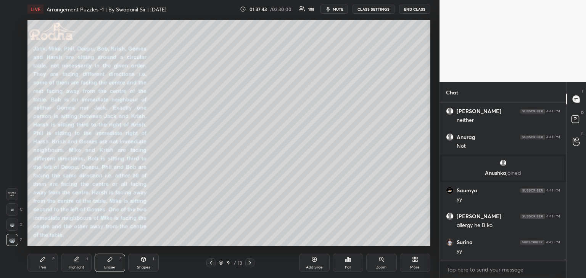
scroll to position [28635, 0]
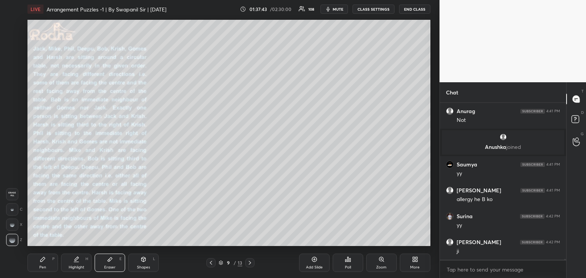
click at [41, 266] on div "Pen" at bounding box center [42, 268] width 7 height 4
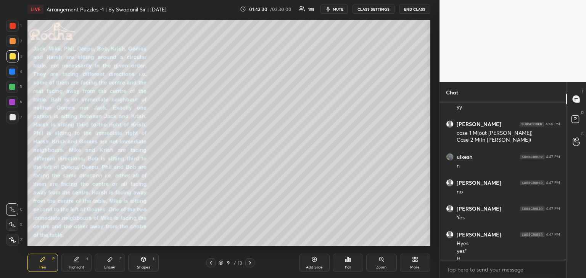
scroll to position [29710, 0]
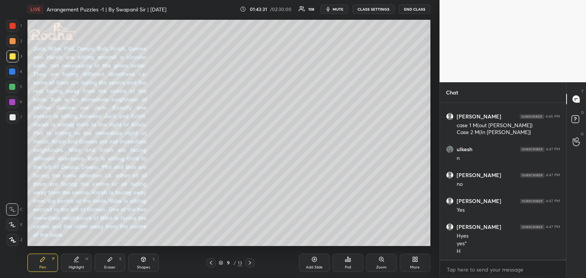
drag, startPoint x: 11, startPoint y: 28, endPoint x: 17, endPoint y: 32, distance: 7.0
click at [12, 28] on div at bounding box center [13, 26] width 6 height 6
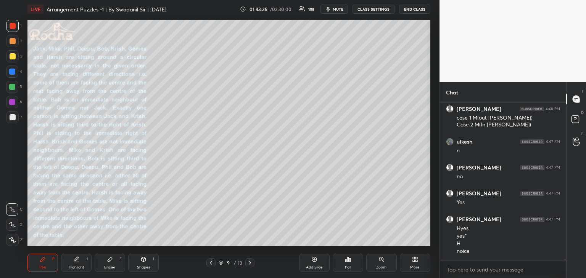
click at [145, 264] on div "Shapes L" at bounding box center [143, 263] width 31 height 18
drag, startPoint x: 11, startPoint y: 241, endPoint x: 23, endPoint y: 236, distance: 13.7
click at [12, 241] on icon at bounding box center [13, 241] width 6 height 6
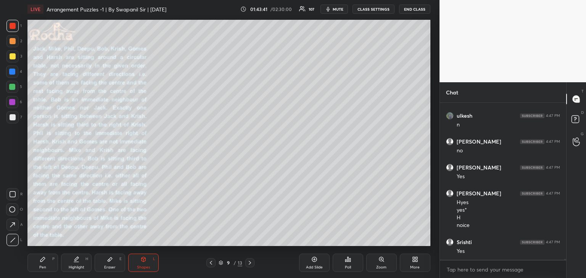
scroll to position [29770, 0]
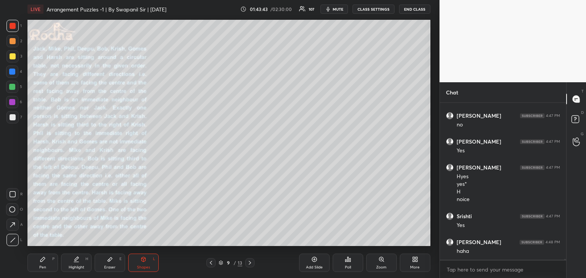
click at [40, 266] on div "Pen" at bounding box center [42, 268] width 7 height 4
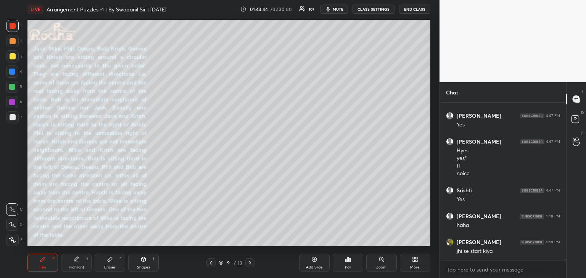
scroll to position [29822, 0]
click at [13, 58] on div at bounding box center [13, 56] width 6 height 6
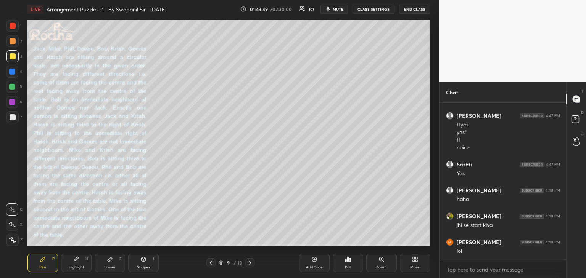
drag, startPoint x: 11, startPoint y: 27, endPoint x: 21, endPoint y: 30, distance: 9.9
click at [12, 27] on div at bounding box center [13, 26] width 6 height 6
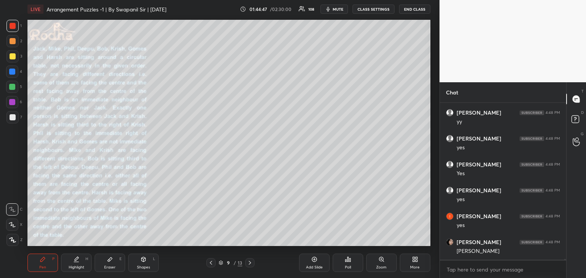
scroll to position [30143, 0]
click at [12, 57] on div at bounding box center [13, 56] width 6 height 6
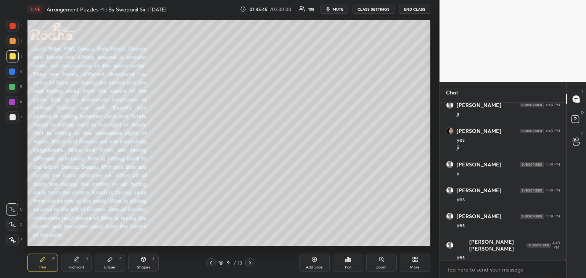
scroll to position [30358, 0]
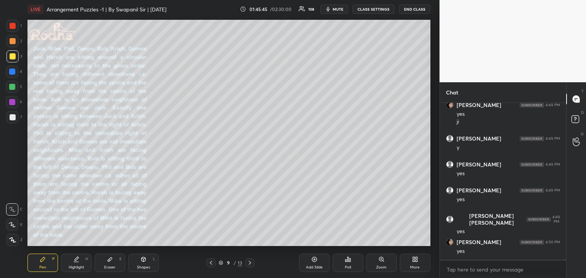
drag, startPoint x: 11, startPoint y: 27, endPoint x: 21, endPoint y: 35, distance: 12.6
click at [11, 28] on div at bounding box center [13, 26] width 6 height 6
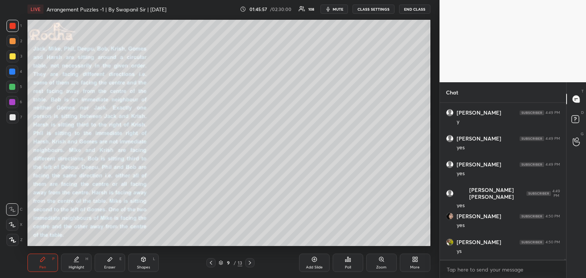
click at [13, 56] on div at bounding box center [13, 56] width 6 height 6
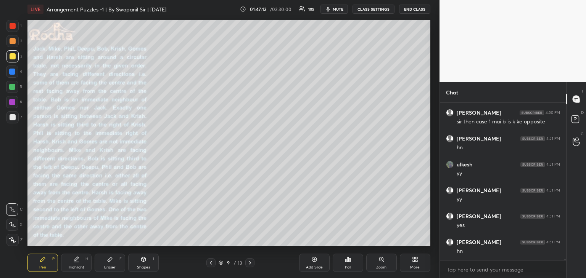
scroll to position [30617, 0]
drag, startPoint x: 112, startPoint y: 267, endPoint x: 116, endPoint y: 258, distance: 10.2
click at [112, 267] on div "Eraser" at bounding box center [109, 268] width 11 height 4
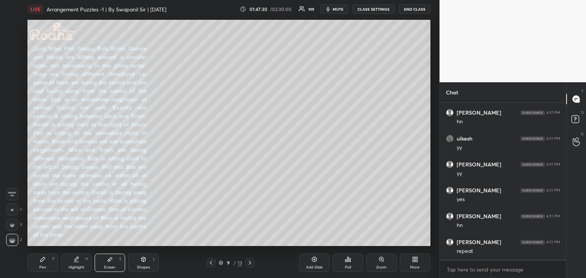
click at [101, 248] on div "Pen P Highlight H Eraser E Shapes L 9 / 13 Add Slide Poll Zoom More" at bounding box center [228, 263] width 403 height 31
click at [40, 268] on div "Pen" at bounding box center [42, 268] width 7 height 4
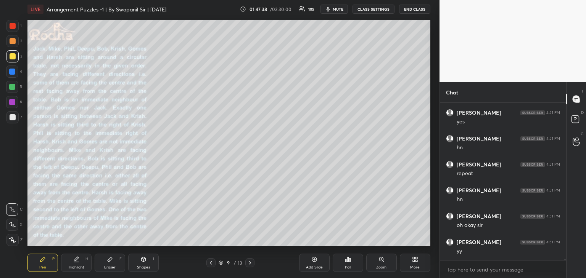
scroll to position [30721, 0]
click at [11, 87] on div at bounding box center [12, 87] width 6 height 6
click at [12, 71] on div at bounding box center [12, 72] width 6 height 6
click at [13, 227] on icon at bounding box center [12, 224] width 7 height 5
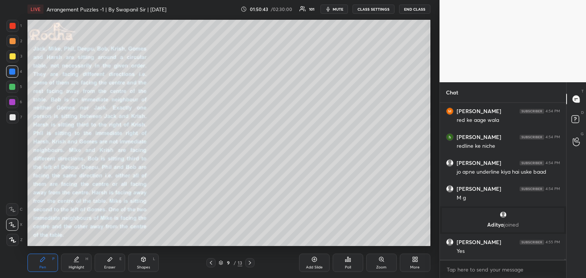
scroll to position [31442, 0]
click at [13, 73] on div at bounding box center [12, 72] width 6 height 6
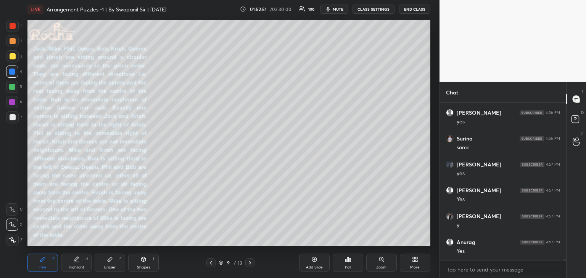
scroll to position [32554, 0]
click at [14, 86] on div at bounding box center [12, 87] width 6 height 6
click at [12, 57] on div at bounding box center [13, 56] width 6 height 6
click at [14, 118] on div at bounding box center [13, 117] width 6 height 6
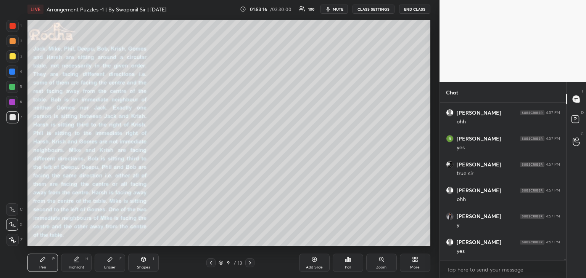
scroll to position [32736, 0]
click at [11, 41] on div at bounding box center [13, 41] width 6 height 6
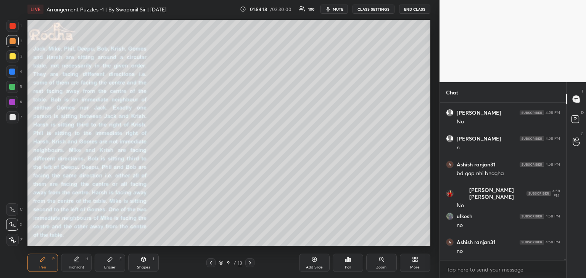
scroll to position [33048, 0]
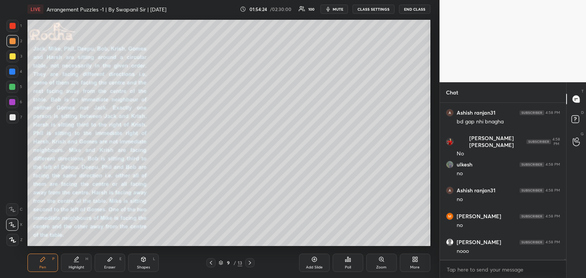
click at [14, 25] on div at bounding box center [13, 26] width 6 height 6
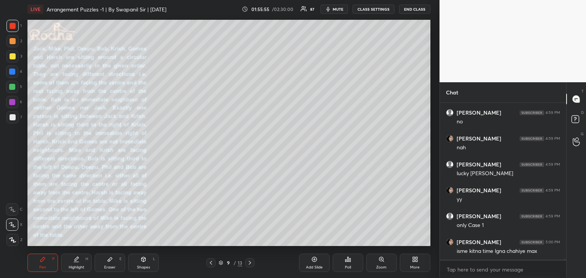
scroll to position [33479, 0]
click at [111, 266] on div "Eraser" at bounding box center [109, 268] width 11 height 4
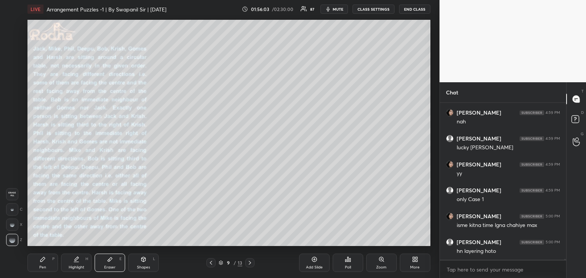
click at [29, 263] on div "Pen P" at bounding box center [42, 263] width 31 height 18
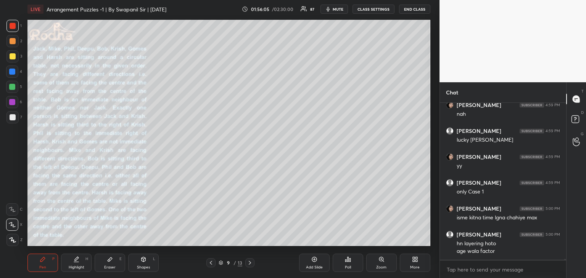
scroll to position [33512, 0]
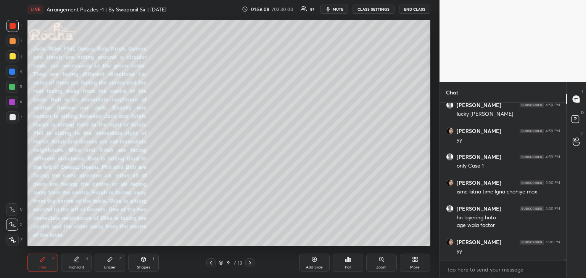
click at [248, 263] on icon at bounding box center [250, 263] width 6 height 6
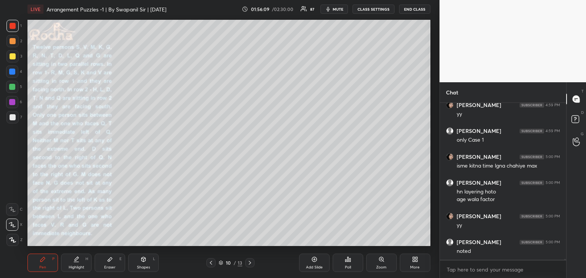
click at [250, 263] on icon at bounding box center [250, 263] width 6 height 6
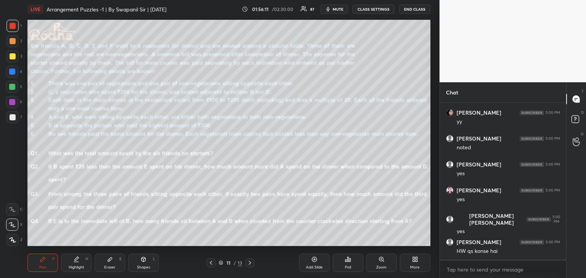
scroll to position [33668, 0]
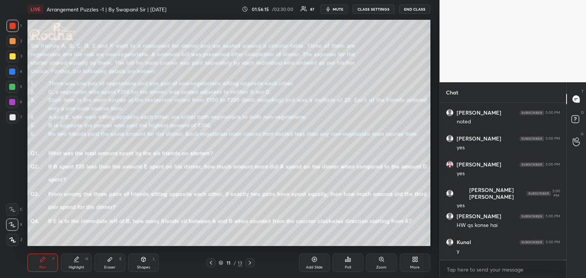
click at [249, 264] on icon at bounding box center [250, 263] width 6 height 6
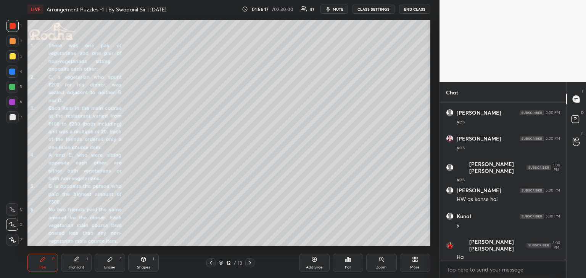
click at [250, 262] on icon at bounding box center [250, 263] width 6 height 6
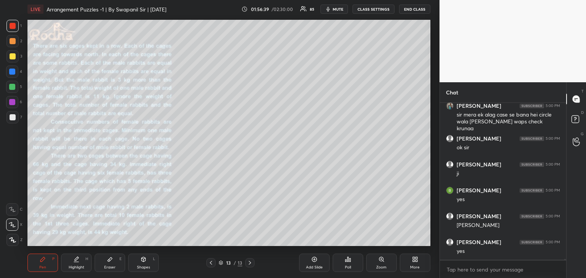
scroll to position [33960, 0]
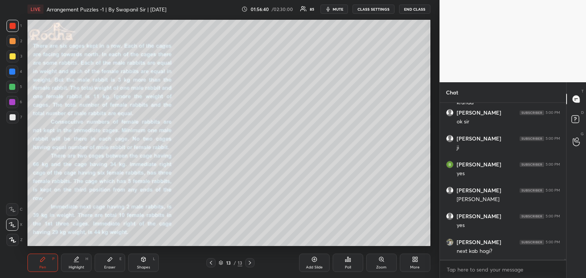
click at [211, 263] on icon at bounding box center [211, 263] width 6 height 6
click at [210, 264] on icon at bounding box center [211, 263] width 6 height 6
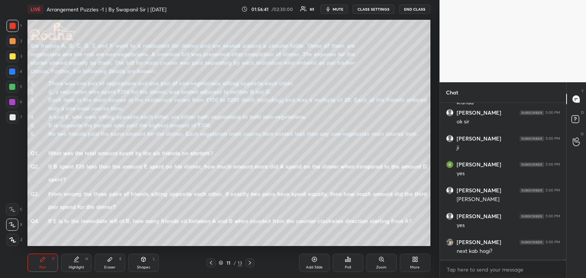
click at [210, 263] on icon at bounding box center [211, 263] width 6 height 6
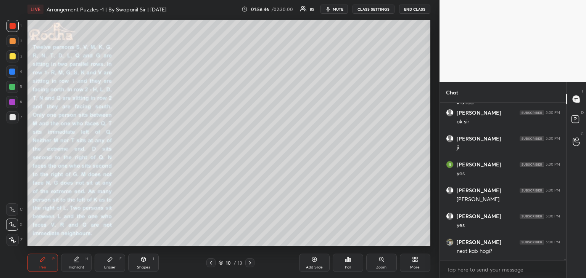
click at [110, 264] on div "Eraser E" at bounding box center [110, 263] width 31 height 18
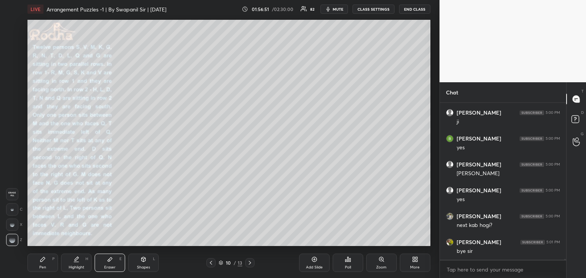
scroll to position [34012, 0]
click at [40, 269] on div "Pen" at bounding box center [42, 268] width 7 height 4
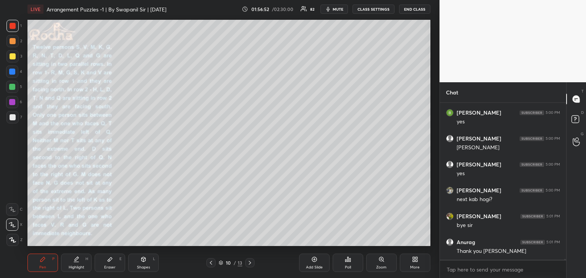
click at [211, 266] on icon at bounding box center [211, 263] width 6 height 6
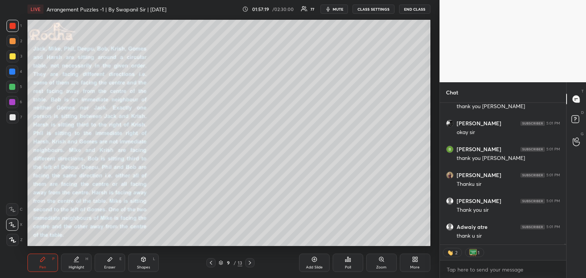
scroll to position [34656, 0]
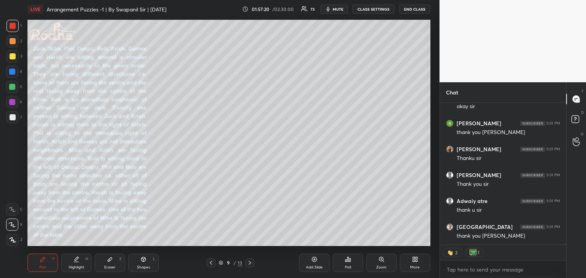
click at [565, 243] on div at bounding box center [563, 174] width 5 height 142
click at [564, 244] on div at bounding box center [563, 174] width 5 height 142
click at [564, 239] on div at bounding box center [563, 174] width 5 height 142
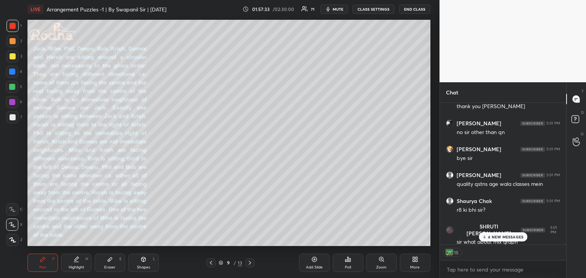
click at [566, 246] on div "[PERSON_NAME] 5:01 PM Thank you [PERSON_NAME] atre 5:01 PM thank u [PERSON_NAME…" at bounding box center [503, 191] width 126 height 176
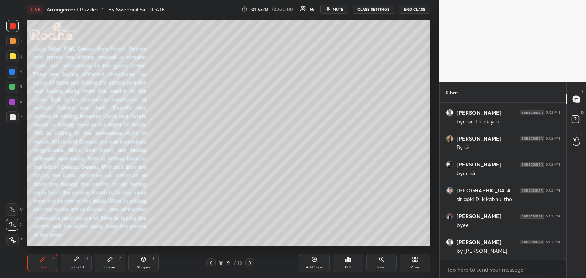
scroll to position [34445, 0]
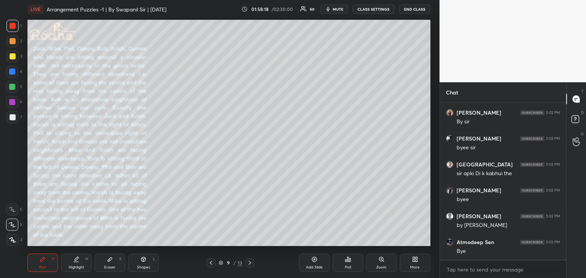
click at [414, 8] on button "END CLASS" at bounding box center [414, 9] width 31 height 9
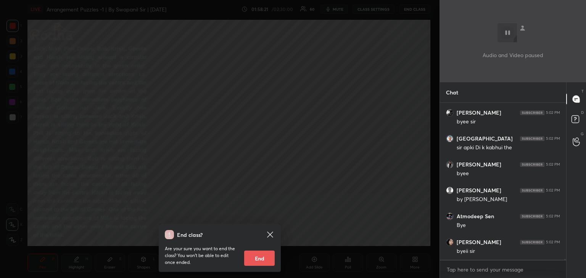
scroll to position [34497, 0]
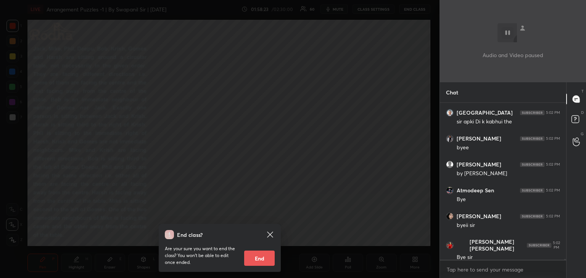
click at [270, 237] on icon at bounding box center [269, 234] width 9 height 9
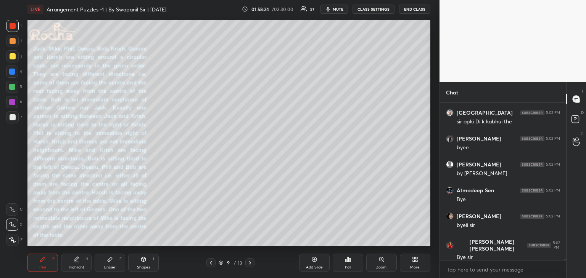
click at [412, 11] on button "END CLASS" at bounding box center [414, 9] width 31 height 9
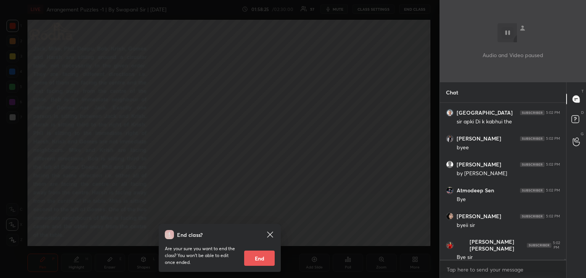
drag, startPoint x: 262, startPoint y: 260, endPoint x: 272, endPoint y: 234, distance: 27.5
click at [263, 260] on button "End" at bounding box center [259, 258] width 31 height 15
type textarea "x"
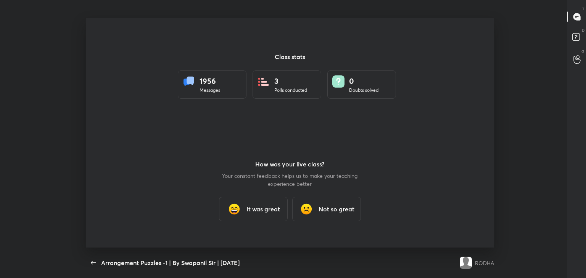
scroll to position [37903, 37581]
